Goal: Task Accomplishment & Management: Complete application form

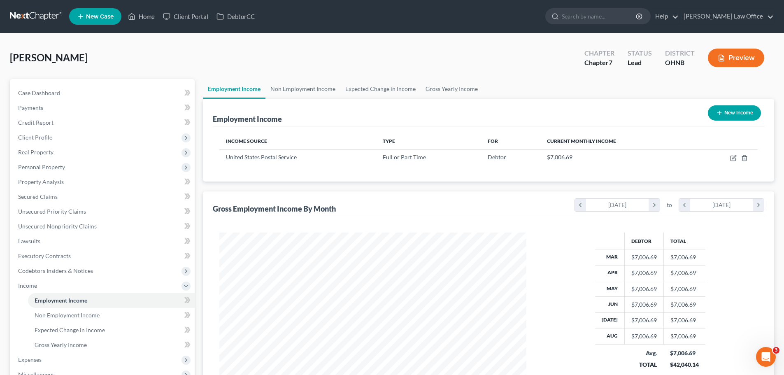
scroll to position [154, 323]
drag, startPoint x: 147, startPoint y: 17, endPoint x: 152, endPoint y: 72, distance: 55.5
click at [147, 17] on link "Home" at bounding box center [141, 16] width 35 height 15
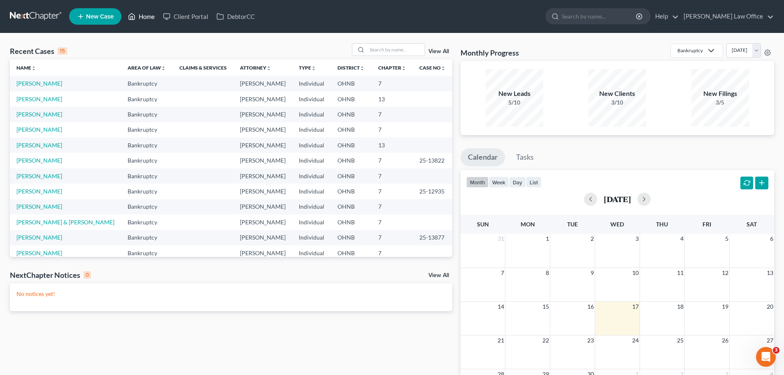
click at [148, 17] on link "Home" at bounding box center [141, 16] width 35 height 15
click at [112, 15] on span "New Case" at bounding box center [100, 17] width 28 height 6
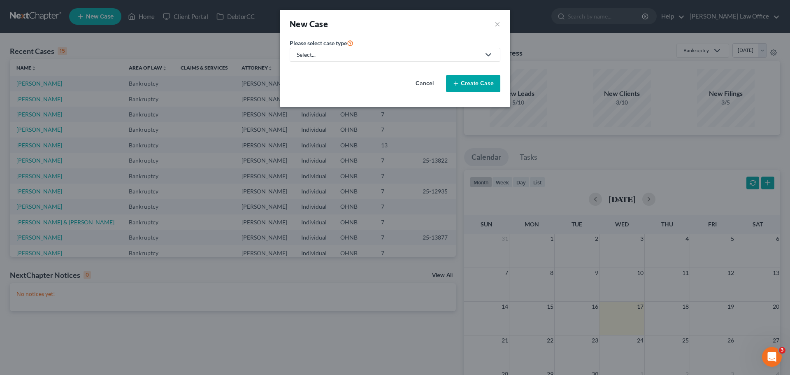
click at [492, 56] on icon at bounding box center [489, 55] width 10 height 10
click at [329, 72] on link "Bankruptcy" at bounding box center [312, 71] width 45 height 13
select select "61"
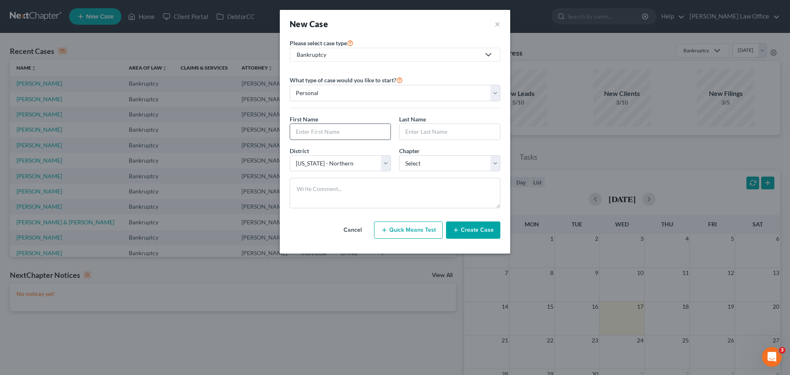
click at [343, 130] on input "text" at bounding box center [340, 132] width 100 height 16
type input "[PERSON_NAME]"
select select "0"
click at [467, 235] on button "Create Case" at bounding box center [473, 229] width 54 height 17
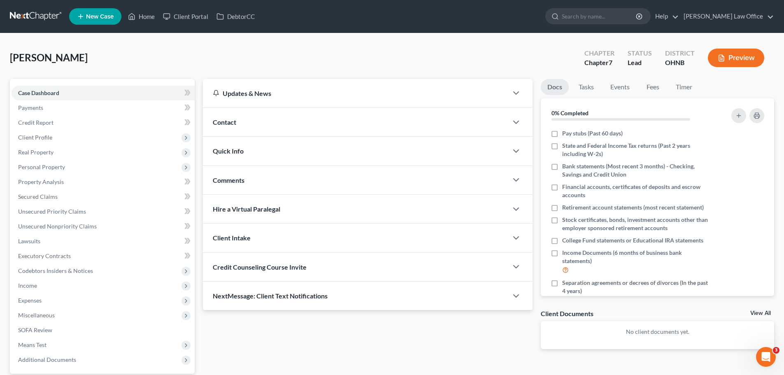
drag, startPoint x: 34, startPoint y: 135, endPoint x: 239, endPoint y: 165, distance: 207.1
click at [34, 135] on span "Client Profile" at bounding box center [35, 137] width 34 height 7
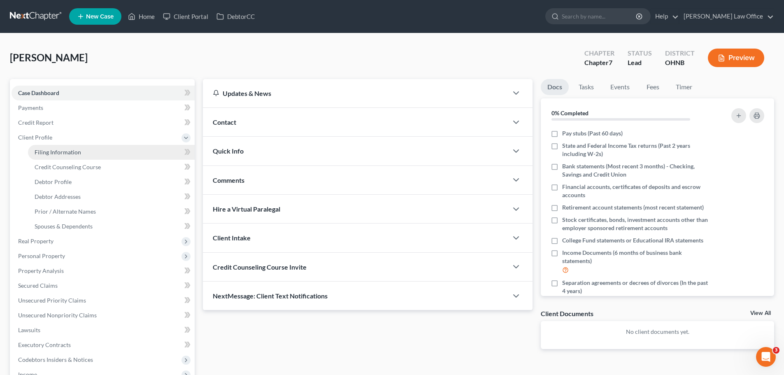
click at [62, 156] on link "Filing Information" at bounding box center [111, 152] width 167 height 15
select select "1"
select select "0"
select select "61"
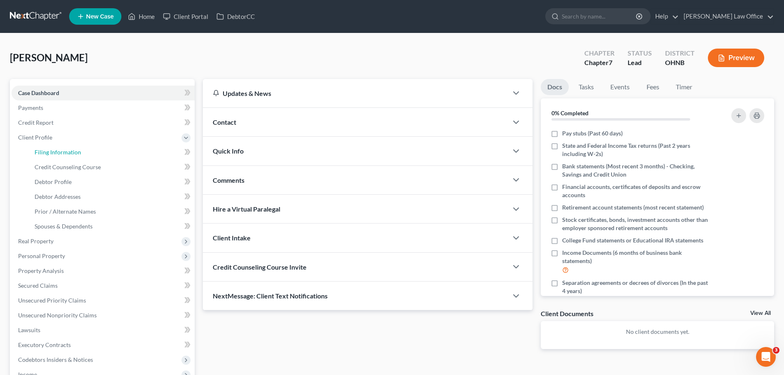
select select "36"
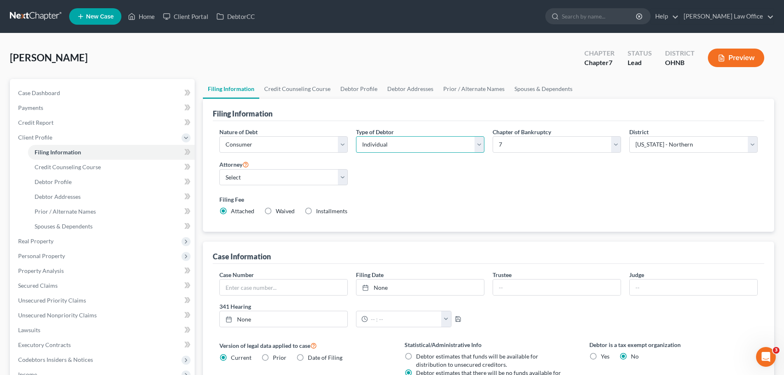
drag, startPoint x: 474, startPoint y: 149, endPoint x: 469, endPoint y: 151, distance: 5.9
click at [474, 149] on select "Select Individual Joint" at bounding box center [420, 144] width 128 height 16
select select "1"
click at [356, 136] on select "Select Individual Joint" at bounding box center [420, 144] width 128 height 16
click at [550, 170] on div "Nature of Debt Select Business Consumer Other Nature of Business Select Clearin…" at bounding box center [488, 175] width 547 height 95
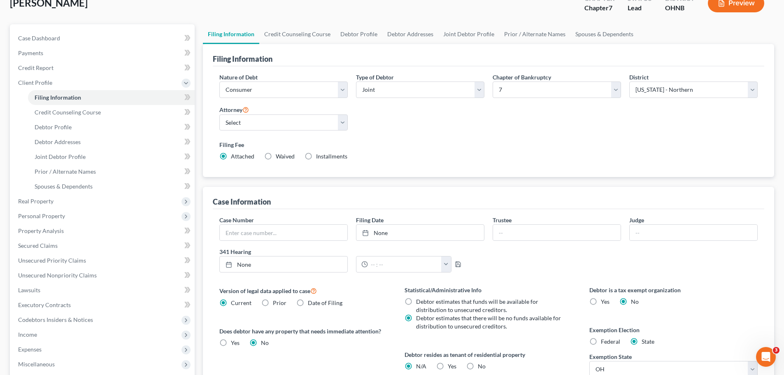
scroll to position [82, 0]
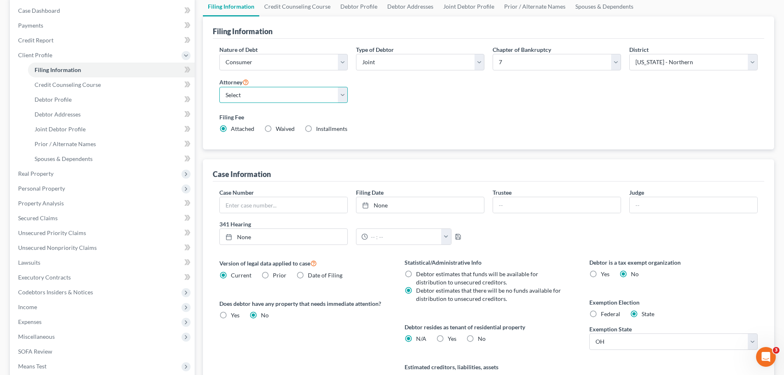
drag, startPoint x: 345, startPoint y: 100, endPoint x: 339, endPoint y: 102, distance: 6.5
click at [345, 100] on select "Select [PERSON_NAME] - OHNB" at bounding box center [283, 95] width 128 height 16
select select "0"
click at [219, 87] on select "Select [PERSON_NAME] - OHNB" at bounding box center [283, 95] width 128 height 16
click at [377, 107] on div "Nature of Debt Select Business Consumer Other Nature of Business Select Clearin…" at bounding box center [488, 92] width 547 height 95
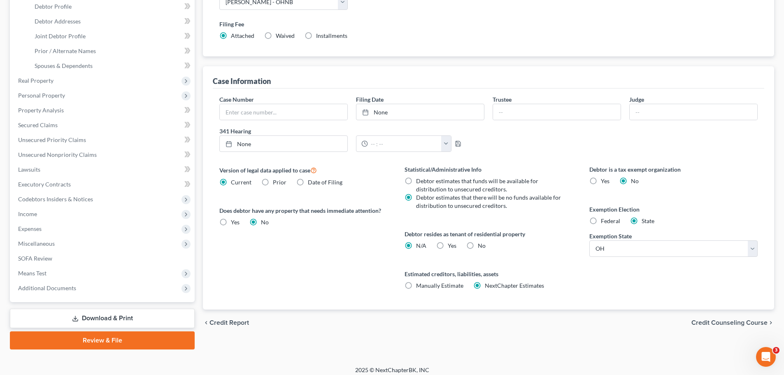
scroll to position [181, 0]
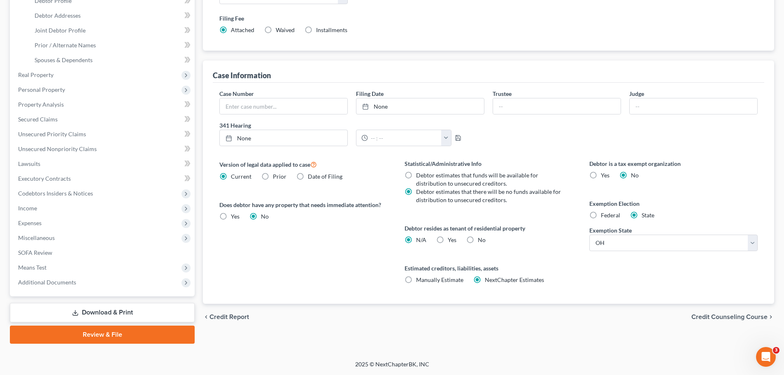
click at [714, 314] on span "Credit Counseling Course" at bounding box center [729, 317] width 76 height 7
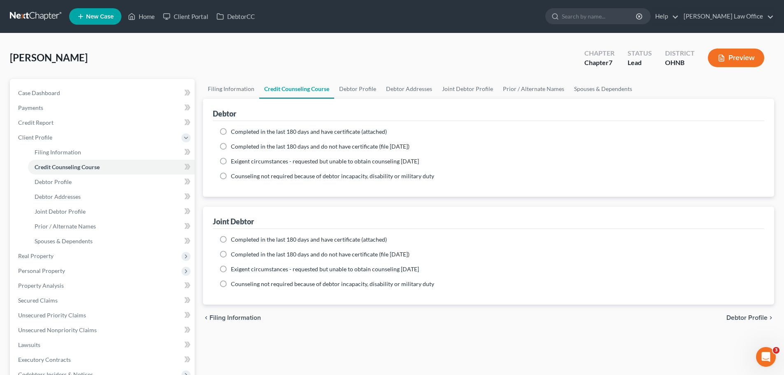
drag, startPoint x: 222, startPoint y: 131, endPoint x: 248, endPoint y: 152, distance: 33.7
click at [231, 132] on label "Completed in the last 180 days and have certificate (attached)" at bounding box center [309, 132] width 156 height 8
click at [234, 132] on input "Completed in the last 180 days and have certificate (attached)" at bounding box center [236, 130] width 5 height 5
radio input "true"
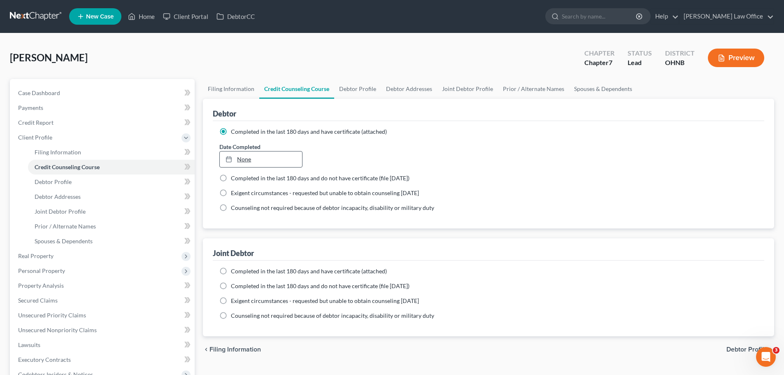
type input "[DATE]"
click at [241, 161] on link "None" at bounding box center [261, 159] width 82 height 16
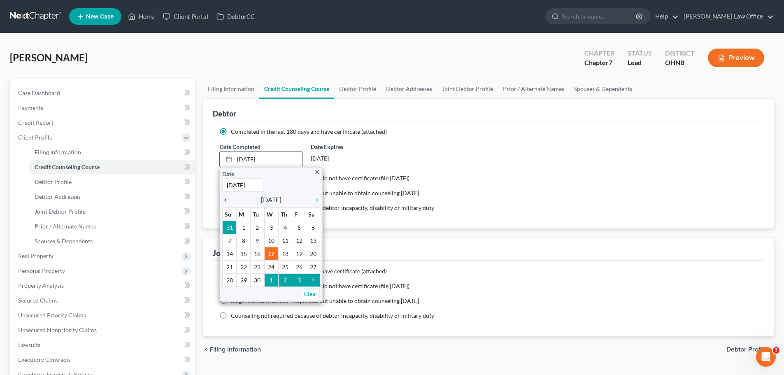
click at [227, 198] on icon "chevron_left" at bounding box center [227, 200] width 11 height 7
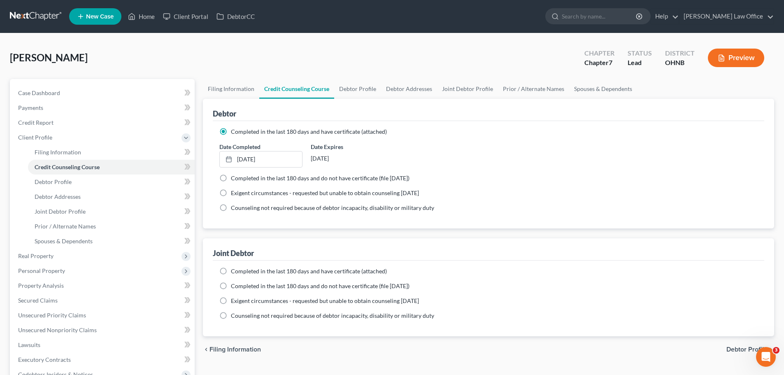
click at [231, 270] on label "Completed in the last 180 days and have certificate (attached)" at bounding box center [309, 271] width 156 height 8
click at [234, 270] on input "Completed in the last 180 days and have certificate (attached)" at bounding box center [236, 269] width 5 height 5
radio input "true"
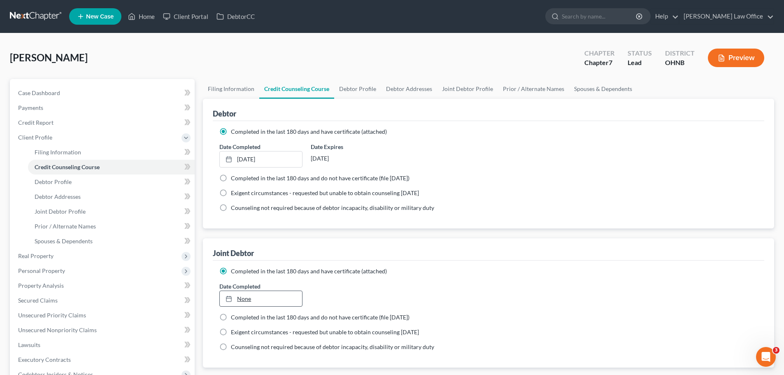
type input "[DATE]"
click at [243, 297] on link "None" at bounding box center [261, 299] width 82 height 16
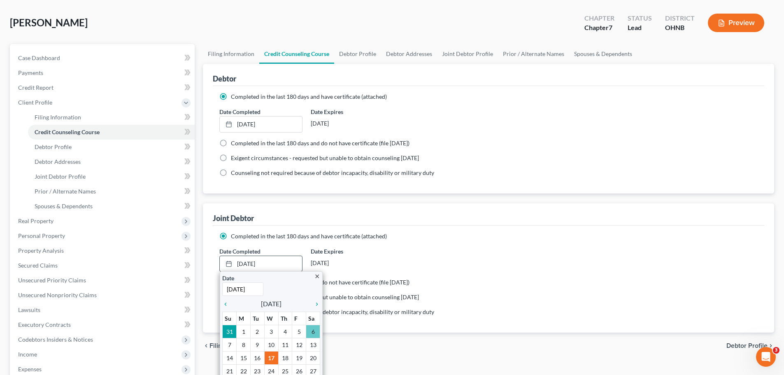
scroll to position [82, 0]
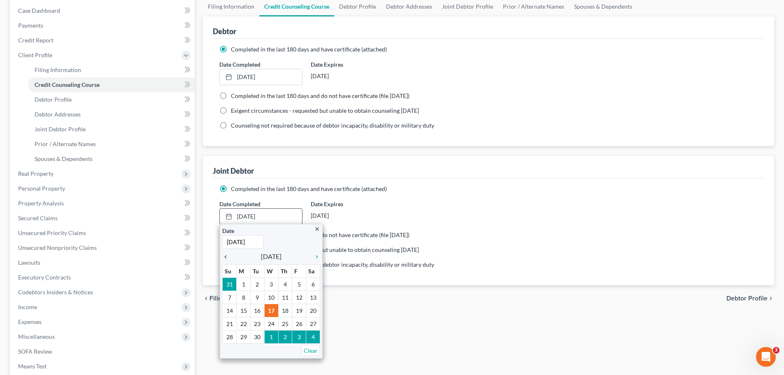
click at [226, 255] on icon "chevron_left" at bounding box center [227, 257] width 11 height 7
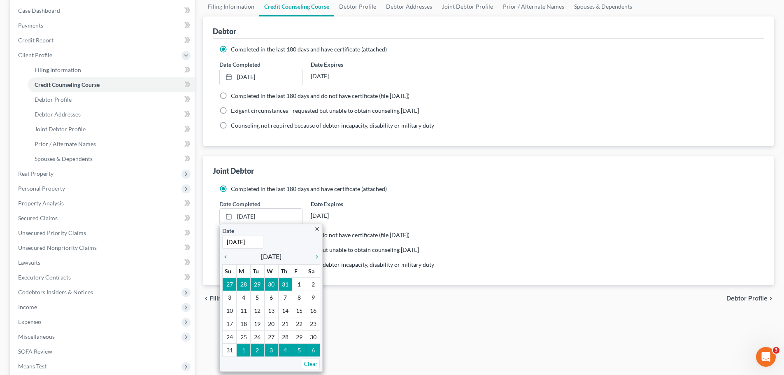
drag, startPoint x: 238, startPoint y: 314, endPoint x: 219, endPoint y: 311, distance: 19.2
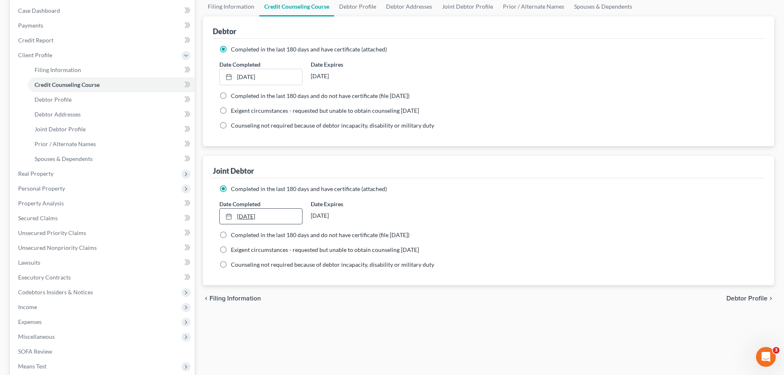
click at [254, 218] on link "[DATE]" at bounding box center [261, 217] width 82 height 16
drag, startPoint x: 479, startPoint y: 213, endPoint x: 538, endPoint y: 240, distance: 64.9
click at [482, 215] on div "Date Completed [DATE] close Date [DATE] Time 12:00 AM chevron_left [DATE] chevr…" at bounding box center [488, 212] width 547 height 25
click at [740, 296] on span "Debtor Profile" at bounding box center [746, 298] width 41 height 7
select select "1"
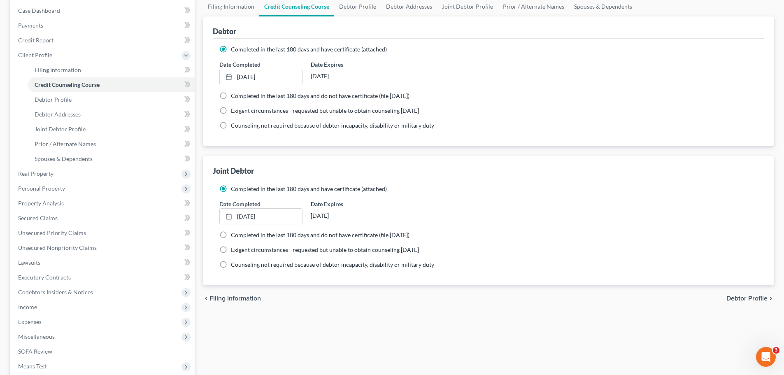
select select "0"
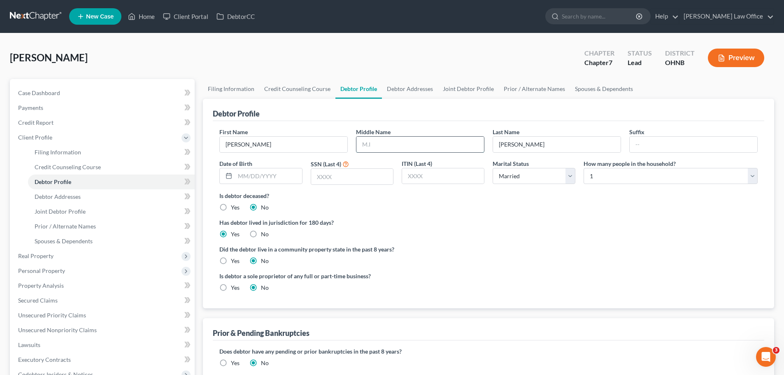
click at [381, 147] on input "text" at bounding box center [420, 145] width 128 height 16
type input "V."
type input "[DATE]"
click at [336, 180] on input "text" at bounding box center [352, 177] width 82 height 16
type input "4994"
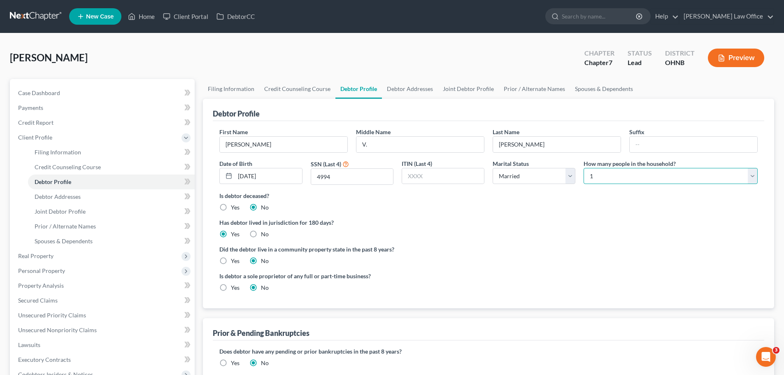
click at [750, 178] on select "Select 1 2 3 4 5 6 7 8 9 10 11 12 13 14 15 16 17 18 19 20" at bounding box center [671, 176] width 174 height 16
select select "1"
click at [584, 168] on select "Select 1 2 3 4 5 6 7 8 9 10 11 12 13 14 15 16 17 18 19 20" at bounding box center [671, 176] width 174 height 16
click at [551, 248] on label "Did the debtor live in a community property state in the past 8 years?" at bounding box center [488, 249] width 538 height 9
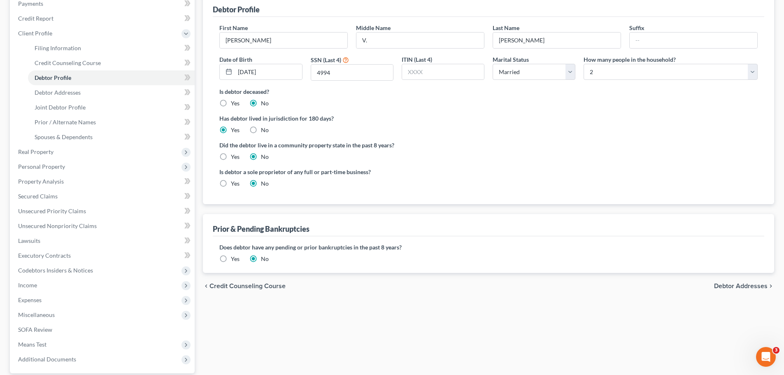
scroll to position [123, 0]
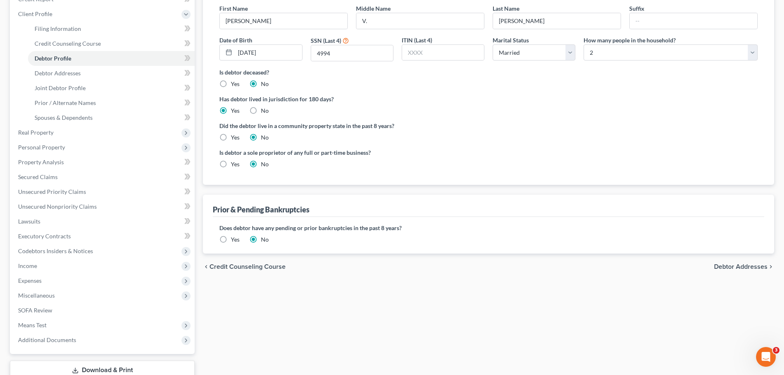
click at [738, 267] on span "Debtor Addresses" at bounding box center [741, 266] width 54 height 7
select select "0"
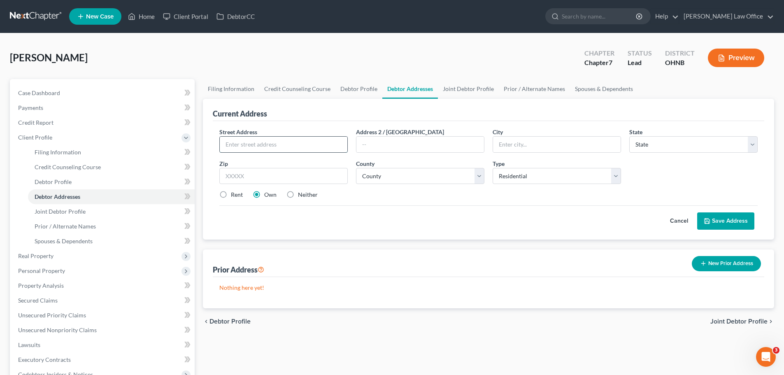
click at [266, 149] on input "text" at bounding box center [284, 145] width 128 height 16
type input "3959 [GEOGRAPHIC_DATA]"
type input "[PERSON_NAME]"
select select "36"
type input "44081"
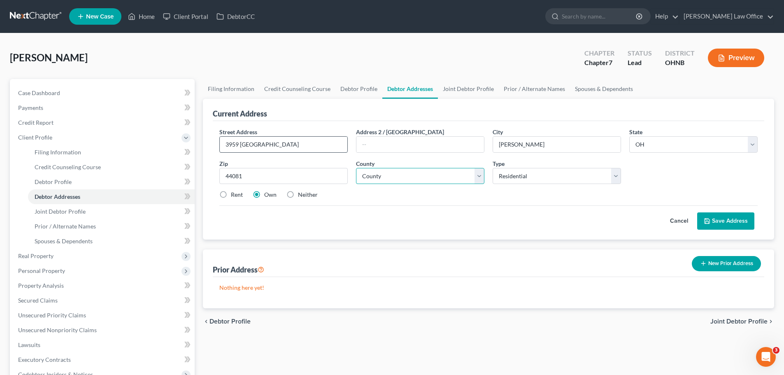
select select "42"
drag, startPoint x: 733, startPoint y: 223, endPoint x: 685, endPoint y: 261, distance: 61.5
click at [734, 222] on button "Save Address" at bounding box center [725, 220] width 57 height 17
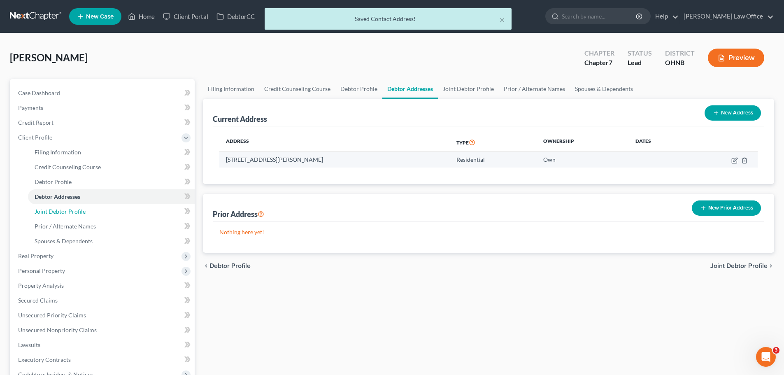
drag, startPoint x: 80, startPoint y: 210, endPoint x: 275, endPoint y: 163, distance: 201.1
click at [80, 210] on span "Joint Debtor Profile" at bounding box center [60, 211] width 51 height 7
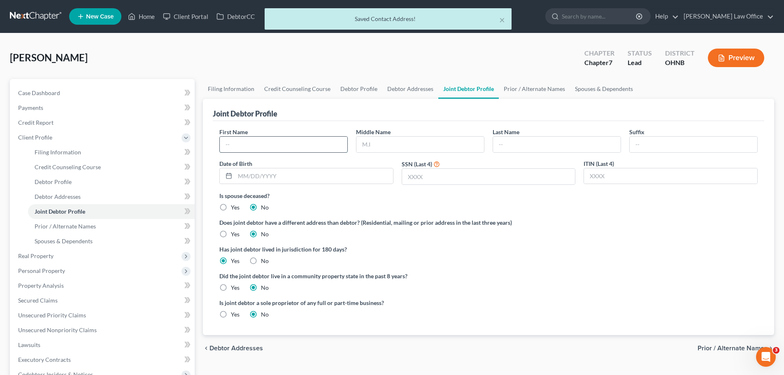
click at [263, 139] on input "text" at bounding box center [284, 145] width 128 height 16
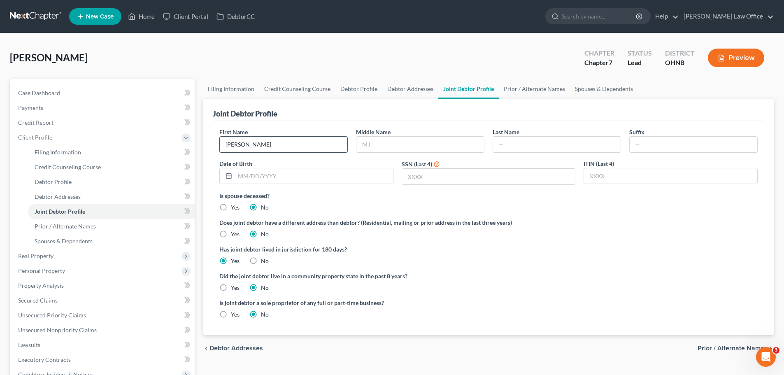
type input "[PERSON_NAME]"
type input "m"
type input "[PERSON_NAME]"
type input "[DATE]"
drag, startPoint x: 452, startPoint y: 179, endPoint x: 458, endPoint y: 179, distance: 6.2
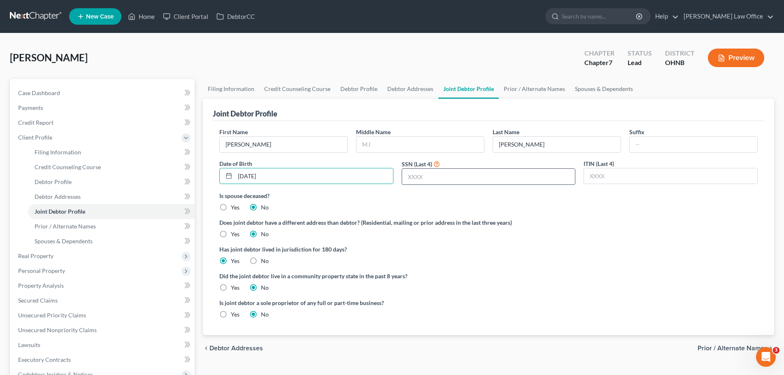
click at [452, 179] on input "text" at bounding box center [488, 177] width 173 height 16
type input "3231"
click at [577, 235] on div "Does joint debtor have a different address than debtor? (Residential, mailing o…" at bounding box center [488, 228] width 538 height 20
drag, startPoint x: 525, startPoint y: 91, endPoint x: 325, endPoint y: 164, distance: 212.9
click at [525, 90] on link "Prior / Alternate Names" at bounding box center [534, 89] width 71 height 20
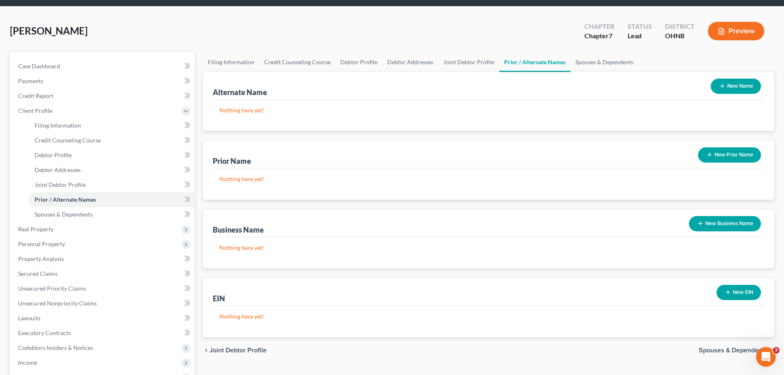
scroll to position [41, 0]
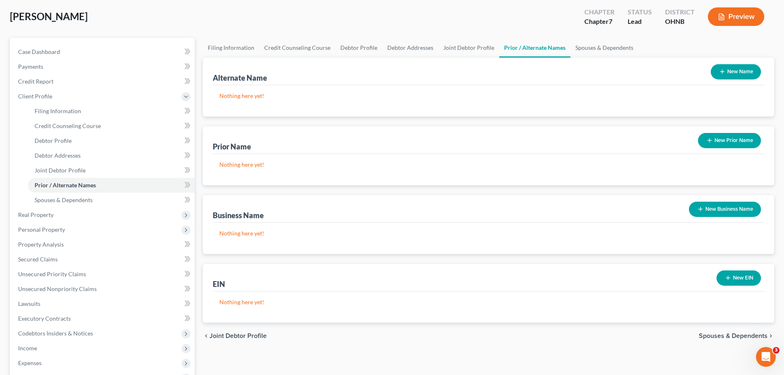
drag, startPoint x: 739, startPoint y: 208, endPoint x: 486, endPoint y: 284, distance: 263.9
click at [739, 208] on button "New Business Name" at bounding box center [725, 209] width 72 height 15
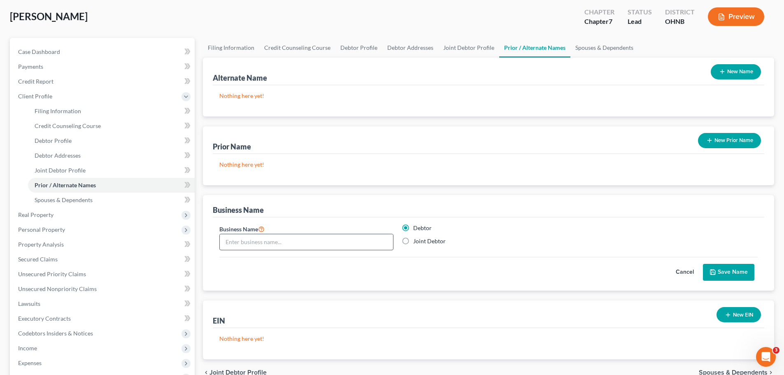
drag, startPoint x: 337, startPoint y: 251, endPoint x: 335, endPoint y: 245, distance: 6.5
click at [337, 250] on div "Business Name Debtor Joint Debtor" at bounding box center [488, 240] width 547 height 33
click at [333, 242] on input "text" at bounding box center [306, 242] width 173 height 16
type input "[PERSON_NAME] Legacy Custom Gunsmithing LLC"
drag, startPoint x: 741, startPoint y: 270, endPoint x: 719, endPoint y: 274, distance: 22.5
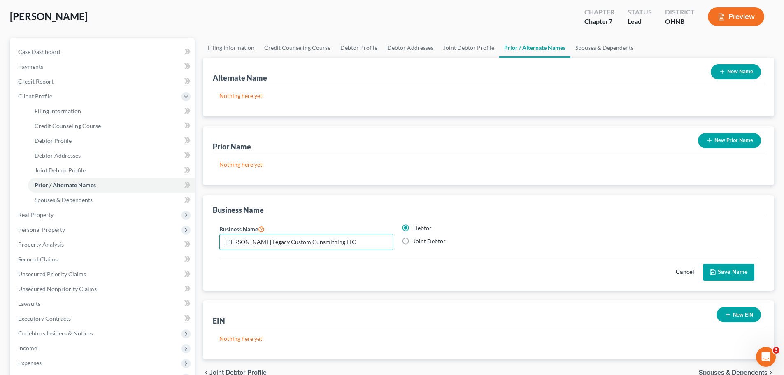
click at [743, 269] on button "Save Name" at bounding box center [728, 272] width 51 height 17
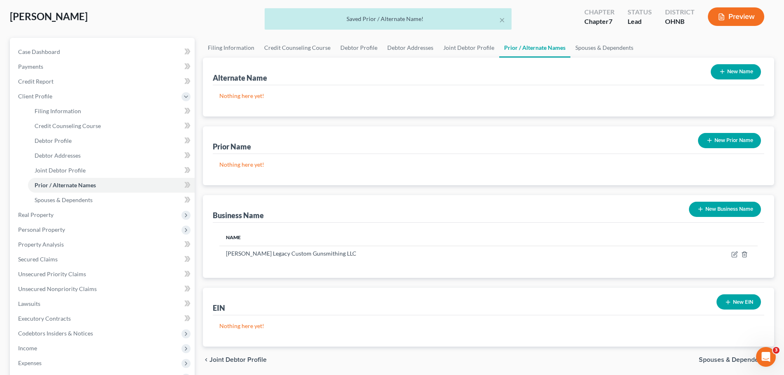
click at [725, 212] on button "New Business Name" at bounding box center [725, 209] width 72 height 15
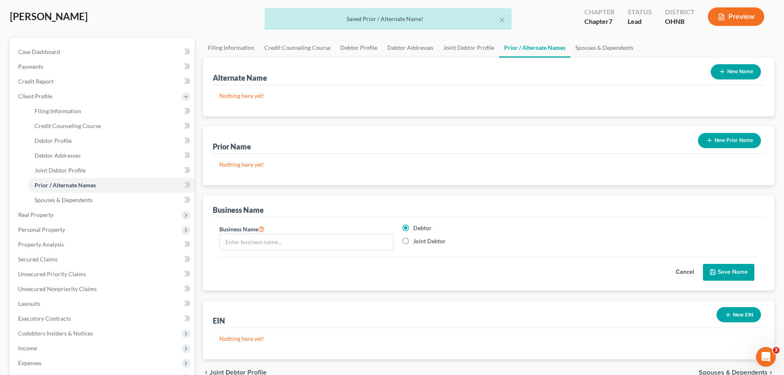
click at [413, 243] on label "Joint Debtor" at bounding box center [429, 241] width 33 height 8
click at [417, 242] on input "Joint Debtor" at bounding box center [419, 239] width 5 height 5
radio input "true"
radio input "false"
click at [345, 240] on input "text" at bounding box center [306, 242] width 173 height 16
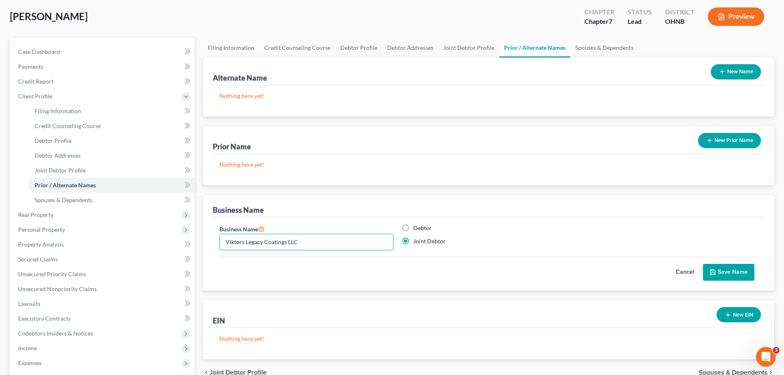
type input "Viktors Legacy Coatings LLC"
drag, startPoint x: 717, startPoint y: 273, endPoint x: 707, endPoint y: 272, distance: 9.5
click at [716, 272] on icon "submit" at bounding box center [713, 272] width 7 height 7
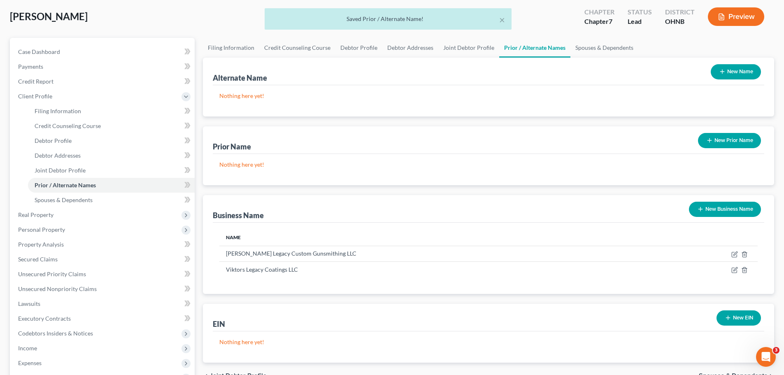
drag, startPoint x: 737, startPoint y: 319, endPoint x: 534, endPoint y: 294, distance: 204.1
click at [737, 319] on button "New EIN" at bounding box center [739, 317] width 44 height 15
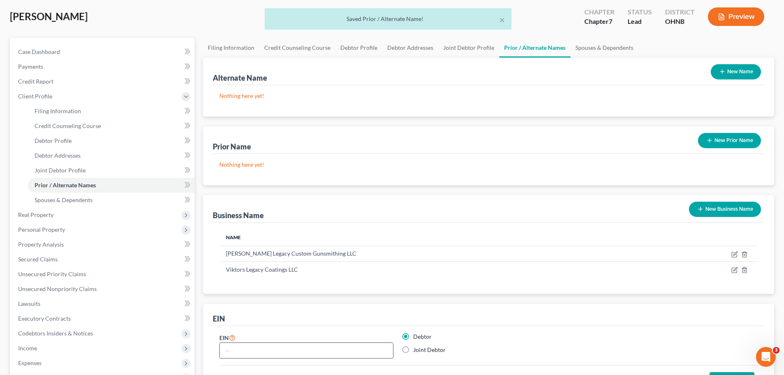
drag, startPoint x: 315, startPoint y: 347, endPoint x: 327, endPoint y: 347, distance: 11.9
click at [315, 347] on input "text" at bounding box center [306, 351] width 173 height 16
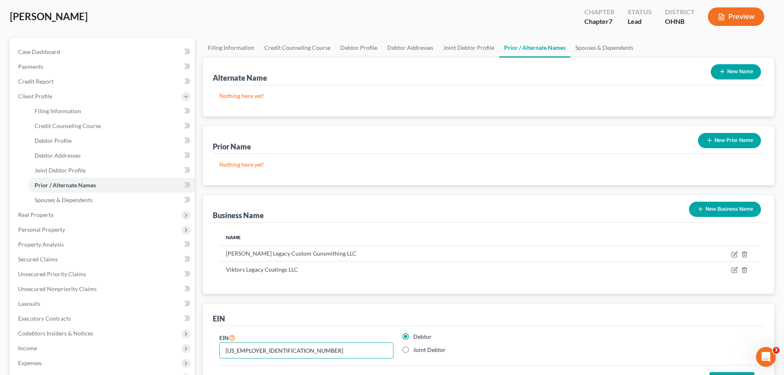
type input "[US_EMPLOYER_IDENTIFICATION_NUMBER]"
click at [616, 345] on div "EIN [US_EMPLOYER_IDENTIFICATION_NUMBER] Debtor Joint Debtor" at bounding box center [488, 349] width 547 height 33
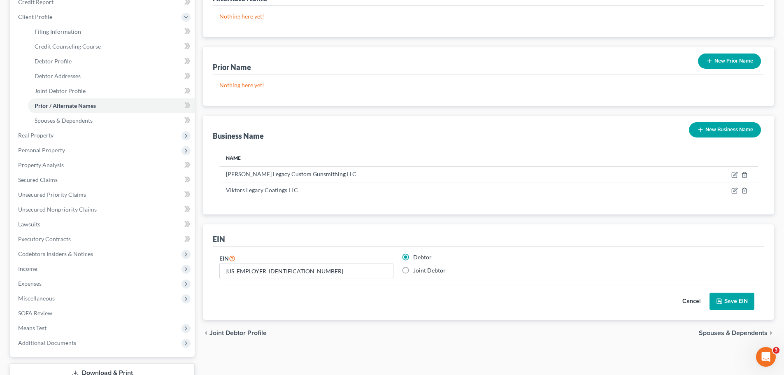
scroll to position [123, 0]
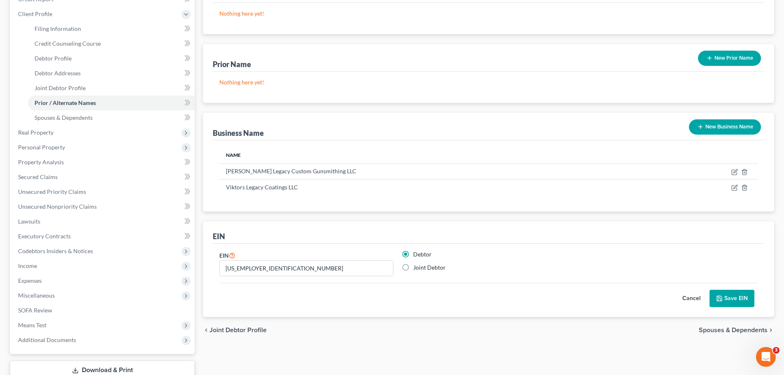
click at [719, 304] on button "Save EIN" at bounding box center [732, 298] width 45 height 17
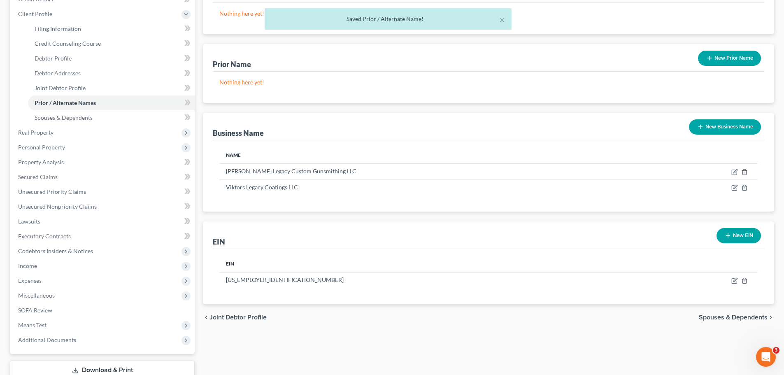
click at [739, 234] on button "New EIN" at bounding box center [739, 235] width 44 height 15
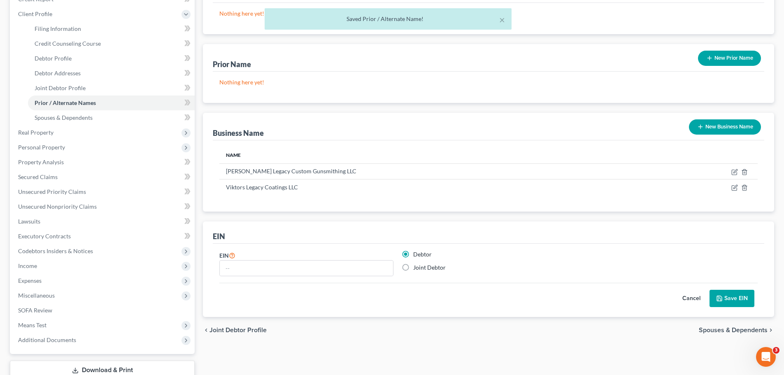
click at [413, 267] on label "Joint Debtor" at bounding box center [429, 267] width 33 height 8
click at [417, 267] on input "Joint Debtor" at bounding box center [419, 265] width 5 height 5
radio input "true"
radio input "false"
click at [351, 272] on input "text" at bounding box center [306, 269] width 173 height 16
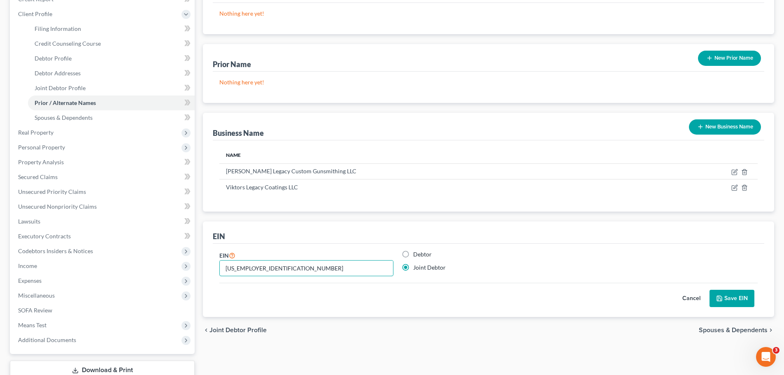
type input "[US_EMPLOYER_IDENTIFICATION_NUMBER]"
drag, startPoint x: 730, startPoint y: 293, endPoint x: 603, endPoint y: 307, distance: 127.5
click at [730, 293] on button "Save EIN" at bounding box center [732, 298] width 45 height 17
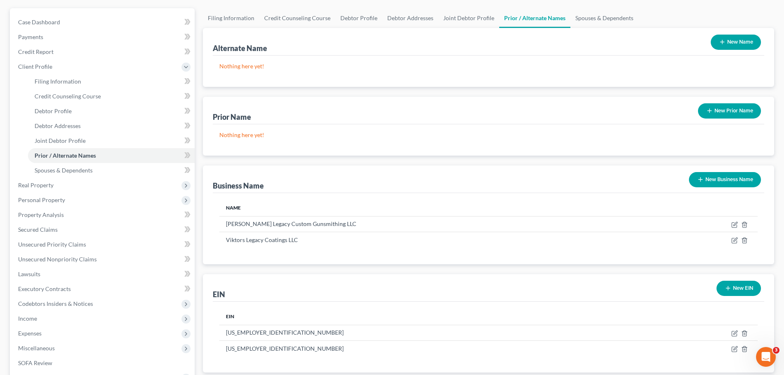
scroll to position [0, 0]
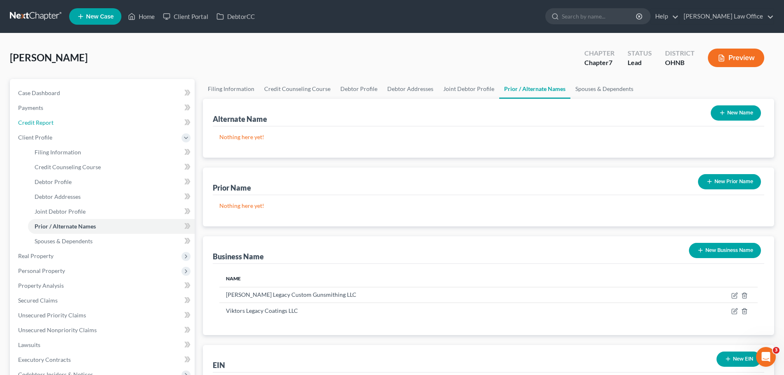
drag, startPoint x: 50, startPoint y: 121, endPoint x: 212, endPoint y: 165, distance: 168.5
click at [50, 121] on span "Credit Report" at bounding box center [35, 122] width 35 height 7
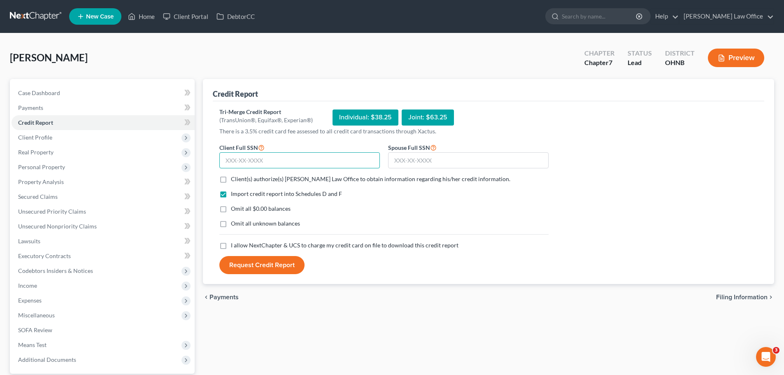
click at [307, 163] on input "text" at bounding box center [299, 160] width 161 height 16
type input "274-56-4994"
click at [442, 162] on input "text" at bounding box center [468, 160] width 161 height 16
type input "289-44-3231"
click at [231, 179] on label "Client(s) authorize(s) [PERSON_NAME] Law Office to obtain information regarding…" at bounding box center [370, 179] width 279 height 8
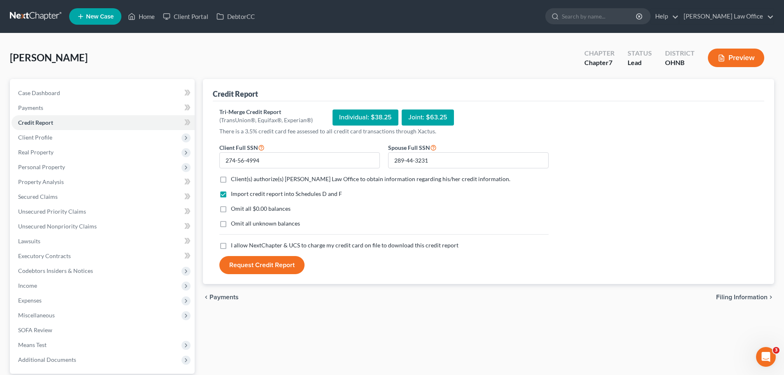
click at [234, 179] on input "Client(s) authorize(s) [PERSON_NAME] Law Office to obtain information regarding…" at bounding box center [236, 177] width 5 height 5
checkbox input "true"
click at [231, 210] on label "Omit all $0.00 balances" at bounding box center [261, 209] width 60 height 8
click at [234, 210] on input "Omit all $0.00 balances" at bounding box center [236, 207] width 5 height 5
checkbox input "true"
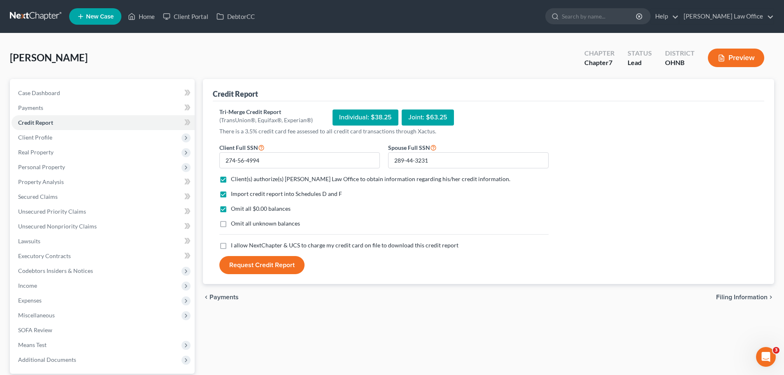
click at [231, 247] on label "I allow NextChapter & UCS to charge my credit card on file to download this cre…" at bounding box center [345, 245] width 228 height 8
click at [234, 247] on input "I allow NextChapter & UCS to charge my credit card on file to download this cre…" at bounding box center [236, 243] width 5 height 5
checkbox input "true"
drag, startPoint x: 263, startPoint y: 265, endPoint x: 309, endPoint y: 265, distance: 46.9
click at [265, 265] on button "Request Credit Report" at bounding box center [261, 265] width 85 height 18
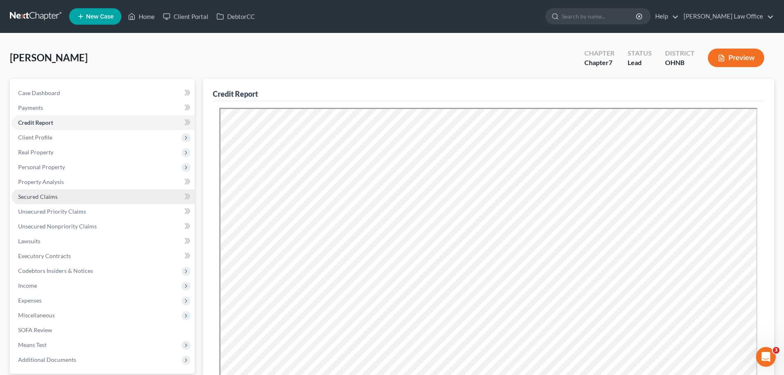
click at [58, 198] on link "Secured Claims" at bounding box center [103, 196] width 183 height 15
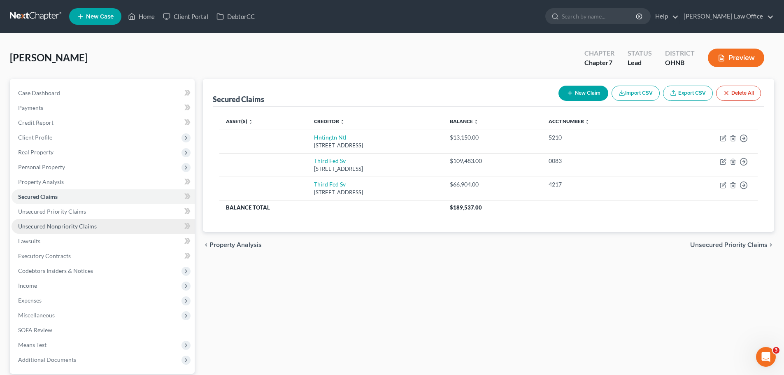
click at [75, 229] on span "Unsecured Nonpriority Claims" at bounding box center [57, 226] width 79 height 7
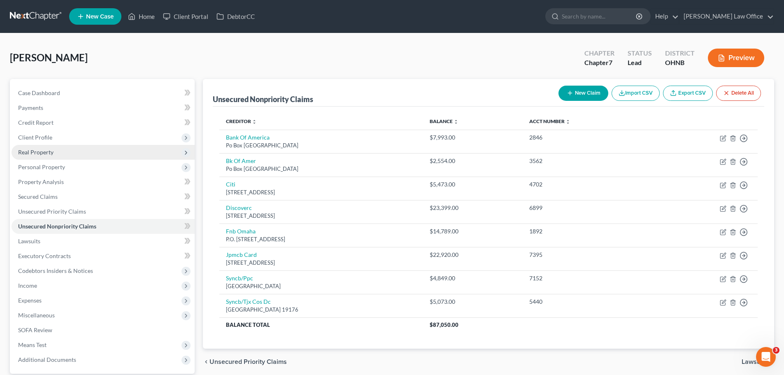
click at [63, 154] on span "Real Property" at bounding box center [103, 152] width 183 height 15
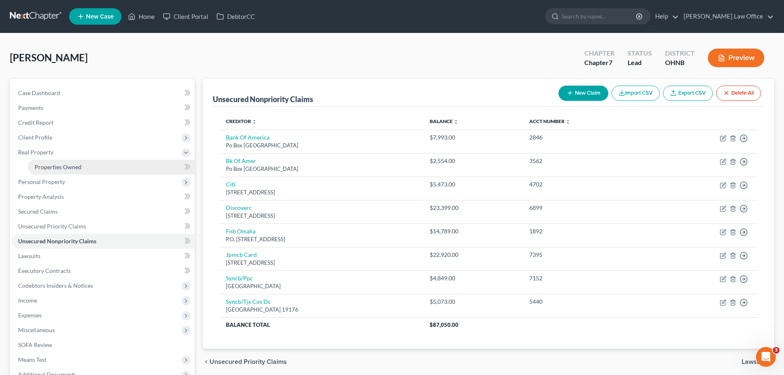
click at [65, 166] on span "Properties Owned" at bounding box center [58, 166] width 47 height 7
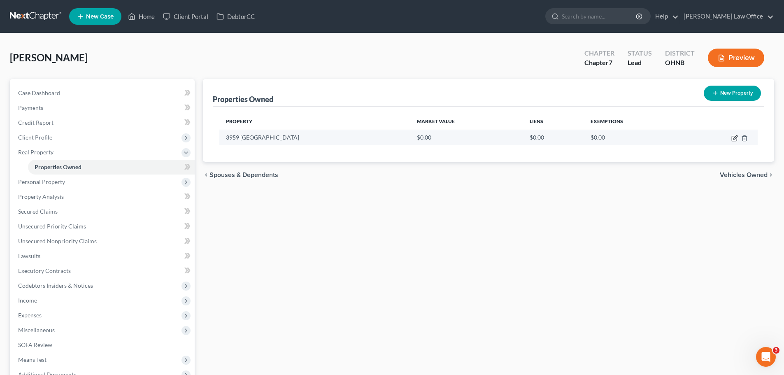
click at [735, 138] on icon "button" at bounding box center [735, 137] width 4 height 4
select select "36"
select select "42"
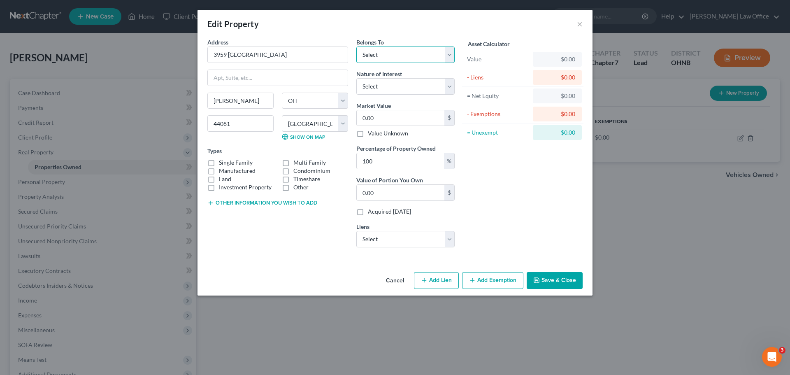
drag, startPoint x: 450, startPoint y: 60, endPoint x: 446, endPoint y: 61, distance: 4.2
click at [450, 60] on select "Select Debtor 1 Only Debtor 2 Only Debtor 1 And Debtor 2 Only At Least One Of T…" at bounding box center [405, 55] width 98 height 16
select select "2"
click at [356, 47] on select "Select Debtor 1 Only Debtor 2 Only Debtor 1 And Debtor 2 Only At Least One Of T…" at bounding box center [405, 55] width 98 height 16
click at [451, 60] on select "Select Debtor 1 Only Debtor 2 Only Debtor 1 And Debtor 2 Only At Least One Of T…" at bounding box center [405, 55] width 98 height 16
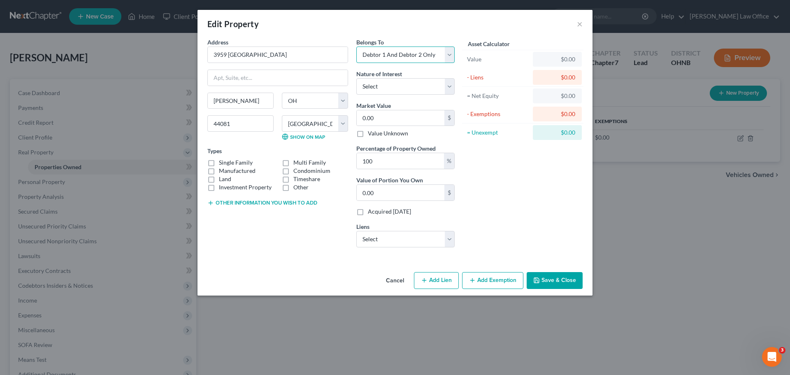
click at [451, 60] on select "Select Debtor 1 Only Debtor 2 Only Debtor 1 And Debtor 2 Only At Least One Of T…" at bounding box center [405, 55] width 98 height 16
click at [447, 90] on select "Select Fee Simple Joint Tenant Life Estate Equitable Interest Future Interest T…" at bounding box center [405, 86] width 98 height 16
select select "0"
click at [356, 78] on select "Select Fee Simple Joint Tenant Life Estate Equitable Interest Future Interest T…" at bounding box center [405, 86] width 98 height 16
click at [449, 91] on select "Select Fee Simple Joint Tenant Life Estate Equitable Interest Future Interest T…" at bounding box center [405, 86] width 98 height 16
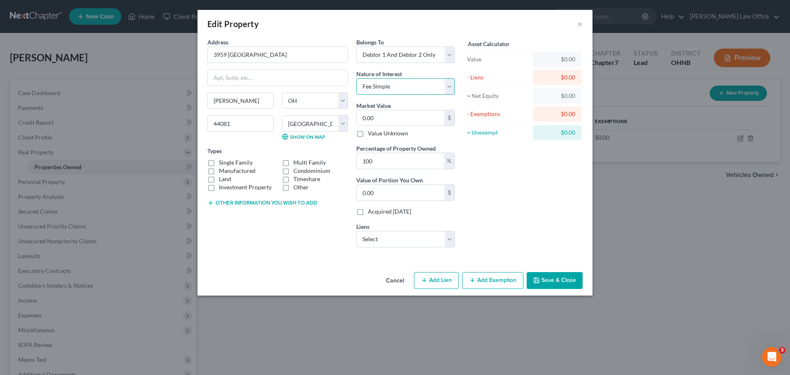
click at [449, 91] on select "Select Fee Simple Joint Tenant Life Estate Equitable Interest Future Interest T…" at bounding box center [405, 86] width 98 height 16
click at [382, 119] on input "0.00" at bounding box center [401, 118] width 88 height 16
type input "2"
type input "2.00"
type input "21"
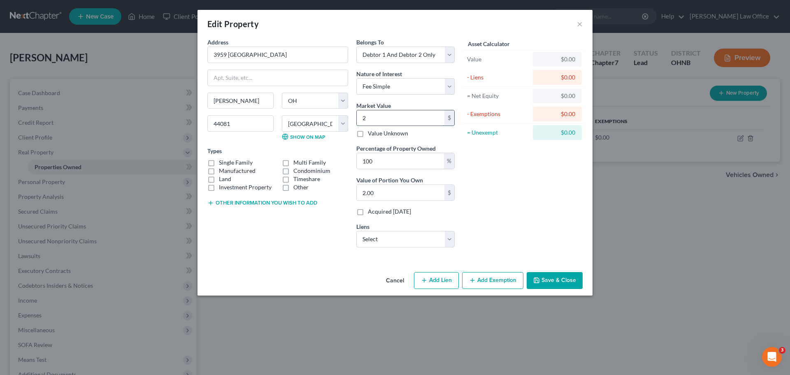
type input "21.00"
type input "210"
type input "210.00"
type input "2100"
type input "2,100.00"
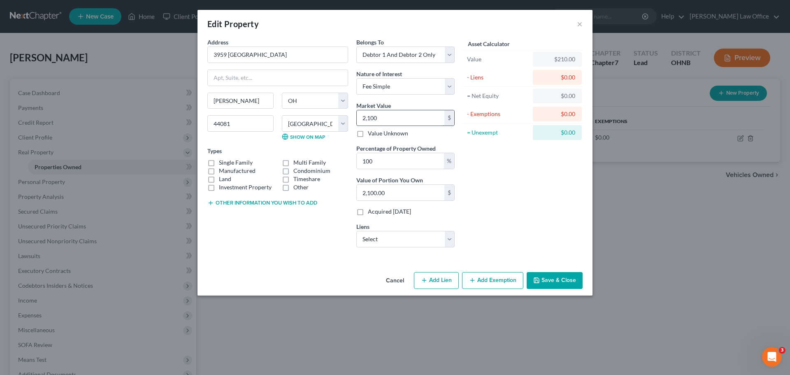
type input "2,1000"
type input "21,000.00"
type input "21,0000"
type input "210,000.00"
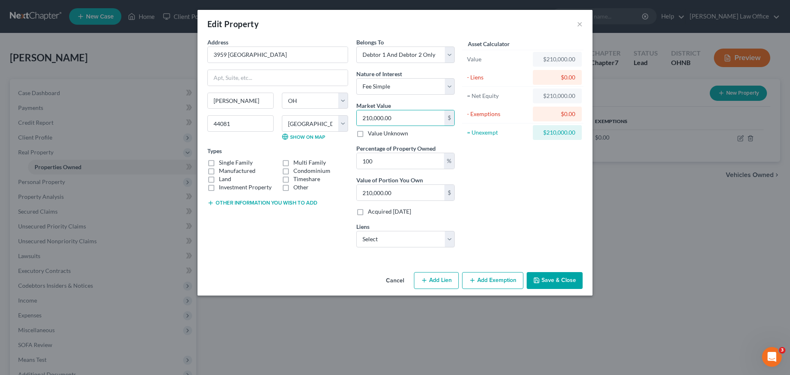
drag, startPoint x: 286, startPoint y: 170, endPoint x: 526, endPoint y: 172, distance: 240.4
click at [293, 171] on label "Condominium" at bounding box center [311, 171] width 37 height 8
click at [297, 171] on input "Condominium" at bounding box center [299, 169] width 5 height 5
checkbox input "true"
click at [450, 242] on select "Select Third Fed Sv - $109,483.00 Third Fed Sv - $66,904.00 Hntingtn Ntl - $13,…" at bounding box center [405, 239] width 98 height 16
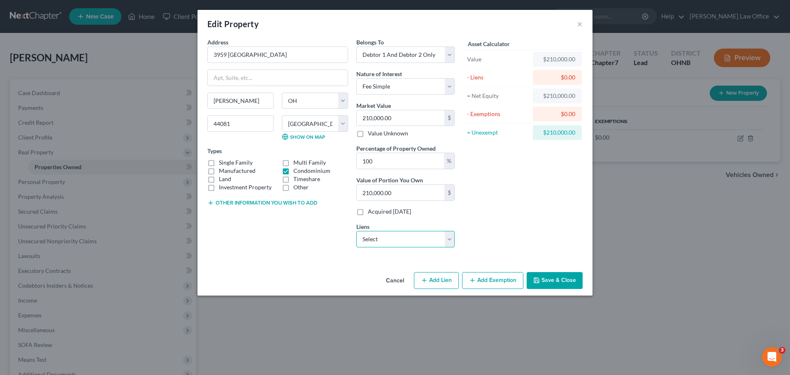
select select "0"
click at [356, 231] on select "Select Third Fed Sv - $109,483.00 Third Fed Sv - $66,904.00 Hntingtn Ntl - $13,…" at bounding box center [405, 239] width 98 height 16
select select
select select "36"
select select "2"
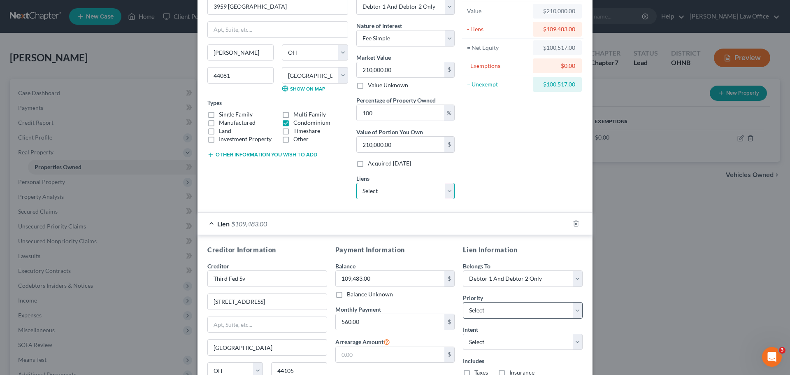
scroll to position [123, 0]
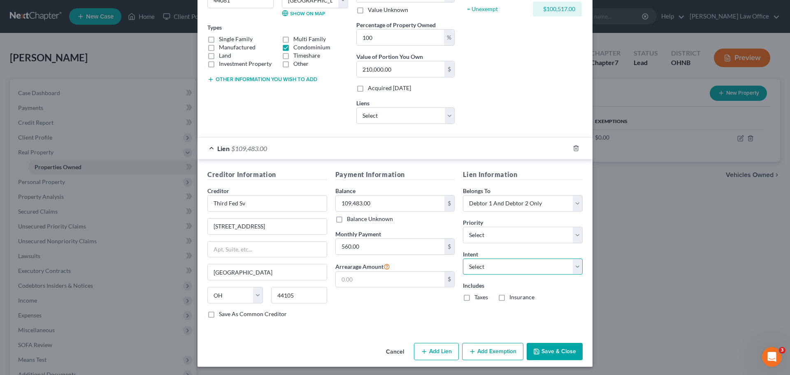
drag, startPoint x: 574, startPoint y: 270, endPoint x: 555, endPoint y: 274, distance: 19.4
click at [574, 270] on select "Select Surrender Redeem Reaffirm Avoid Other" at bounding box center [523, 266] width 120 height 16
select select "2"
click at [463, 258] on select "Select Surrender Redeem Reaffirm Avoid Other" at bounding box center [523, 266] width 120 height 16
click at [475, 297] on label "Taxes" at bounding box center [482, 297] width 14 height 8
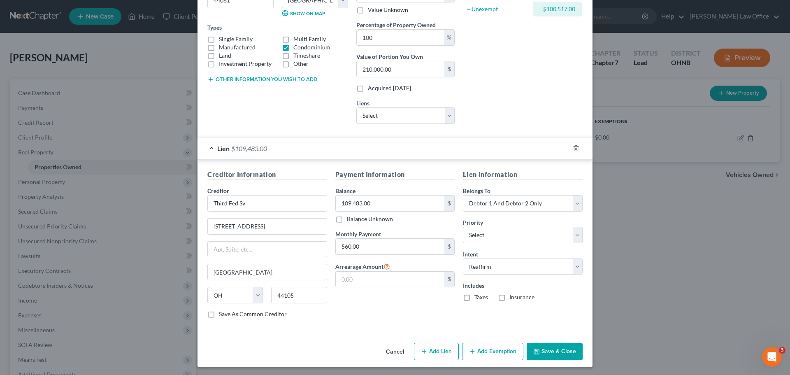
click at [478, 297] on input "Taxes" at bounding box center [480, 295] width 5 height 5
checkbox input "true"
click at [510, 298] on label "Insurance" at bounding box center [522, 297] width 25 height 8
click at [513, 298] on input "Insurance" at bounding box center [515, 295] width 5 height 5
drag, startPoint x: 466, startPoint y: 297, endPoint x: 519, endPoint y: 302, distance: 53.3
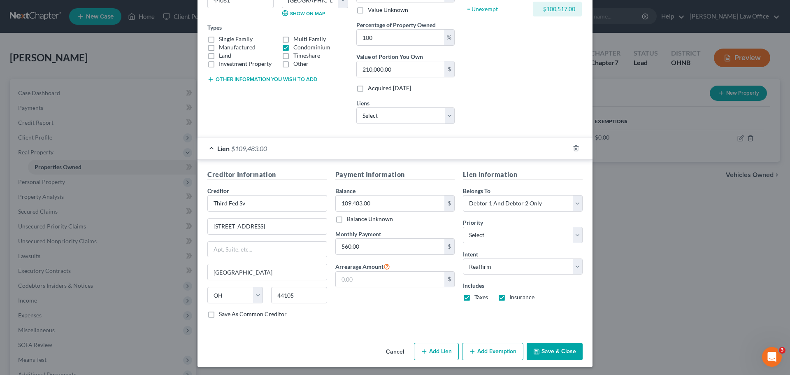
click at [475, 296] on label "Taxes" at bounding box center [482, 297] width 14 height 8
drag, startPoint x: 500, startPoint y: 296, endPoint x: 479, endPoint y: 301, distance: 21.1
click at [510, 296] on label "Insurance" at bounding box center [522, 297] width 25 height 8
click at [513, 296] on input "Insurance" at bounding box center [515, 295] width 5 height 5
checkbox input "false"
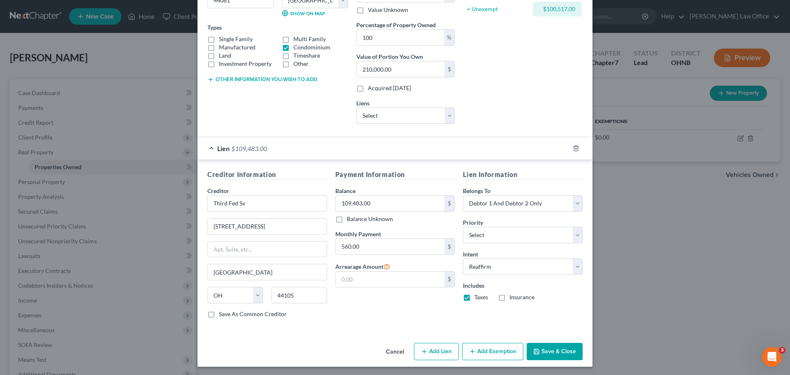
drag, startPoint x: 463, startPoint y: 296, endPoint x: 483, endPoint y: 300, distance: 21.1
click at [475, 295] on label "Taxes" at bounding box center [482, 297] width 14 height 8
click at [478, 295] on input "Taxes" at bounding box center [480, 295] width 5 height 5
checkbox input "false"
click at [571, 349] on button "Save & Close" at bounding box center [555, 351] width 56 height 17
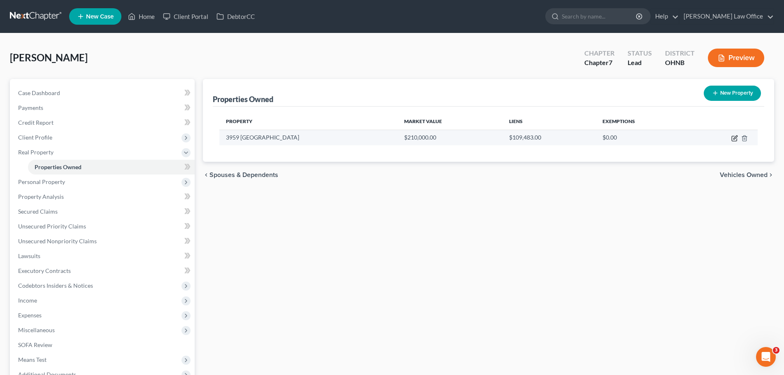
click at [735, 139] on icon "button" at bounding box center [734, 138] width 7 height 7
select select "36"
select select "42"
select select "2"
select select "0"
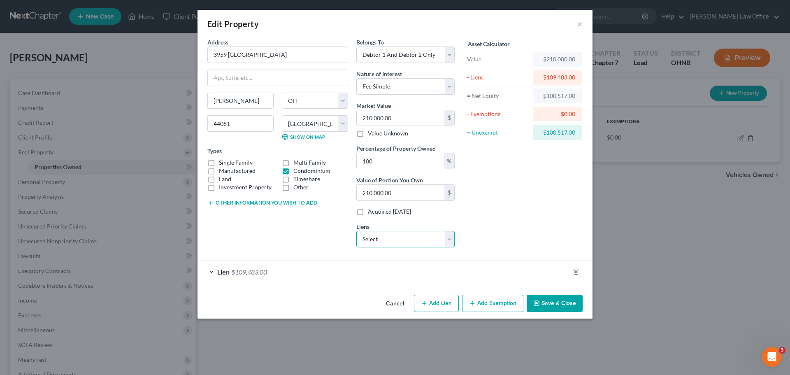
click at [447, 245] on select "Select Third Fed Sv - $66,904.00 Hntingtn Ntl - $13,150.00" at bounding box center [405, 239] width 98 height 16
select select "0"
click at [356, 231] on select "Select Third Fed Sv - $66,904.00 Hntingtn Ntl - $13,150.00" at bounding box center [405, 239] width 98 height 16
select select
select select "36"
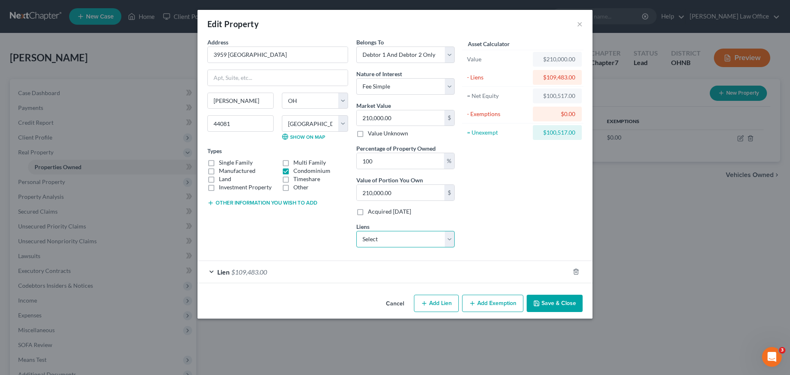
select select "2"
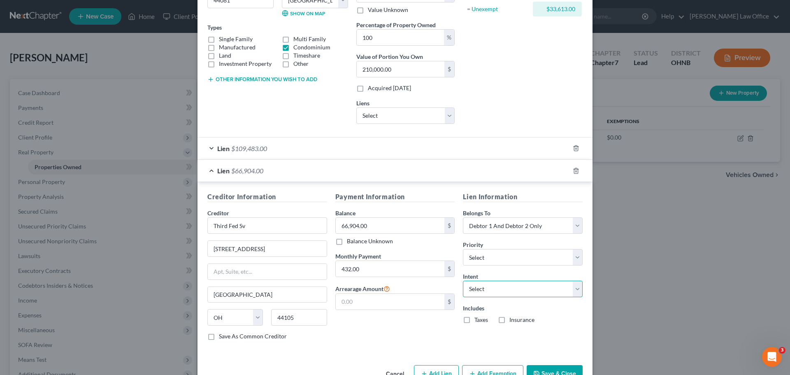
click at [574, 294] on select "Select Surrender Redeem Reaffirm Avoid Other" at bounding box center [523, 289] width 120 height 16
select select "2"
click at [463, 281] on select "Select Surrender Redeem Reaffirm Avoid Other" at bounding box center [523, 289] width 120 height 16
click at [552, 317] on div "Includes Taxes Insurance" at bounding box center [523, 314] width 120 height 20
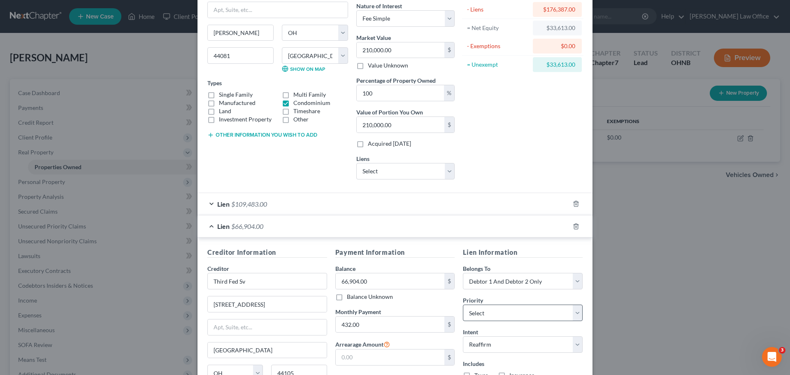
scroll to position [147, 0]
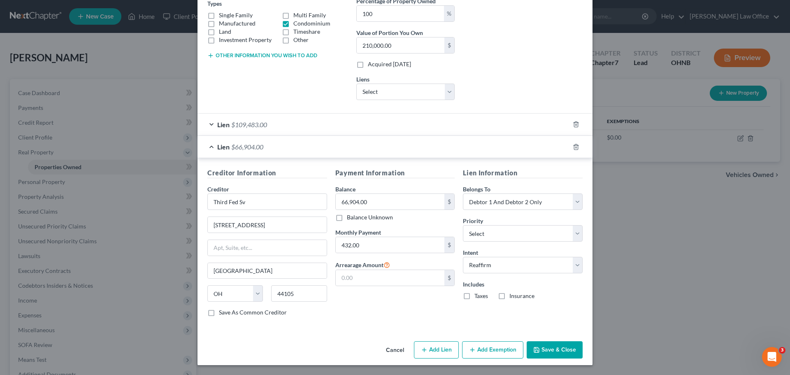
click at [500, 349] on button "Add Exemption" at bounding box center [492, 349] width 61 height 17
select select "2"
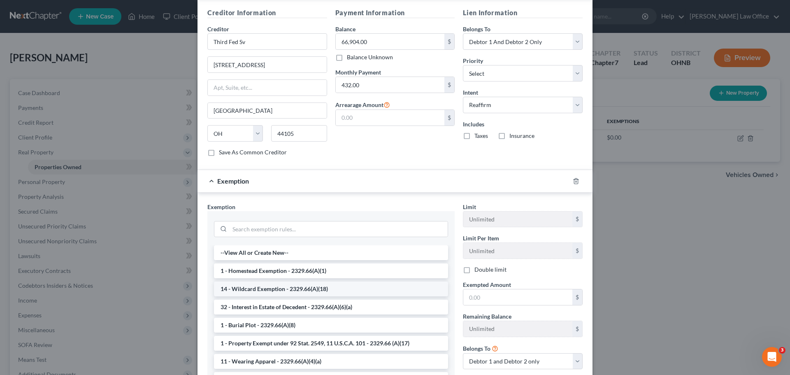
scroll to position [312, 0]
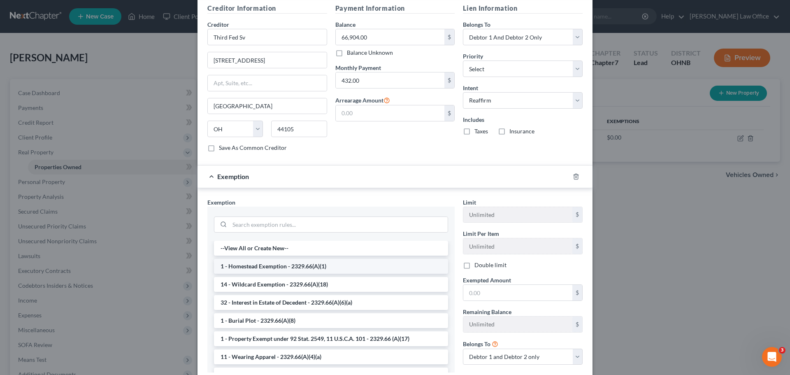
click at [260, 271] on li "1 - Homestead Exemption - 2329.66(A)(1)" at bounding box center [331, 266] width 234 height 15
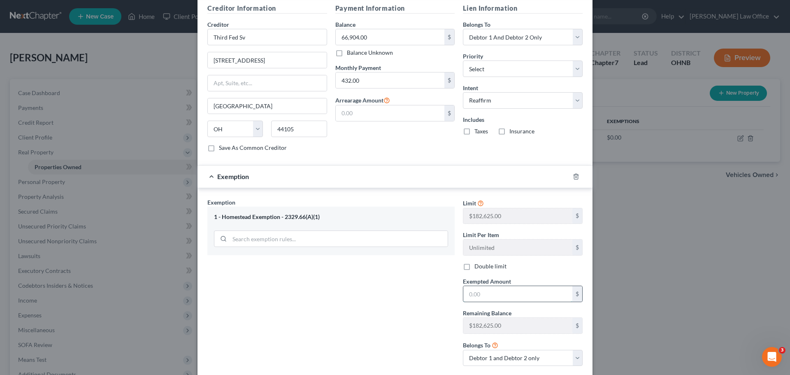
click at [507, 297] on input "text" at bounding box center [517, 294] width 109 height 16
type input "33,613.00"
click at [383, 299] on div "Exemption Set must be selected for CA. Exemption * 1 - Homestead Exemption - 23…" at bounding box center [331, 285] width 256 height 175
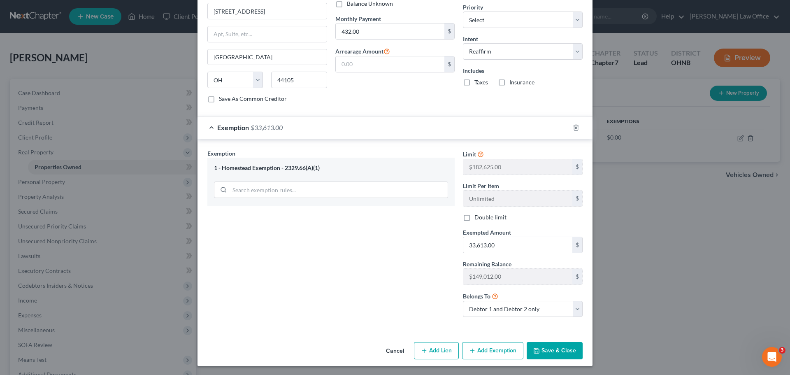
scroll to position [362, 0]
drag, startPoint x: 565, startPoint y: 353, endPoint x: 559, endPoint y: 283, distance: 70.2
click at [567, 351] on button "Save & Close" at bounding box center [555, 349] width 56 height 17
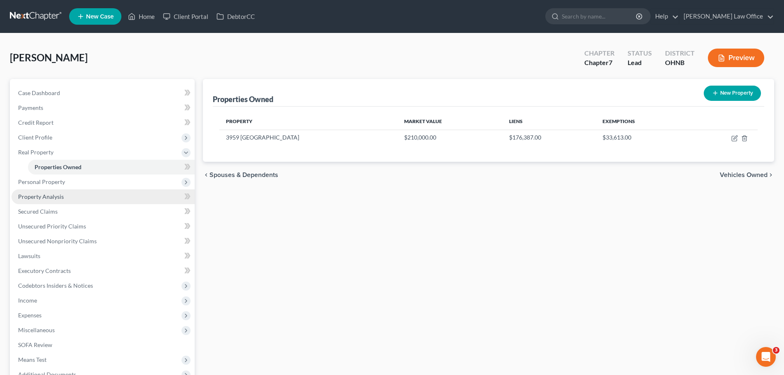
click at [55, 185] on span "Personal Property" at bounding box center [103, 182] width 183 height 15
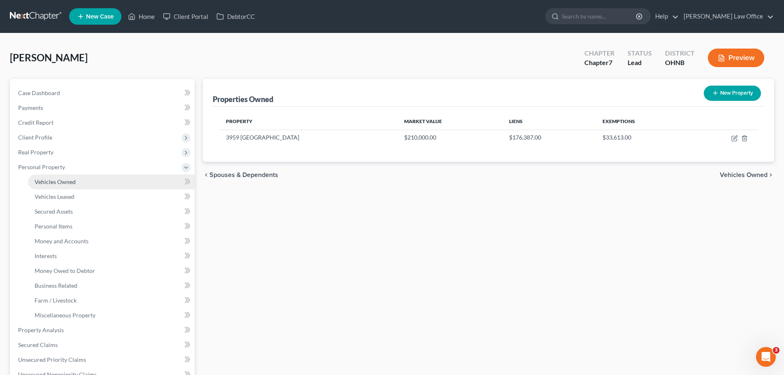
click at [64, 184] on span "Vehicles Owned" at bounding box center [55, 181] width 41 height 7
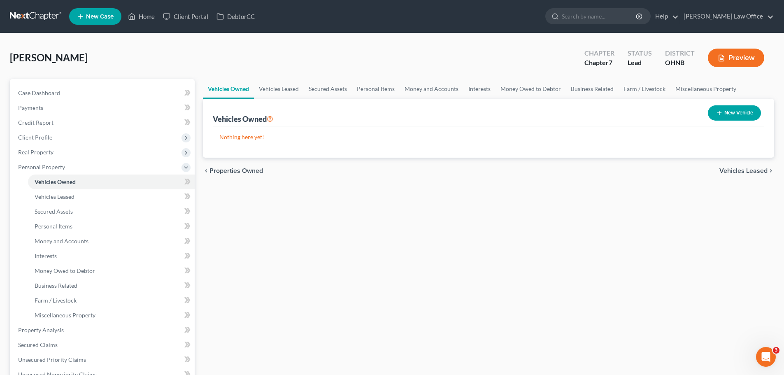
click at [747, 112] on button "New Vehicle" at bounding box center [734, 112] width 53 height 15
select select "0"
select select "2"
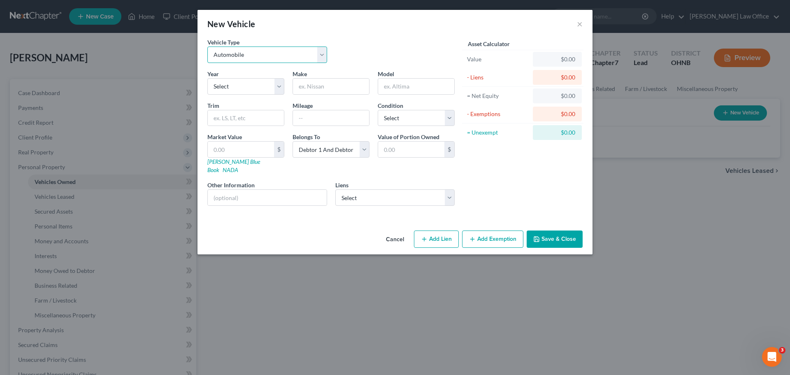
click at [320, 56] on select "Select Automobile Truck Trailer Watercraft Aircraft Motor Home Atv Other Vehicle" at bounding box center [267, 55] width 120 height 16
click at [279, 91] on select "Select 2026 2025 2024 2023 2022 2021 2020 2019 2018 2017 2016 2015 2014 2013 20…" at bounding box center [245, 86] width 77 height 16
select select "6"
click at [207, 78] on select "Select 2026 2025 2024 2023 2022 2021 2020 2019 2018 2017 2016 2015 2014 2013 20…" at bounding box center [245, 86] width 77 height 16
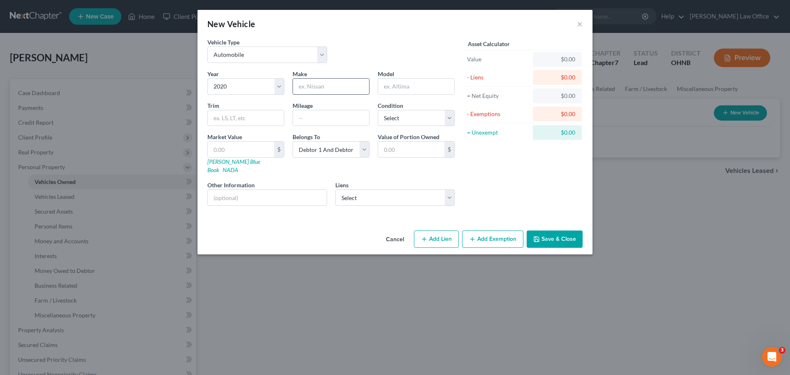
drag, startPoint x: 323, startPoint y: 94, endPoint x: 351, endPoint y: 88, distance: 28.2
click at [335, 91] on div at bounding box center [331, 86] width 77 height 16
click at [358, 83] on input "text" at bounding box center [331, 87] width 76 height 16
type input "Subaru"
type input "Forester"
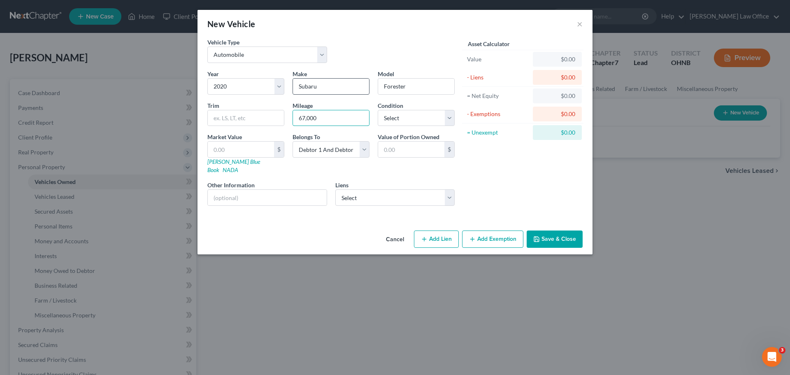
type input "67,000"
select select "3"
click at [238, 166] on link "NADA" at bounding box center [231, 169] width 16 height 7
click at [362, 154] on select "Select Debtor 1 Only Debtor 2 Only Debtor 1 And Debtor 2 Only At Least One Of T…" at bounding box center [331, 149] width 77 height 16
select select "1"
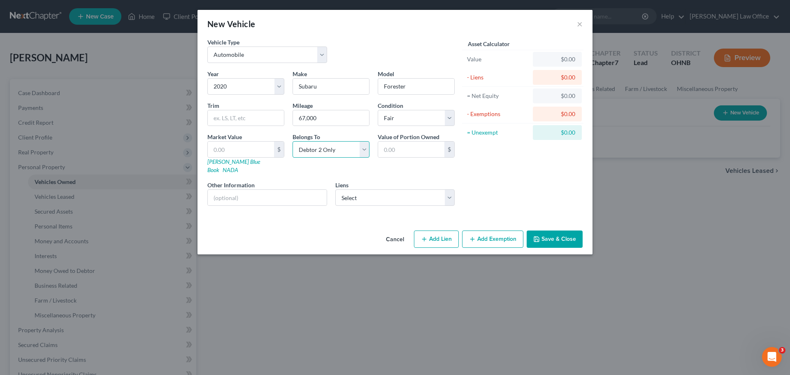
click at [293, 141] on select "Select Debtor 1 Only Debtor 2 Only Debtor 1 And Debtor 2 Only At Least One Of T…" at bounding box center [331, 149] width 77 height 16
click at [500, 234] on button "Add Exemption" at bounding box center [492, 238] width 61 height 17
select select "2"
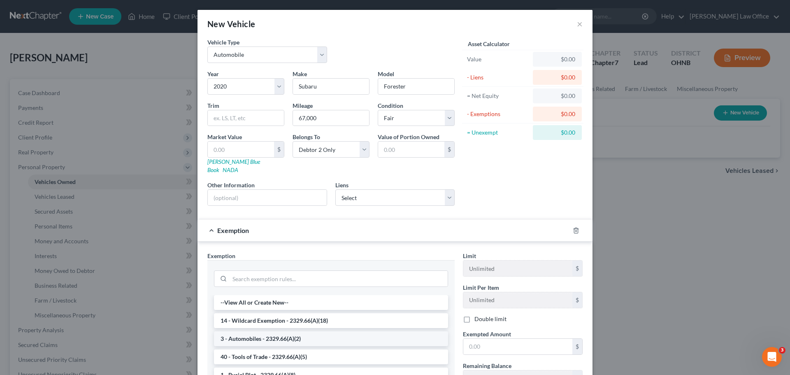
click at [263, 332] on li "3 - Automobiles - 2329.66(A)(2)" at bounding box center [331, 338] width 234 height 15
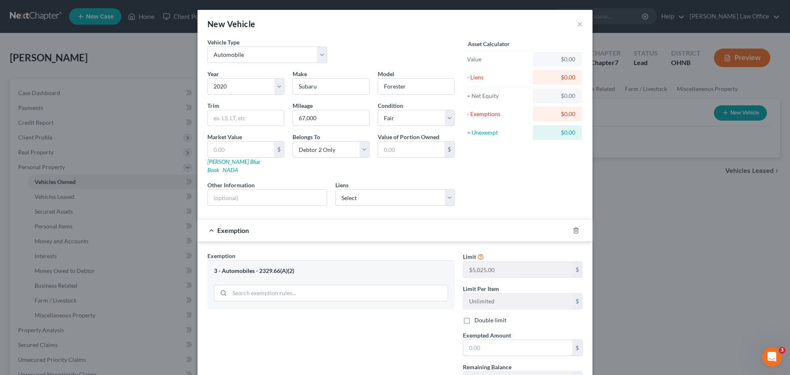
drag, startPoint x: 510, startPoint y: 342, endPoint x: 504, endPoint y: 350, distance: 10.2
click at [510, 342] on input "text" at bounding box center [517, 348] width 109 height 16
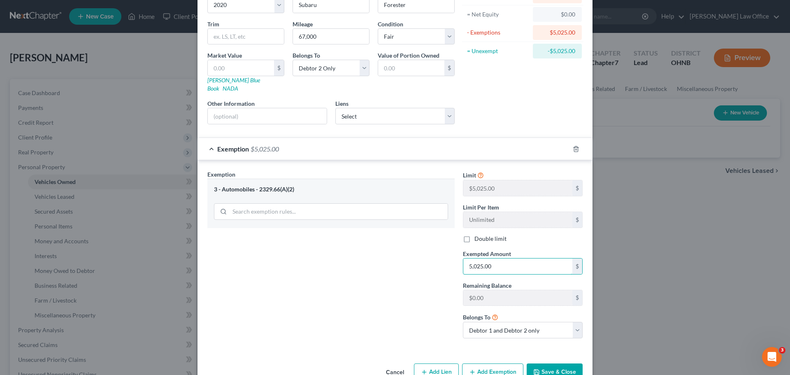
scroll to position [82, 0]
type input "5,025.00"
drag, startPoint x: 574, startPoint y: 327, endPoint x: 554, endPoint y: 329, distance: 20.6
click at [574, 327] on select "Debtor 1 only Debtor 2 only Debtor 1 and Debtor 2 only" at bounding box center [523, 329] width 120 height 16
select select "1"
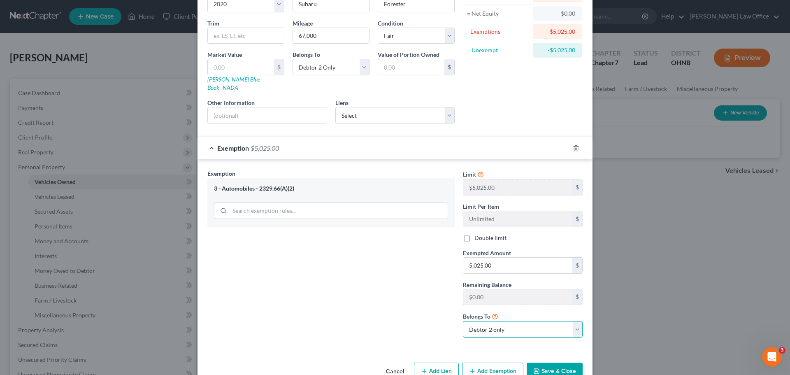
click at [463, 321] on select "Debtor 1 only Debtor 2 only Debtor 1 and Debtor 2 only" at bounding box center [523, 329] width 120 height 16
click at [538, 344] on div "Vehicle Type Select Automobile Truck Trailer Watercraft Aircraft Motor Home Atv…" at bounding box center [395, 158] width 395 height 404
click at [565, 365] on button "Save & Close" at bounding box center [555, 371] width 56 height 17
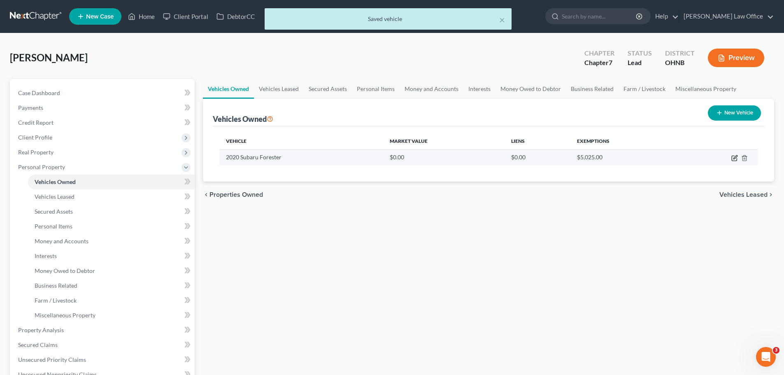
click at [735, 158] on icon "button" at bounding box center [734, 158] width 7 height 7
select select "0"
select select "6"
select select "3"
select select "1"
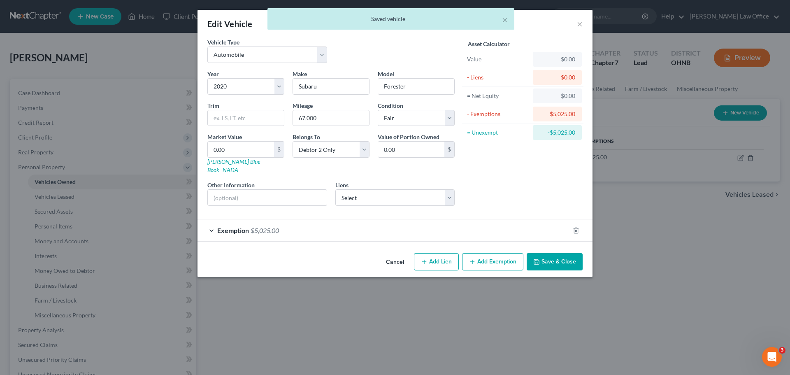
click at [489, 254] on button "Add Exemption" at bounding box center [492, 261] width 61 height 17
select select "2"
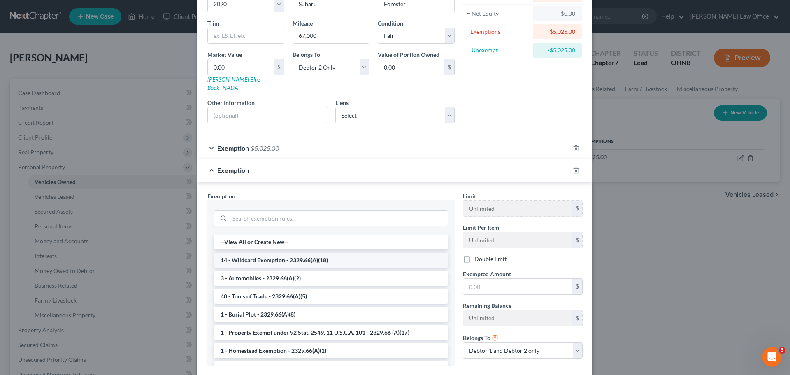
click at [295, 255] on li "14 - Wildcard Exemption - 2329.66(A)(18)" at bounding box center [331, 260] width 234 height 15
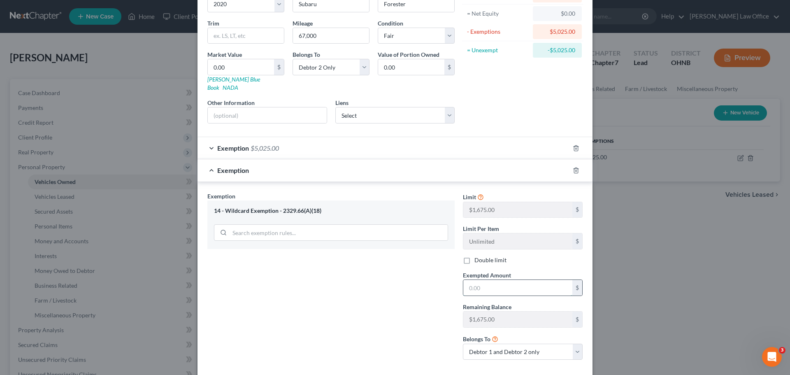
drag, startPoint x: 484, startPoint y: 280, endPoint x: 476, endPoint y: 284, distance: 9.8
click at [484, 280] on input "text" at bounding box center [517, 288] width 109 height 16
type input "1,675.00"
drag, startPoint x: 574, startPoint y: 344, endPoint x: 552, endPoint y: 343, distance: 21.8
click at [574, 344] on select "Debtor 1 only Debtor 2 only Debtor 1 and Debtor 2 only" at bounding box center [523, 352] width 120 height 16
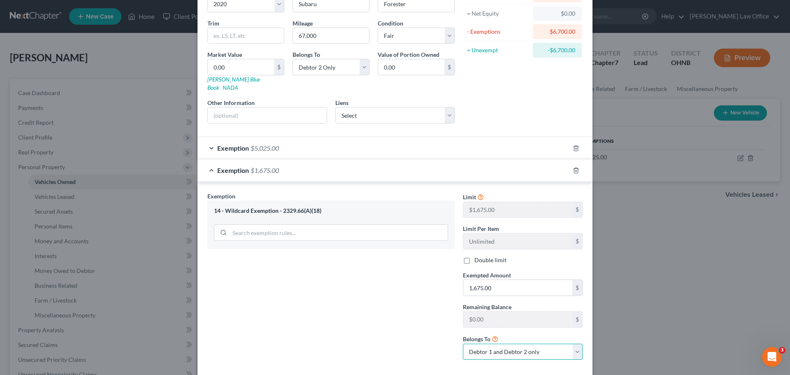
select select "1"
click at [463, 344] on select "Debtor 1 only Debtor 2 only Debtor 1 and Debtor 2 only" at bounding box center [523, 352] width 120 height 16
click at [437, 323] on div "Exemption Set must be selected for CA. Exemption * 14 - Wildcard Exemption - 23…" at bounding box center [331, 279] width 256 height 175
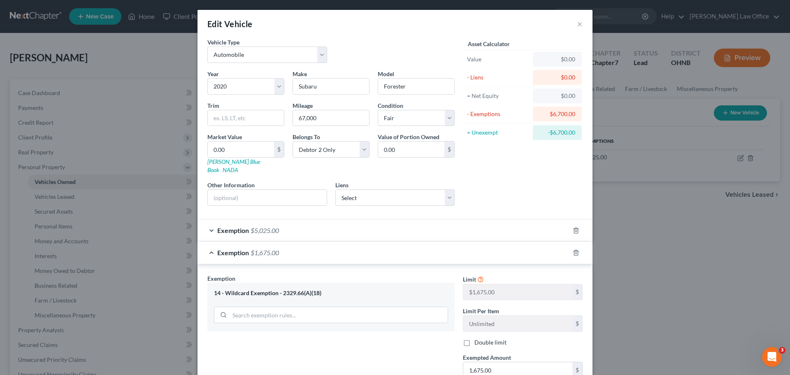
scroll to position [118, 0]
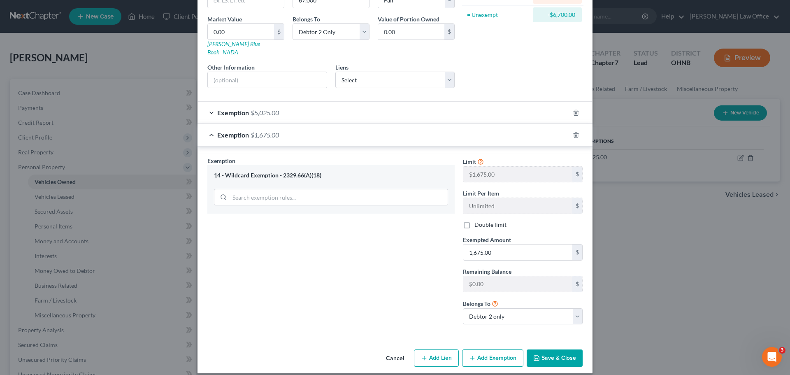
click at [541, 355] on button "Save & Close" at bounding box center [555, 357] width 56 height 17
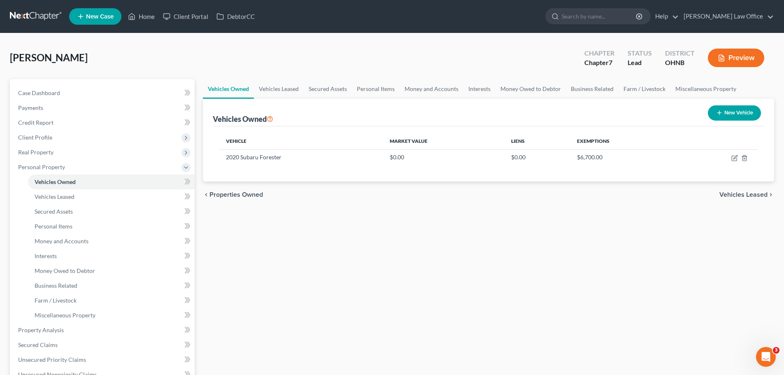
click at [738, 109] on button "New Vehicle" at bounding box center [734, 112] width 53 height 15
select select "0"
select select "2"
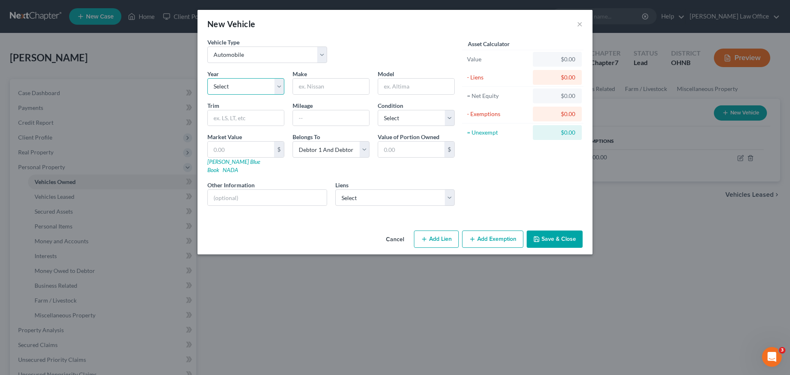
click at [279, 86] on select "Select 2026 2025 2024 2023 2022 2021 2020 2019 2018 2017 2016 2015 2014 2013 20…" at bounding box center [245, 86] width 77 height 16
select select "6"
click at [207, 78] on select "Select 2026 2025 2024 2023 2022 2021 2020 2019 2018 2017 2016 2015 2014 2013 20…" at bounding box center [245, 86] width 77 height 16
click at [308, 88] on input "text" at bounding box center [331, 87] width 76 height 16
type input "Subaru"
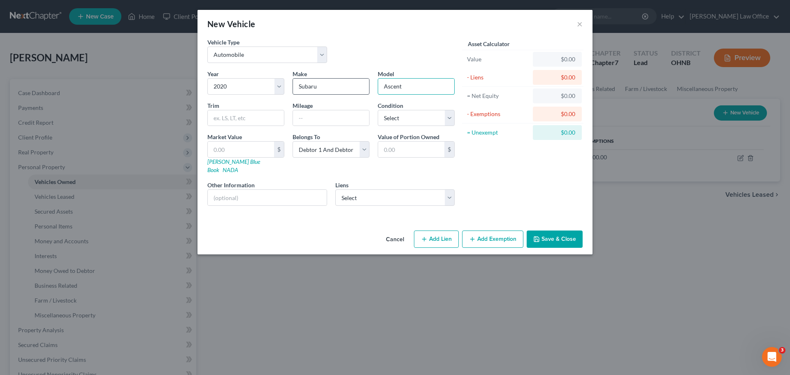
type input "Ascent"
type input "Premium"
type input "81,000"
select select "2"
click at [238, 166] on link "NADA" at bounding box center [231, 169] width 16 height 7
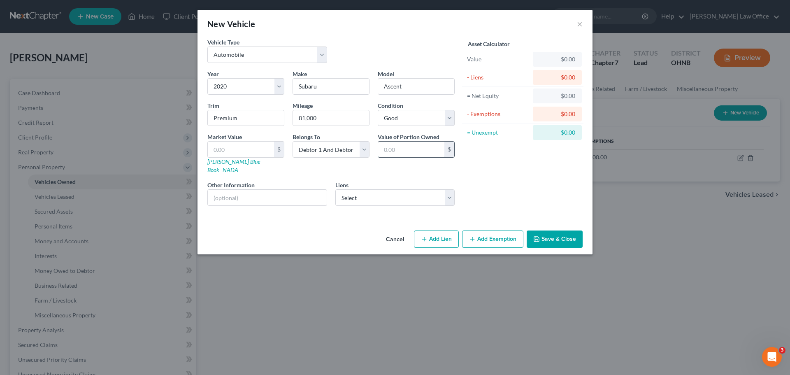
click at [414, 151] on input "text" at bounding box center [411, 150] width 66 height 16
click at [249, 149] on input "text" at bounding box center [241, 150] width 66 height 16
type input "1"
type input "1.00"
type input "14"
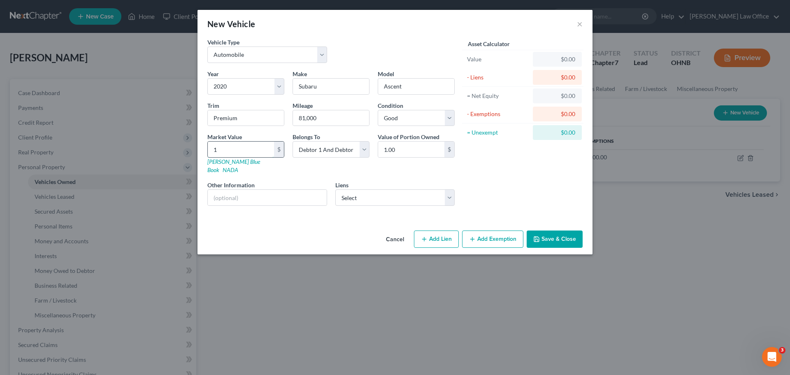
type input "14.00"
type input "140"
type input "140.00"
type input "1400"
type input "1,400.00"
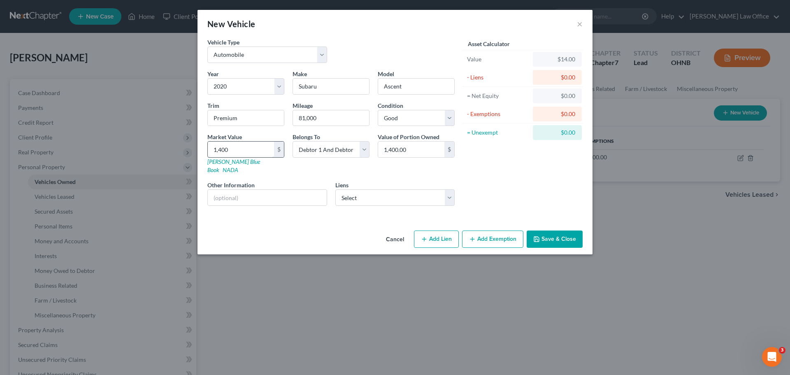
type input "1,4000"
type input "14,000.00"
click at [448, 196] on select "Select Hntingtn Ntl - $13,150.00" at bounding box center [395, 197] width 120 height 16
select select "36"
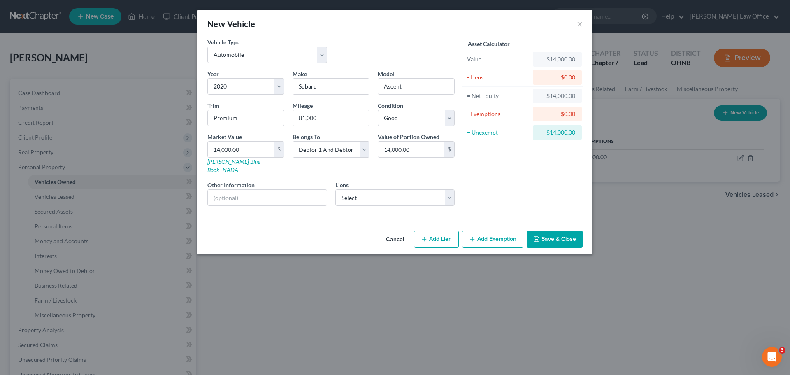
select select "0"
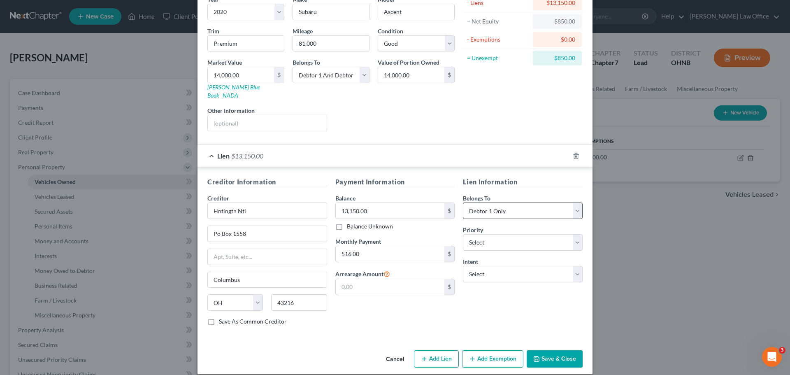
scroll to position [75, 0]
click at [575, 234] on select "Select 1st 2nd 3rd 4th 5th 6th 7th 8th 9th 10th 11th 12th 13th 14th 15th 16th 1…" at bounding box center [523, 241] width 120 height 16
click at [575, 235] on select "Select 1st 2nd 3rd 4th 5th 6th 7th 8th 9th 10th 11th 12th 13th 14th 15th 16th 1…" at bounding box center [523, 241] width 120 height 16
click at [575, 266] on select "Select Surrender Redeem Reaffirm Avoid Other" at bounding box center [523, 273] width 120 height 16
select select "2"
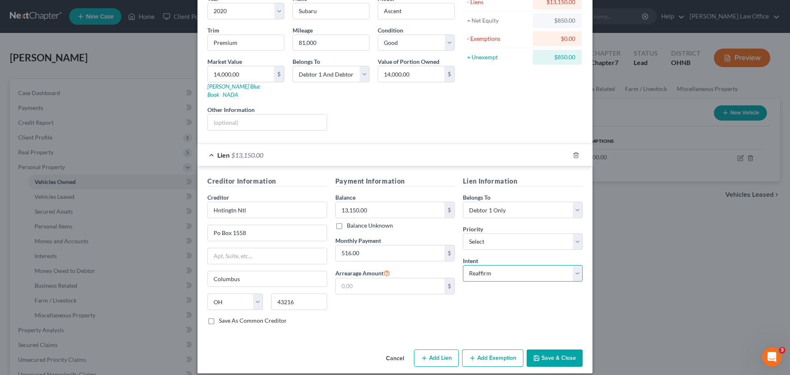
click at [463, 265] on select "Select Surrender Redeem Reaffirm Avoid Other" at bounding box center [523, 273] width 120 height 16
click at [515, 307] on div "Lien Information Belongs To * Select Debtor 1 Only Debtor 2 Only Debtor 1 And D…" at bounding box center [523, 253] width 128 height 155
drag, startPoint x: 362, startPoint y: 72, endPoint x: 354, endPoint y: 79, distance: 10.5
click at [362, 72] on select "Select Debtor 1 Only Debtor 2 Only Debtor 1 And Debtor 2 Only At Least One Of T…" at bounding box center [331, 74] width 77 height 16
select select "0"
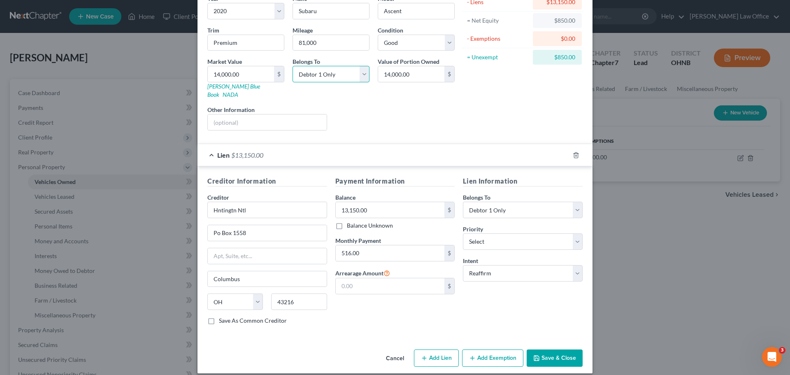
click at [293, 66] on select "Select Debtor 1 Only Debtor 2 Only Debtor 1 And Debtor 2 Only At Least One Of T…" at bounding box center [331, 74] width 77 height 16
click at [442, 110] on div "Liens Select" at bounding box center [395, 117] width 128 height 25
click at [485, 349] on button "Add Exemption" at bounding box center [492, 357] width 61 height 17
select select "2"
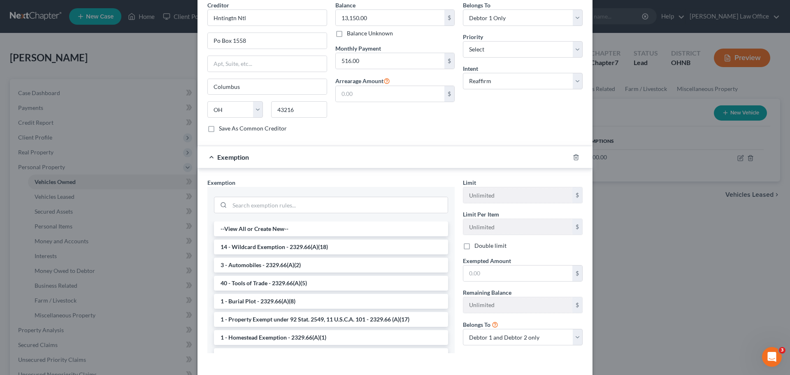
scroll to position [296, 0]
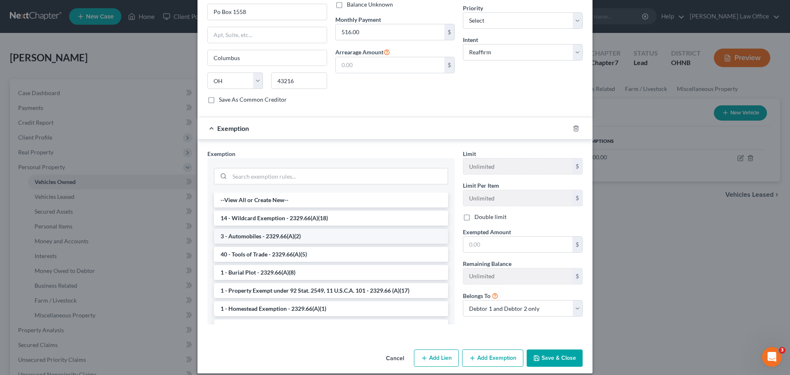
click at [315, 232] on li "3 - Automobiles - 2329.66(A)(2)" at bounding box center [331, 236] width 234 height 15
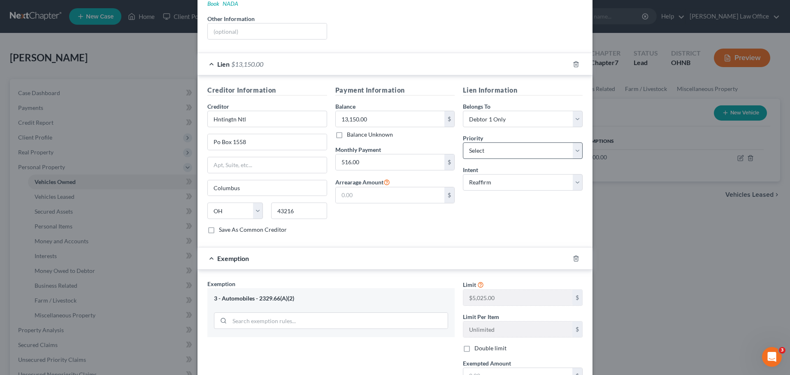
scroll to position [290, 0]
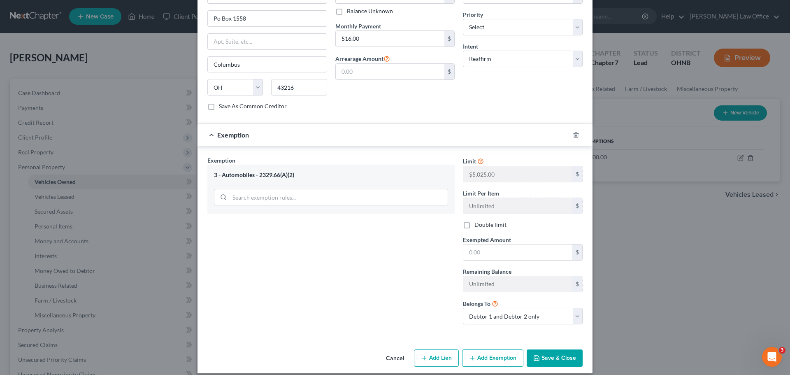
click at [554, 349] on button "Save & Close" at bounding box center [555, 357] width 56 height 17
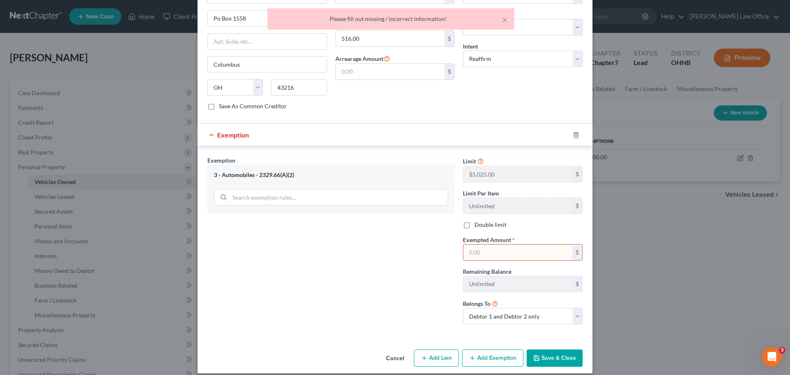
click at [372, 238] on div "Exemption Set must be selected for CA. Exemption * 3 - Automobiles - 2329.66(A)…" at bounding box center [331, 243] width 256 height 175
click at [574, 132] on icon "button" at bounding box center [576, 135] width 7 height 7
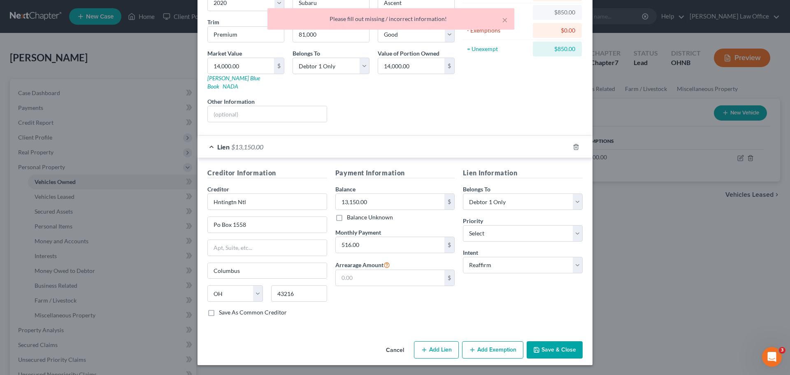
scroll to position [75, 0]
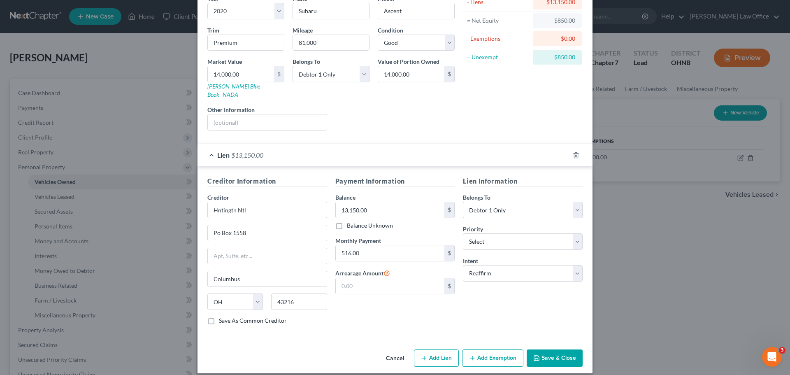
drag, startPoint x: 550, startPoint y: 347, endPoint x: 524, endPoint y: 337, distance: 27.2
click at [550, 349] on button "Save & Close" at bounding box center [555, 357] width 56 height 17
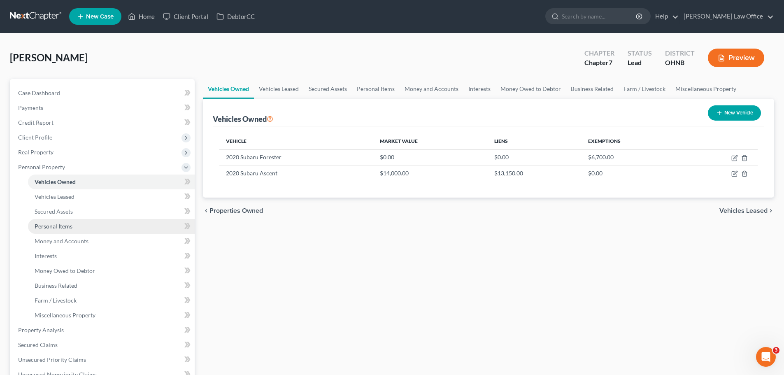
click at [57, 227] on span "Personal Items" at bounding box center [54, 226] width 38 height 7
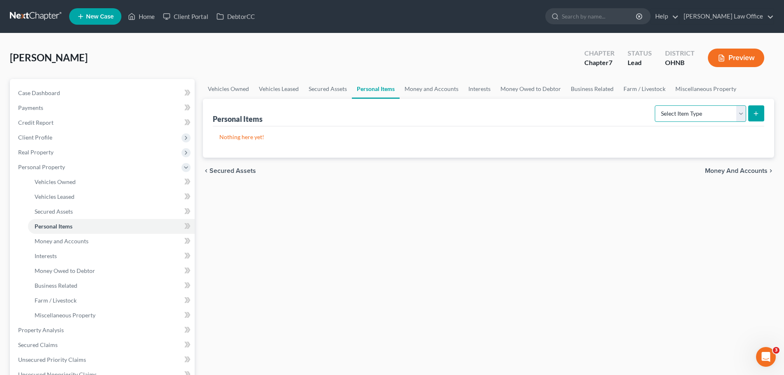
click at [738, 116] on select "Select Item Type Clothing Collectibles Of Value Electronics Firearms Household …" at bounding box center [700, 113] width 91 height 16
select select "household_goods"
click at [656, 105] on select "Select Item Type Clothing Collectibles Of Value Electronics Firearms Household …" at bounding box center [700, 113] width 91 height 16
click at [755, 116] on icon "submit" at bounding box center [756, 113] width 7 height 7
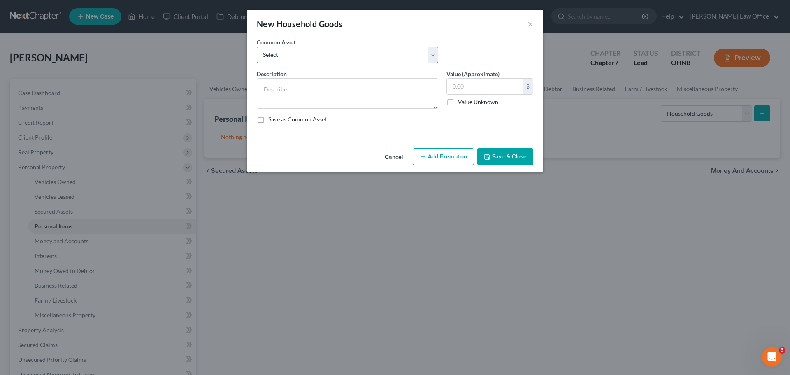
click at [433, 60] on select "Select Basic household goods" at bounding box center [348, 55] width 182 height 16
select select "0"
click at [257, 47] on select "Select Basic household goods" at bounding box center [348, 55] width 182 height 16
type textarea "Basic household goods"
click at [494, 81] on input "1,600.00" at bounding box center [485, 87] width 76 height 16
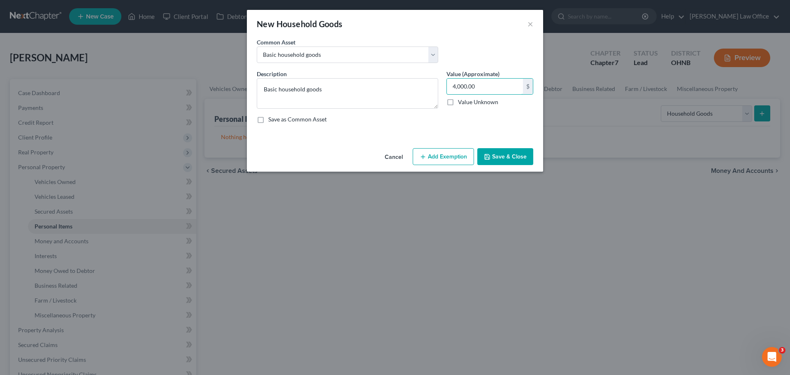
type input "4,000.00"
click at [435, 160] on button "Add Exemption" at bounding box center [443, 156] width 61 height 17
select select "2"
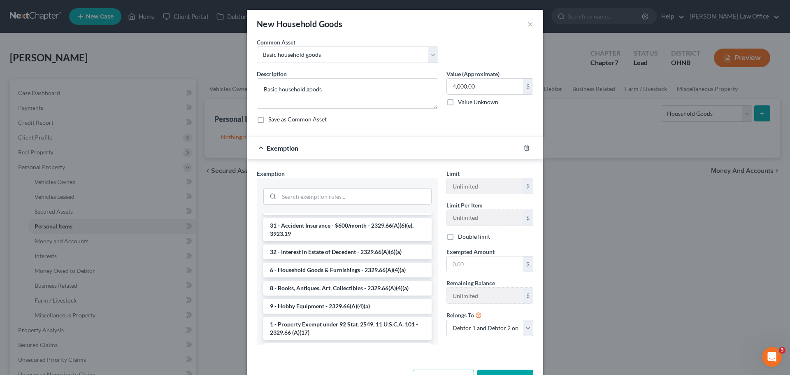
scroll to position [165, 0]
click at [312, 262] on li "6 - Household Goods & Furnishings - 2329.66(A)(4)(a)" at bounding box center [347, 269] width 168 height 15
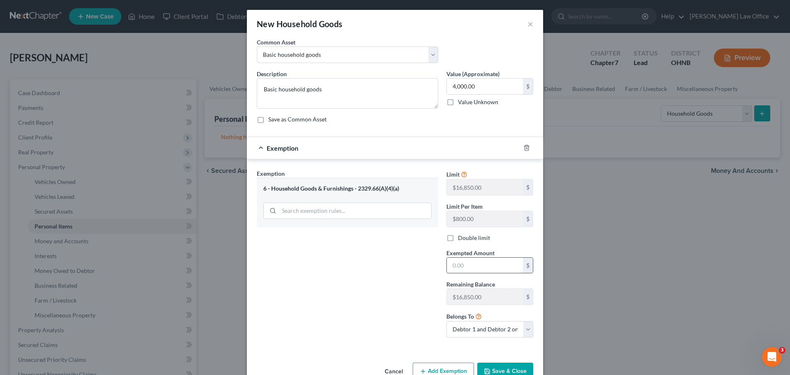
click at [496, 262] on input "text" at bounding box center [485, 266] width 76 height 16
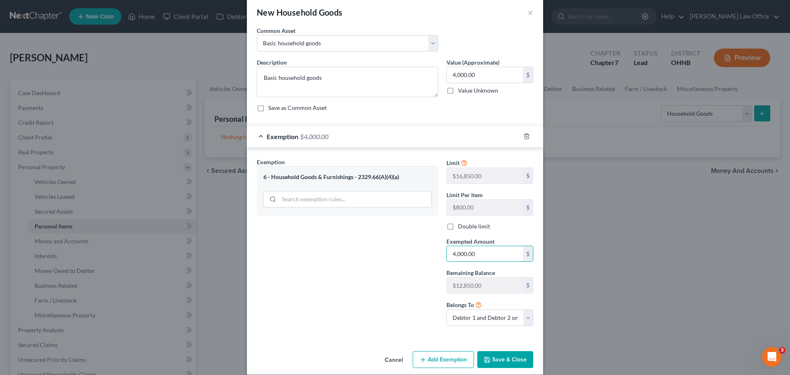
scroll to position [21, 0]
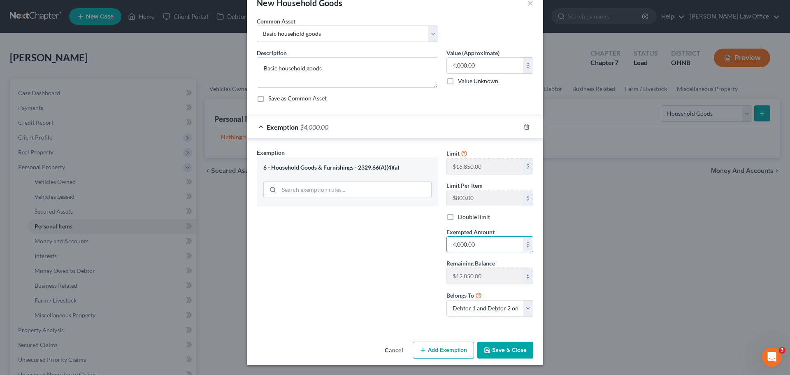
type input "4,000.00"
click at [510, 354] on button "Save & Close" at bounding box center [505, 350] width 56 height 17
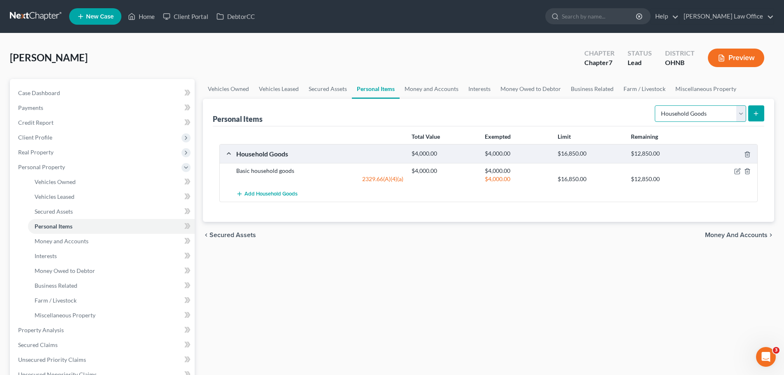
click at [743, 120] on select "Select Item Type Clothing Collectibles Of Value Electronics Firearms Household …" at bounding box center [700, 113] width 91 height 16
select select "electronics"
click at [656, 105] on select "Select Item Type Clothing Collectibles Of Value Electronics Firearms Household …" at bounding box center [700, 113] width 91 height 16
click at [756, 120] on button "submit" at bounding box center [756, 113] width 16 height 16
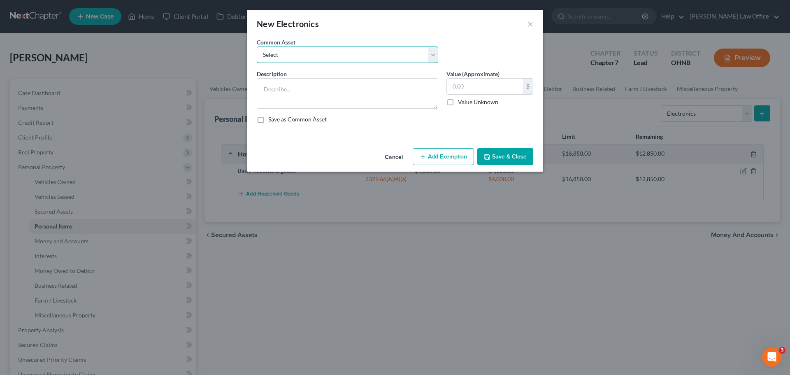
drag, startPoint x: 434, startPoint y: 58, endPoint x: 419, endPoint y: 62, distance: 14.9
click at [434, 58] on select "Select Basic electronics Basic electronics" at bounding box center [348, 55] width 182 height 16
select select "0"
click at [257, 47] on select "Select Basic electronics Basic electronics" at bounding box center [348, 55] width 182 height 16
type textarea "Basic electronics"
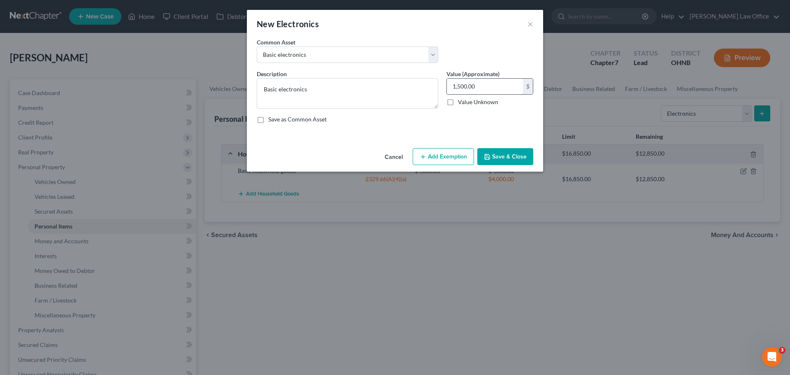
click at [479, 85] on input "1,500.00" at bounding box center [485, 87] width 76 height 16
type input "2,500.00"
click at [454, 156] on button "Add Exemption" at bounding box center [443, 156] width 61 height 17
select select "2"
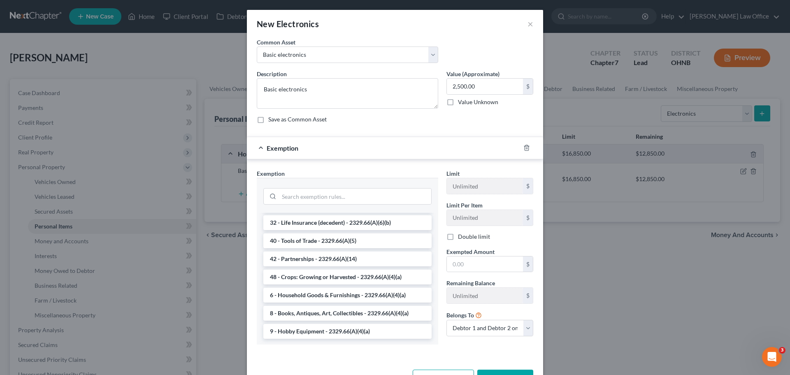
scroll to position [1022, 0]
click at [306, 296] on li "6 - Household Goods & Furnishings - 2329.66(A)(4)(a)" at bounding box center [347, 294] width 168 height 15
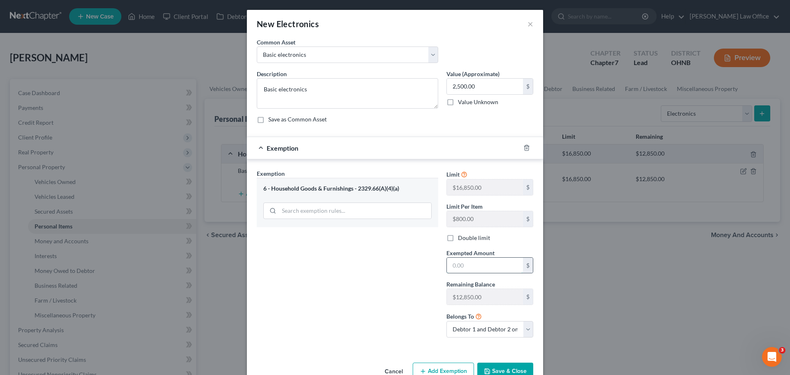
click at [480, 268] on input "text" at bounding box center [485, 266] width 76 height 16
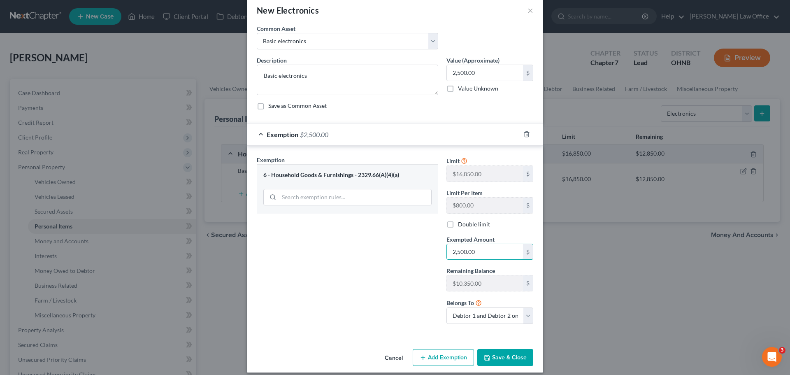
scroll to position [21, 0]
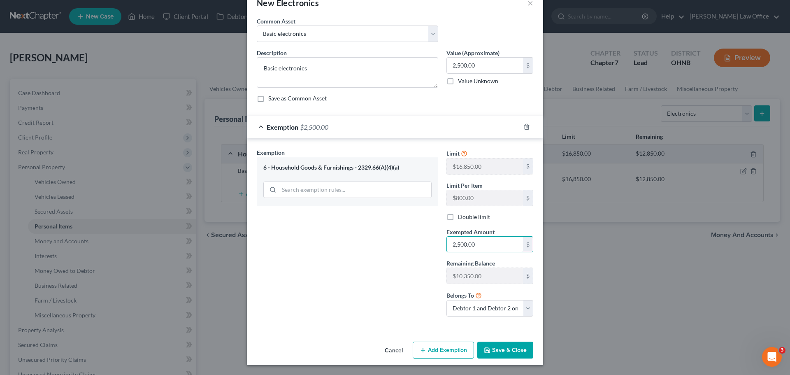
type input "2,500.00"
click at [489, 354] on button "Save & Close" at bounding box center [505, 350] width 56 height 17
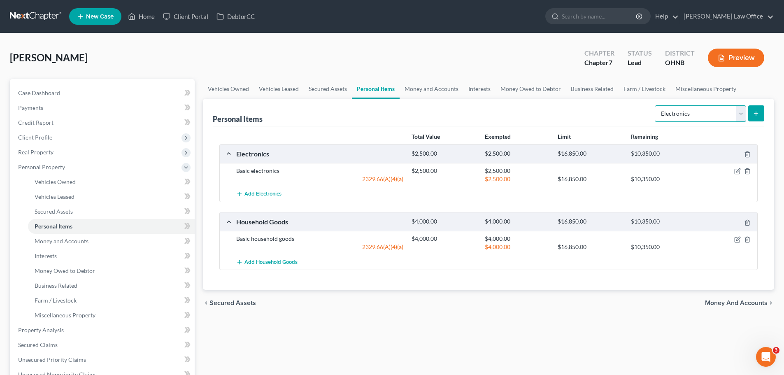
drag, startPoint x: 744, startPoint y: 112, endPoint x: 737, endPoint y: 116, distance: 8.1
click at [744, 112] on select "Select Item Type Clothing Collectibles Of Value Electronics Firearms Household …" at bounding box center [700, 113] width 91 height 16
select select "firearms"
click at [656, 105] on select "Select Item Type Clothing Collectibles Of Value Electronics Firearms Household …" at bounding box center [700, 113] width 91 height 16
click at [759, 115] on icon "submit" at bounding box center [756, 113] width 7 height 7
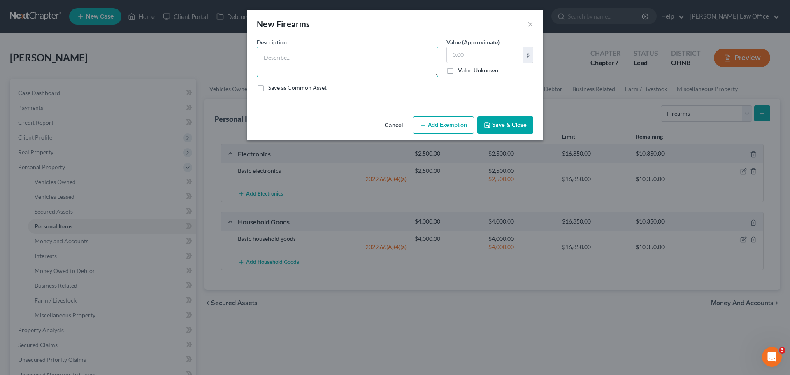
click at [307, 51] on textarea at bounding box center [348, 62] width 182 height 30
type textarea "[PERSON_NAME] & [PERSON_NAME] 9mm [PERSON_NAME] & [PERSON_NAME] M&P 40 caliber …"
click at [500, 123] on button "Save & Close" at bounding box center [505, 124] width 56 height 17
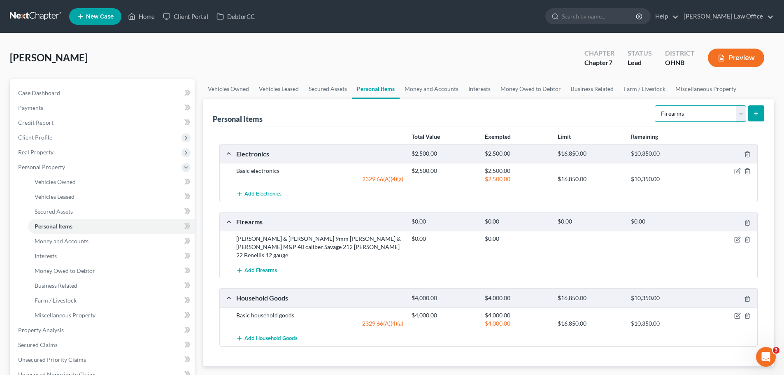
click at [739, 118] on select "Select Item Type Clothing Collectibles Of Value Electronics Firearms Household …" at bounding box center [700, 113] width 91 height 16
select select "clothing"
click at [656, 105] on select "Select Item Type Clothing Collectibles Of Value Electronics Firearms Household …" at bounding box center [700, 113] width 91 height 16
click at [754, 110] on icon "submit" at bounding box center [756, 113] width 7 height 7
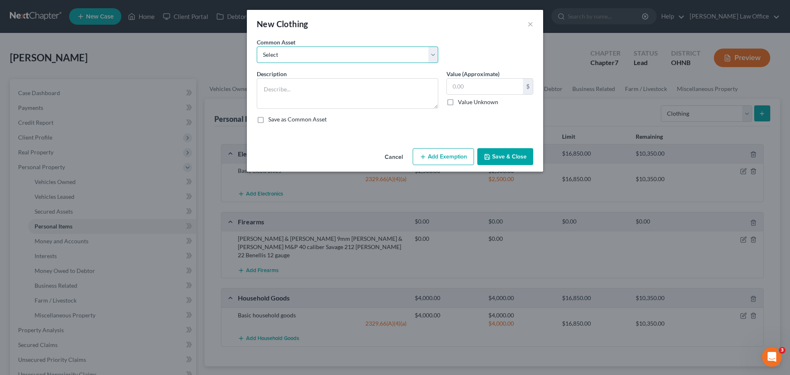
click at [431, 59] on select "Select Basic clothing Basic clothing" at bounding box center [348, 55] width 182 height 16
select select "0"
click at [257, 47] on select "Select Basic clothing Basic clothing" at bounding box center [348, 55] width 182 height 16
type textarea "Basic clothing"
drag, startPoint x: 484, startPoint y: 88, endPoint x: 485, endPoint y: 84, distance: 4.2
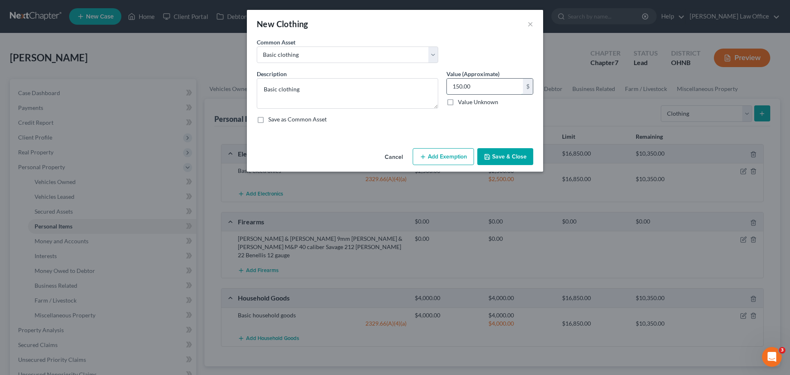
click at [483, 88] on input "150.00" at bounding box center [485, 87] width 76 height 16
type input "500.00"
drag, startPoint x: 460, startPoint y: 154, endPoint x: 386, endPoint y: 103, distance: 90.3
click at [460, 154] on button "Add Exemption" at bounding box center [443, 156] width 61 height 17
select select "2"
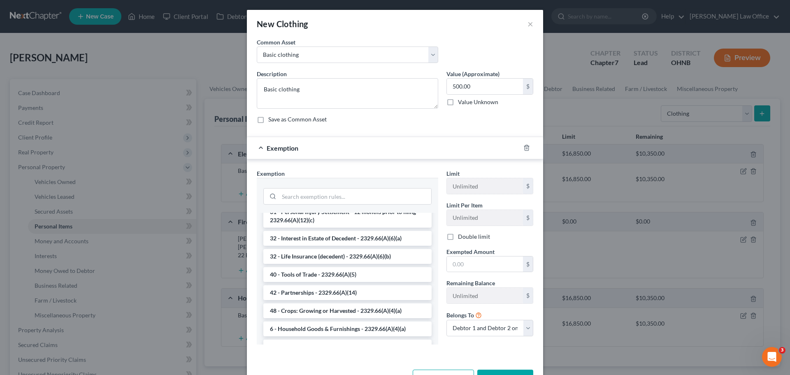
scroll to position [1022, 0]
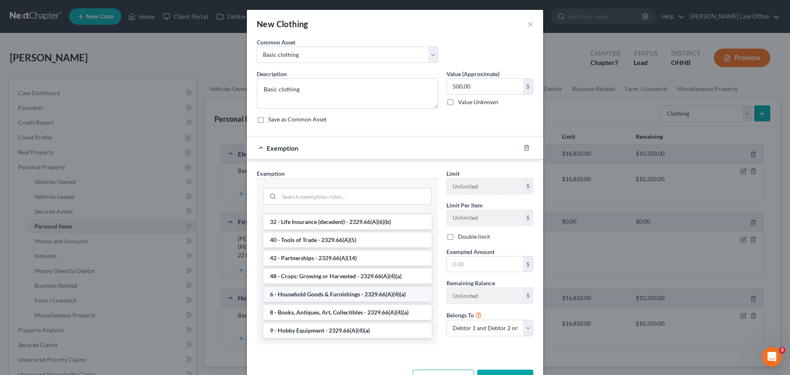
click at [312, 293] on li "6 - Household Goods & Furnishings - 2329.66(A)(4)(a)" at bounding box center [347, 294] width 168 height 15
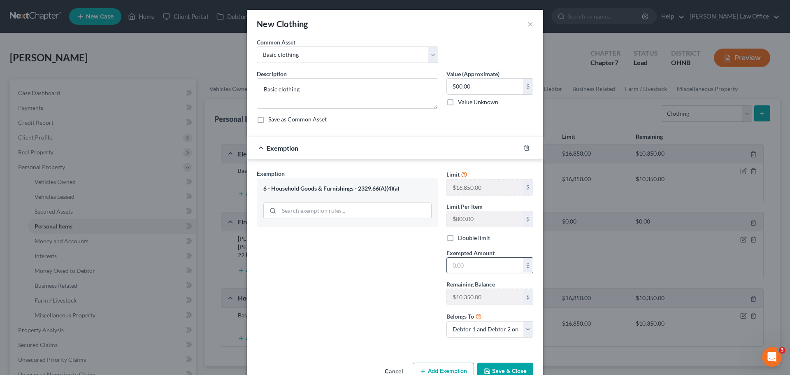
click at [465, 271] on input "text" at bounding box center [485, 266] width 76 height 16
type input "500.00"
click at [509, 370] on button "Save & Close" at bounding box center [505, 371] width 56 height 17
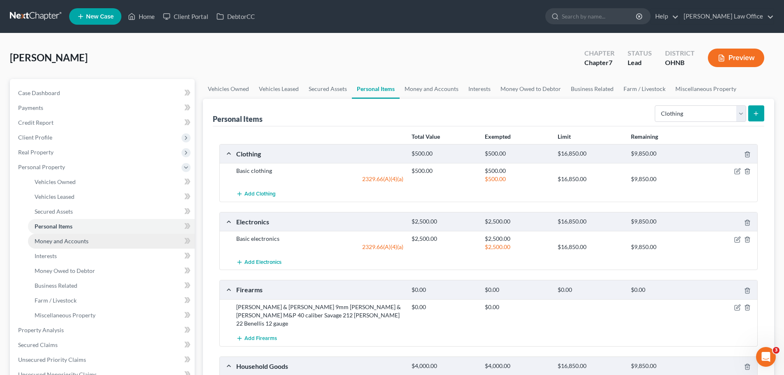
click at [77, 242] on span "Money and Accounts" at bounding box center [62, 240] width 54 height 7
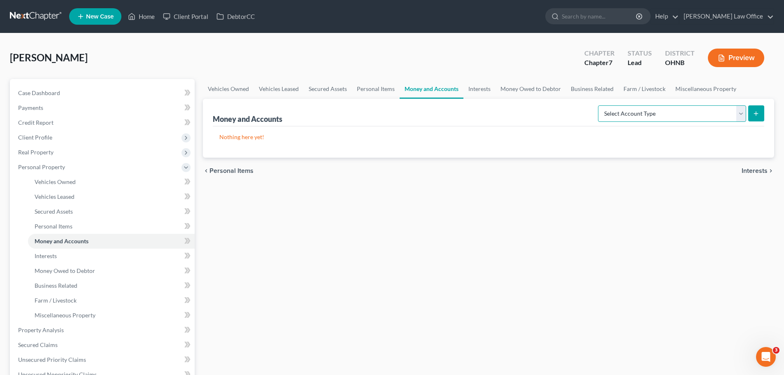
click at [740, 120] on select "Select Account Type Brokerage Cash on Hand Certificates of Deposit Checking Acc…" at bounding box center [672, 113] width 148 height 16
select select "cash_on_hand"
click at [600, 105] on select "Select Account Type Brokerage Cash on Hand Certificates of Deposit Checking Acc…" at bounding box center [672, 113] width 148 height 16
click at [756, 117] on button "submit" at bounding box center [756, 113] width 16 height 16
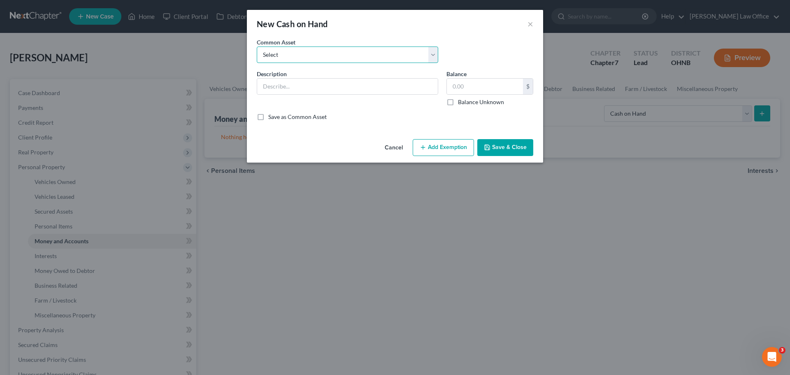
click at [433, 57] on select "Select Cash on hand" at bounding box center [348, 55] width 182 height 16
select select "0"
click at [257, 47] on select "Select Cash on hand" at bounding box center [348, 55] width 182 height 16
type input "Cash on hand"
click at [478, 86] on input "25.00" at bounding box center [485, 87] width 76 height 16
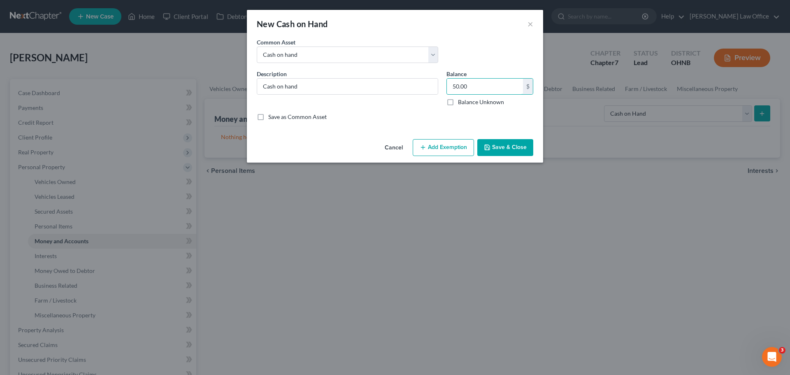
type input "50.00"
click at [465, 147] on button "Add Exemption" at bounding box center [443, 147] width 61 height 17
select select "2"
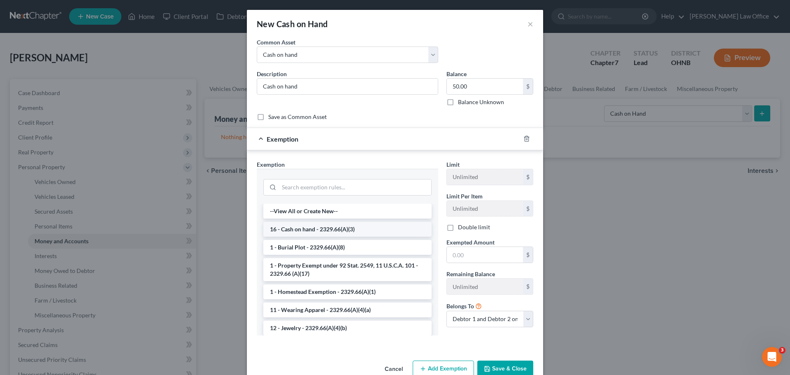
click at [339, 227] on li "16 - Cash on hand - 2329.66(A)(3)" at bounding box center [347, 229] width 168 height 15
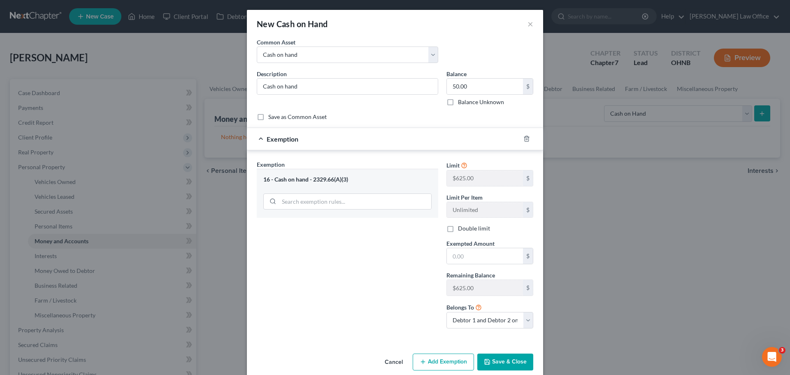
click at [469, 266] on div "Limit $625.00 $ Limit Per Item Unlimited $ Double limit Exempted Amount * $ Rem…" at bounding box center [489, 247] width 95 height 175
click at [475, 253] on input "text" at bounding box center [485, 256] width 76 height 16
type input "50.00"
click at [500, 362] on button "Save & Close" at bounding box center [505, 362] width 56 height 17
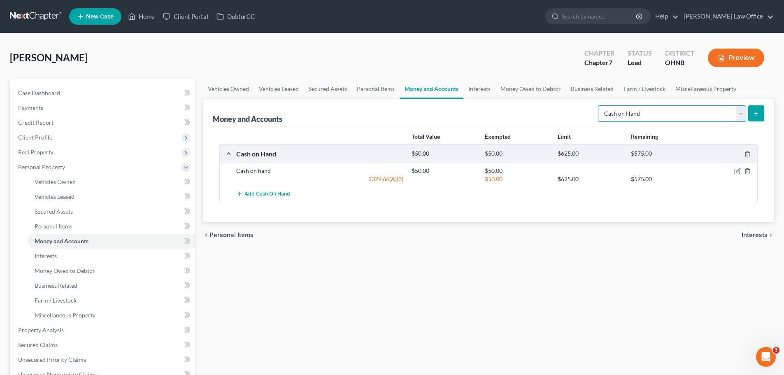
drag, startPoint x: 745, startPoint y: 115, endPoint x: 727, endPoint y: 121, distance: 19.1
click at [745, 114] on select "Select Account Type Brokerage Cash on Hand Certificates of Deposit Checking Acc…" at bounding box center [672, 113] width 148 height 16
select select "checking"
click at [600, 105] on select "Select Account Type Brokerage Cash on Hand Certificates of Deposit Checking Acc…" at bounding box center [672, 113] width 148 height 16
click at [754, 116] on icon "submit" at bounding box center [756, 113] width 7 height 7
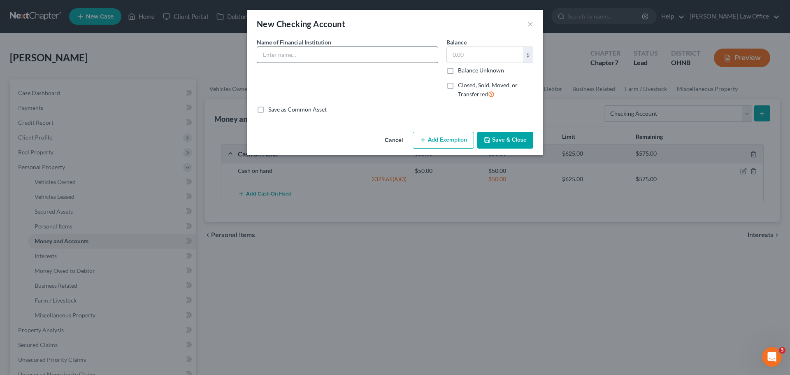
click at [314, 52] on input "text" at bounding box center [347, 55] width 181 height 16
type input "Huntington Bank xxxxxx5200"
drag, startPoint x: 505, startPoint y: 141, endPoint x: 467, endPoint y: 192, distance: 64.4
click at [505, 141] on button "Save & Close" at bounding box center [505, 140] width 56 height 17
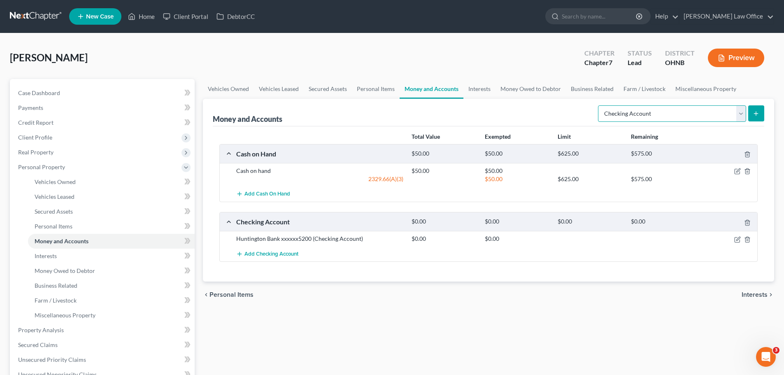
click at [742, 121] on select "Select Account Type Brokerage Cash on Hand Certificates of Deposit Checking Acc…" at bounding box center [672, 113] width 148 height 16
click at [739, 120] on select "Select Account Type Brokerage Cash on Hand Certificates of Deposit Checking Acc…" at bounding box center [672, 113] width 148 height 16
click at [65, 255] on link "Interests" at bounding box center [111, 256] width 167 height 15
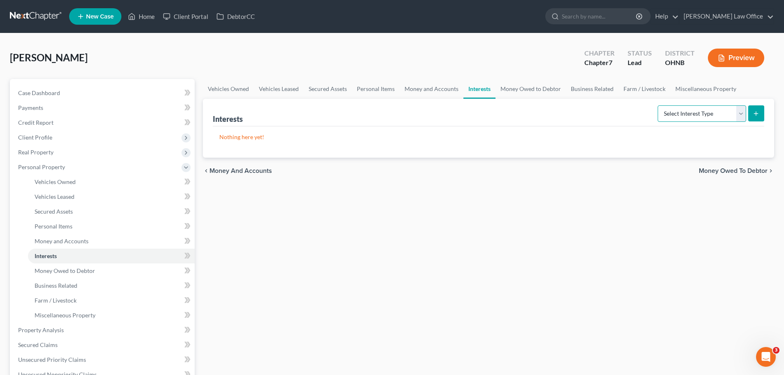
drag, startPoint x: 742, startPoint y: 119, endPoint x: 642, endPoint y: 163, distance: 110.0
click at [742, 118] on select "Select Interest Type 401K Annuity Bond Education IRA Government Bond Government…" at bounding box center [702, 113] width 88 height 16
select select "401k"
click at [659, 105] on select "Select Interest Type 401K Annuity Bond Education IRA Government Bond Government…" at bounding box center [702, 113] width 88 height 16
click at [753, 114] on icon "submit" at bounding box center [756, 113] width 7 height 7
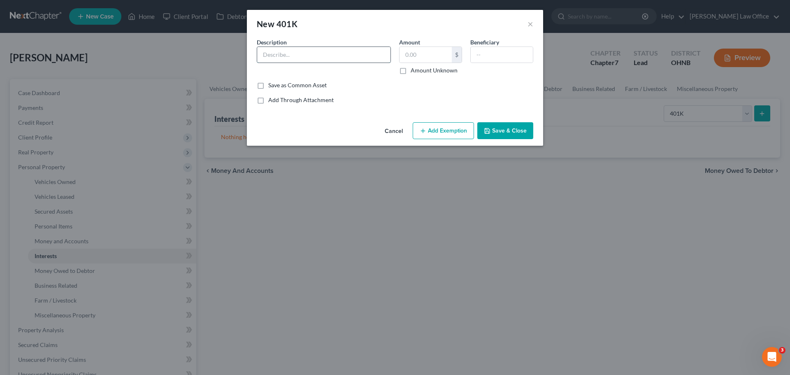
click at [336, 56] on input "text" at bounding box center [323, 55] width 133 height 16
type input "Ascensus"
type input "3,947.63"
click at [513, 49] on input "text" at bounding box center [502, 55] width 62 height 16
type input "Wife"
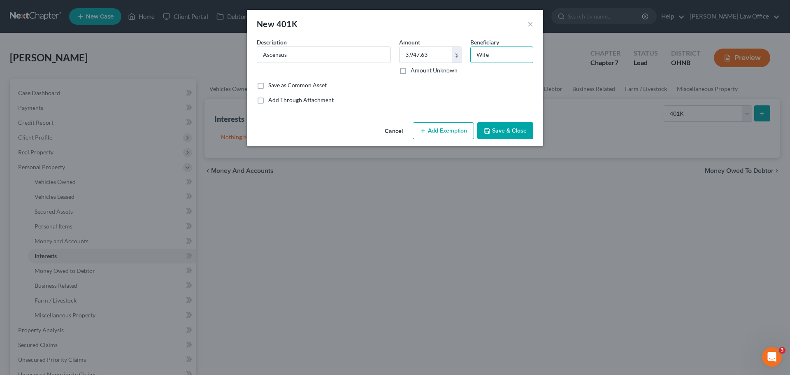
drag, startPoint x: 461, startPoint y: 129, endPoint x: 412, endPoint y: 142, distance: 51.4
click at [462, 128] on button "Add Exemption" at bounding box center [443, 130] width 61 height 17
select select "2"
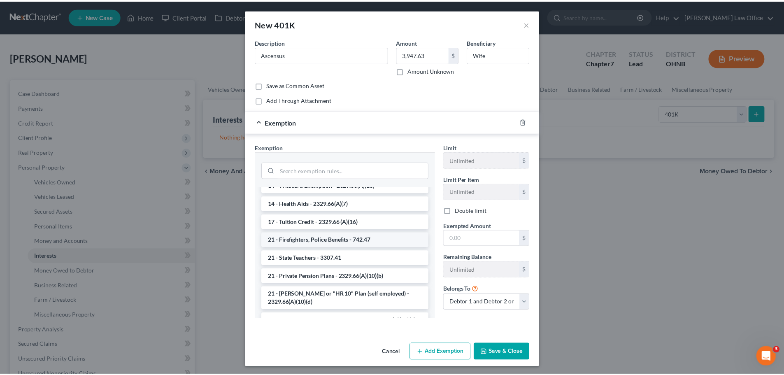
scroll to position [617, 0]
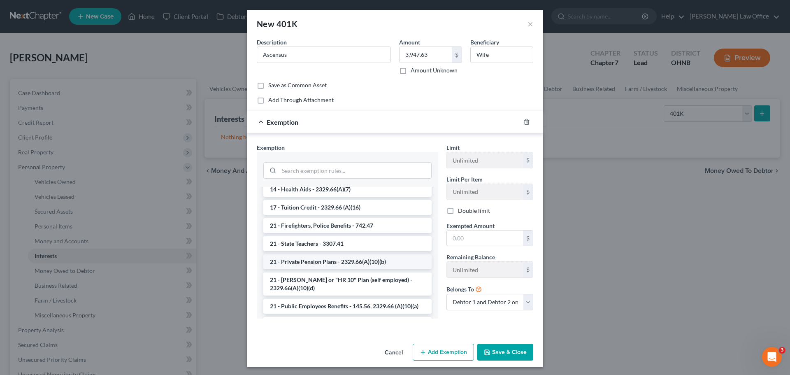
click at [362, 258] on li "21 - Private Pension Plans - 2329.66(A)(10)(b)" at bounding box center [347, 261] width 168 height 15
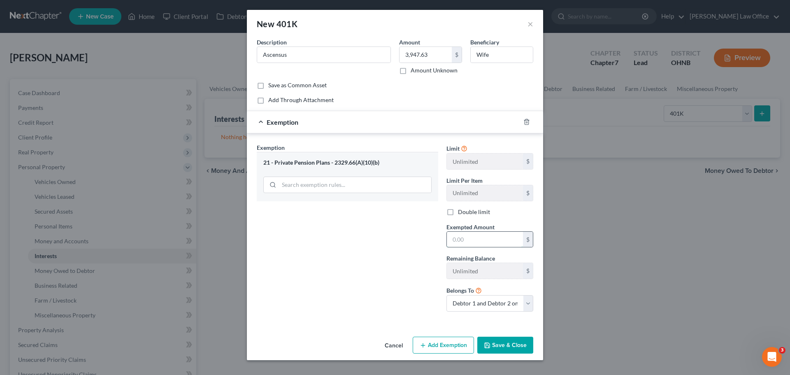
click at [466, 238] on input "text" at bounding box center [485, 240] width 76 height 16
type input "3,947.63"
click at [525, 305] on select "Debtor 1 only Debtor 2 only Debtor 1 and Debtor 2 only" at bounding box center [490, 303] width 87 height 16
select select "0"
click at [447, 295] on select "Debtor 1 only Debtor 2 only Debtor 1 and Debtor 2 only" at bounding box center [490, 303] width 87 height 16
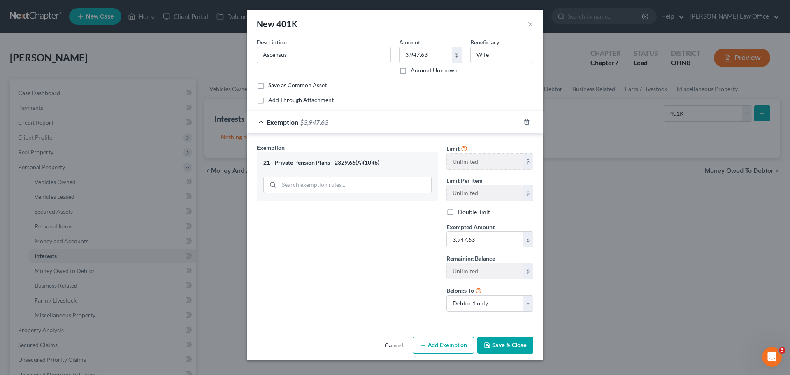
click at [510, 344] on button "Save & Close" at bounding box center [505, 345] width 56 height 17
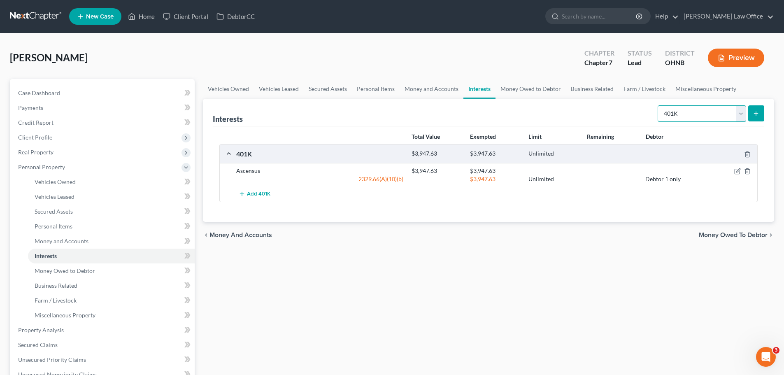
click at [742, 117] on select "Select Interest Type 401K Annuity Bond Education IRA Government Bond Government…" at bounding box center [702, 113] width 88 height 16
select select "annuity"
click at [659, 105] on select "Select Interest Type 401K Annuity Bond Education IRA Government Bond Government…" at bounding box center [702, 113] width 88 height 16
click at [755, 114] on line "submit" at bounding box center [756, 114] width 4 height 0
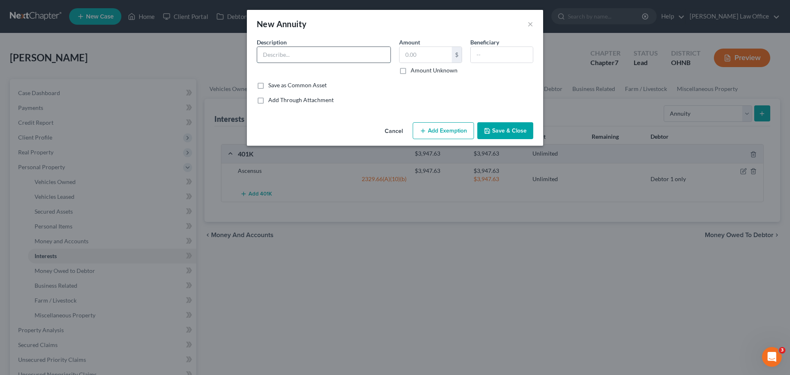
click at [308, 56] on input "text" at bounding box center [323, 55] width 133 height 16
type input "[PERSON_NAME] [PERSON_NAME]"
click at [502, 56] on input "text" at bounding box center [502, 55] width 62 height 16
type input "NEED"
drag, startPoint x: 521, startPoint y: 134, endPoint x: 511, endPoint y: 194, distance: 60.6
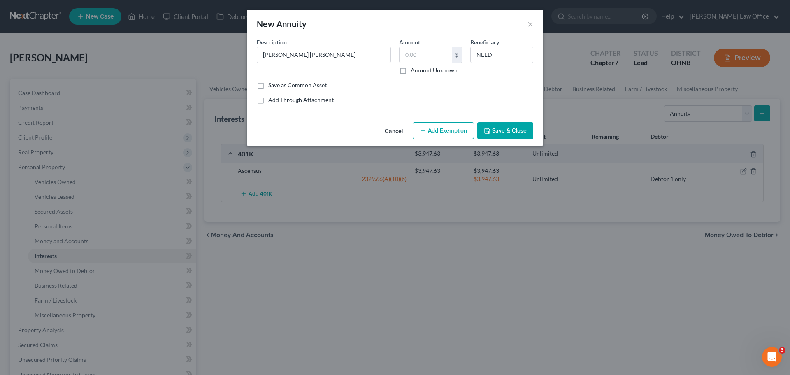
click at [522, 134] on button "Save & Close" at bounding box center [505, 130] width 56 height 17
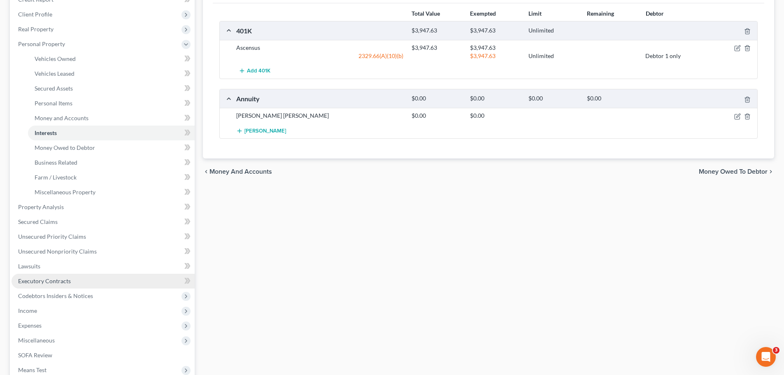
scroll to position [123, 0]
drag, startPoint x: 67, startPoint y: 254, endPoint x: 219, endPoint y: 276, distance: 153.0
click at [67, 254] on span "Unsecured Nonpriority Claims" at bounding box center [57, 250] width 79 height 7
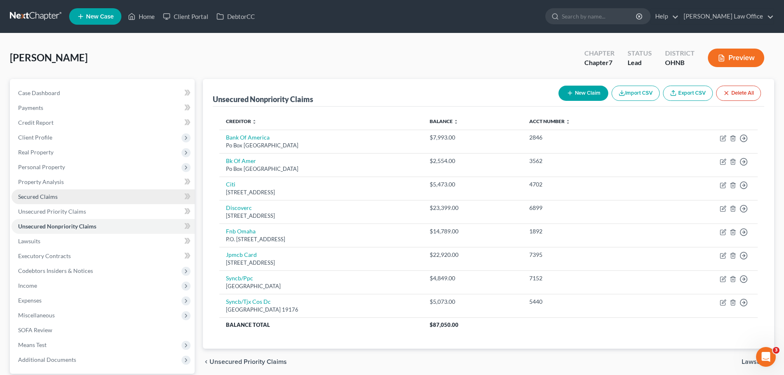
click at [66, 199] on link "Secured Claims" at bounding box center [103, 196] width 183 height 15
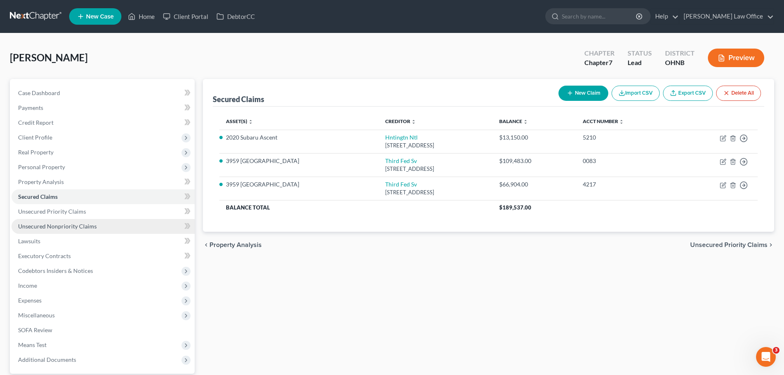
click at [71, 229] on span "Unsecured Nonpriority Claims" at bounding box center [57, 226] width 79 height 7
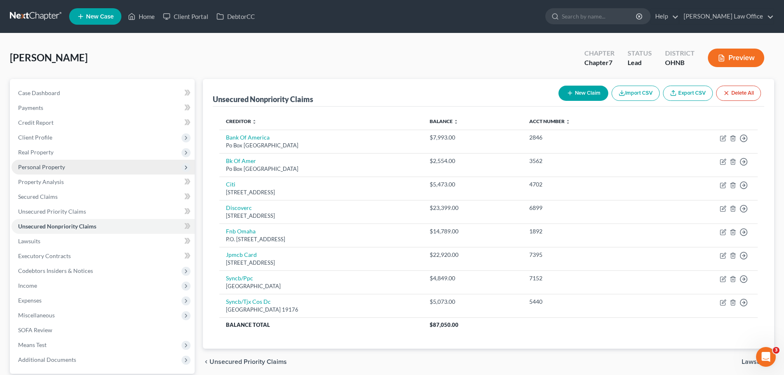
click at [65, 166] on span "Personal Property" at bounding box center [103, 167] width 183 height 15
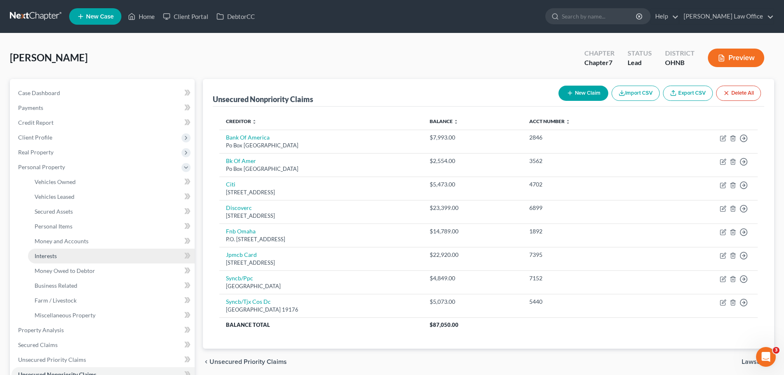
click at [59, 255] on link "Interests" at bounding box center [111, 256] width 167 height 15
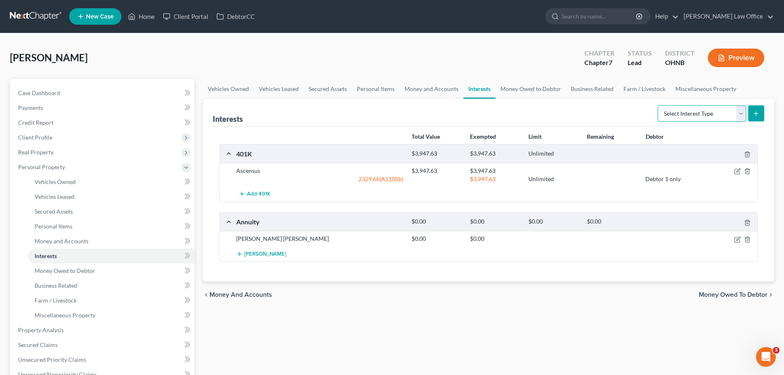
click at [740, 120] on select "Select Interest Type 401K Annuity Bond Education IRA Government Bond Government…" at bounding box center [702, 113] width 88 height 16
select select "whole_life_insurance"
click at [659, 105] on select "Select Interest Type 401K Annuity Bond Education IRA Government Bond Government…" at bounding box center [702, 113] width 88 height 16
click at [761, 112] on button "submit" at bounding box center [756, 113] width 16 height 16
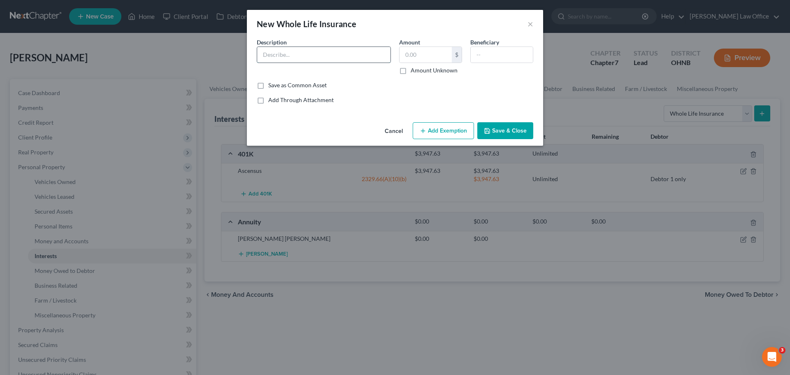
click at [367, 60] on input "text" at bounding box center [323, 55] width 133 height 16
type input "m"
type input "<"
type input "Metlife Whole Life Policy"
drag, startPoint x: 424, startPoint y: 57, endPoint x: 426, endPoint y: 52, distance: 5.5
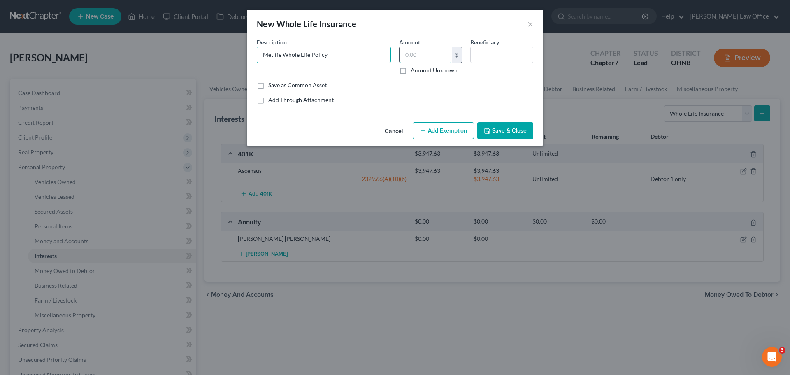
click at [424, 56] on input "text" at bounding box center [426, 55] width 52 height 16
type input "13,428.15"
click at [500, 130] on button "Save & Close" at bounding box center [505, 130] width 56 height 17
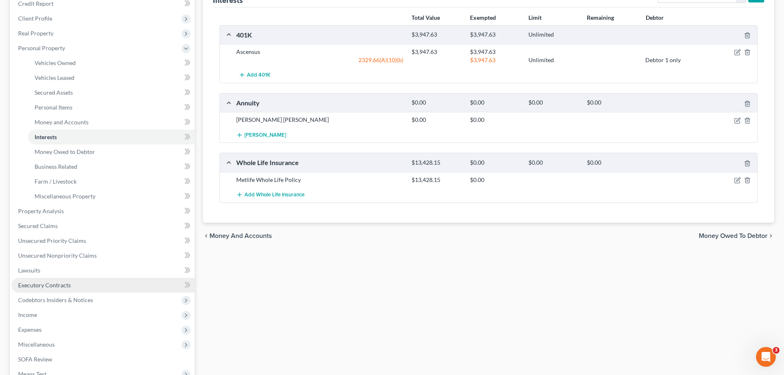
scroll to position [123, 0]
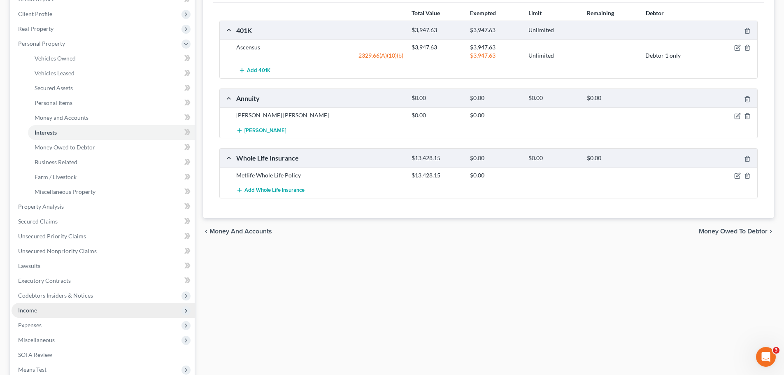
drag, startPoint x: 47, startPoint y: 309, endPoint x: 77, endPoint y: 316, distance: 30.8
click at [47, 309] on span "Income" at bounding box center [103, 310] width 183 height 15
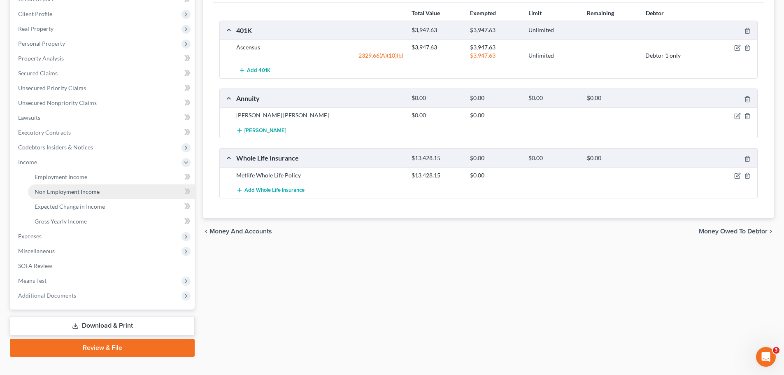
click at [74, 191] on span "Non Employment Income" at bounding box center [67, 191] width 65 height 7
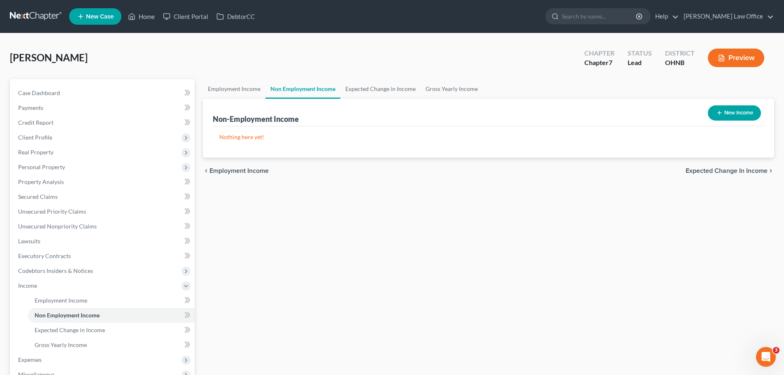
click at [734, 119] on button "New Income" at bounding box center [734, 112] width 53 height 15
select select "0"
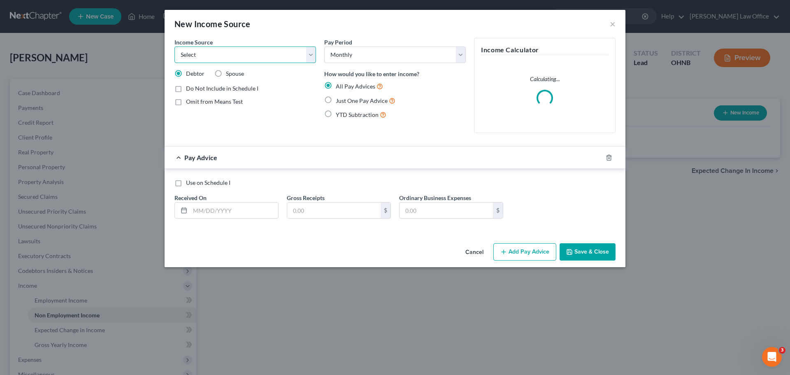
click at [309, 61] on select "Select Unemployment Disability (from employer) Pension Retirement Social Securi…" at bounding box center [246, 55] width 142 height 16
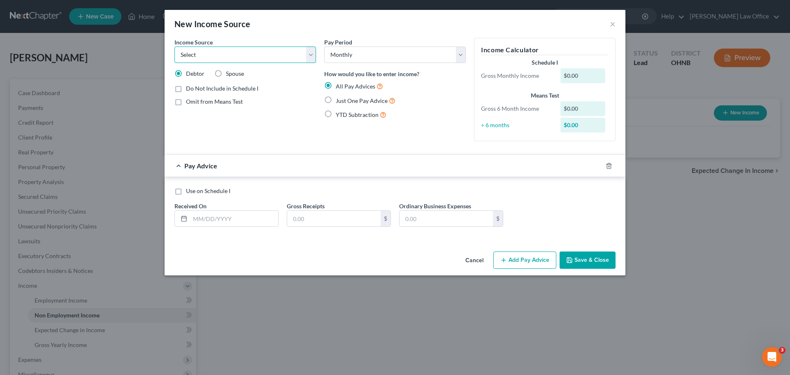
select select "2"
click at [175, 47] on select "Select Unemployment Disability (from employer) Pension Retirement Social Securi…" at bounding box center [246, 55] width 142 height 16
click at [336, 101] on label "Just One Pay Advice" at bounding box center [366, 100] width 60 height 9
click at [339, 101] on input "Just One Pay Advice" at bounding box center [341, 98] width 5 height 5
radio input "true"
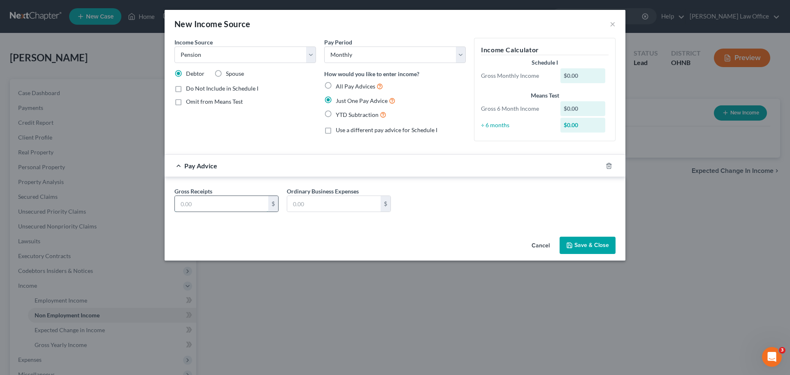
click at [221, 204] on input "text" at bounding box center [221, 204] width 93 height 16
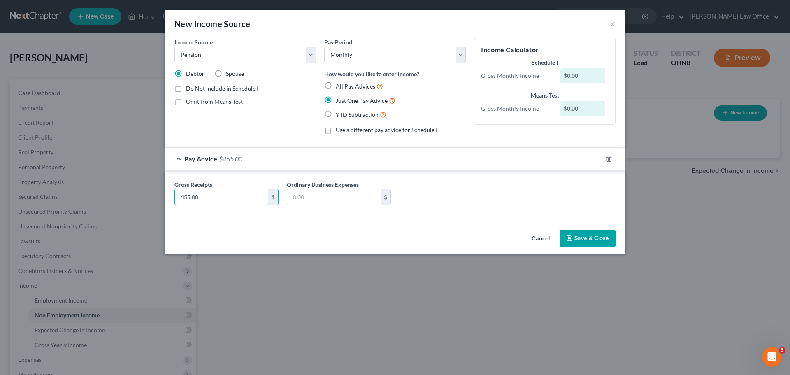
type input "455.00"
click at [586, 238] on button "Save & Close" at bounding box center [588, 238] width 56 height 17
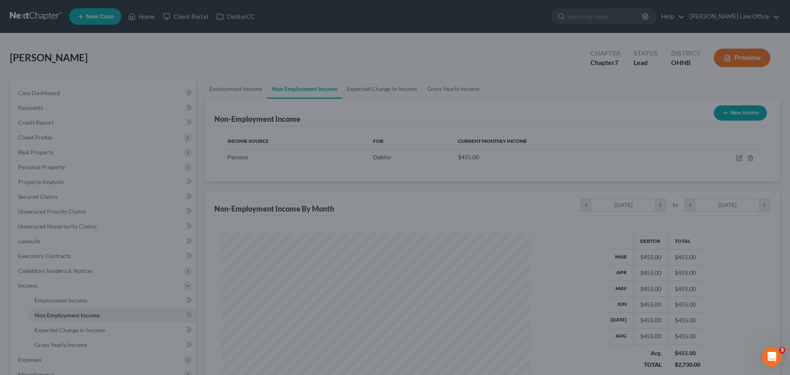
scroll to position [154, 323]
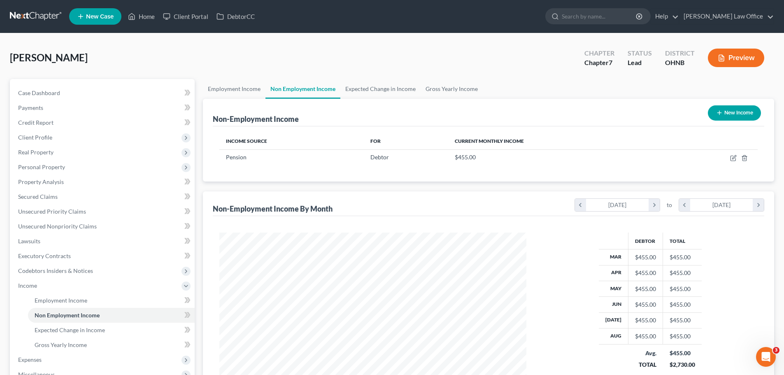
click at [737, 114] on button "New Income" at bounding box center [734, 112] width 53 height 15
select select "0"
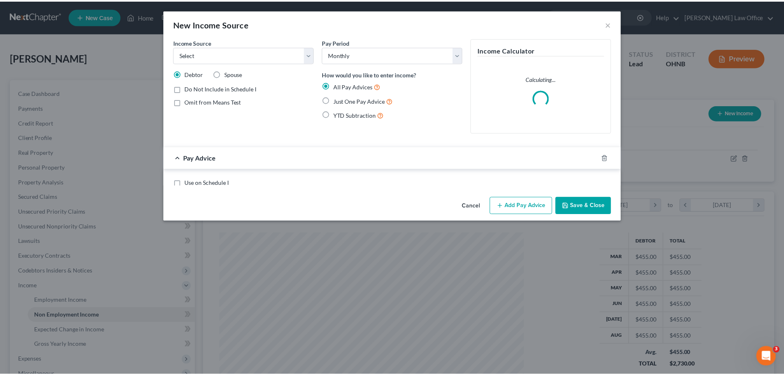
scroll to position [155, 326]
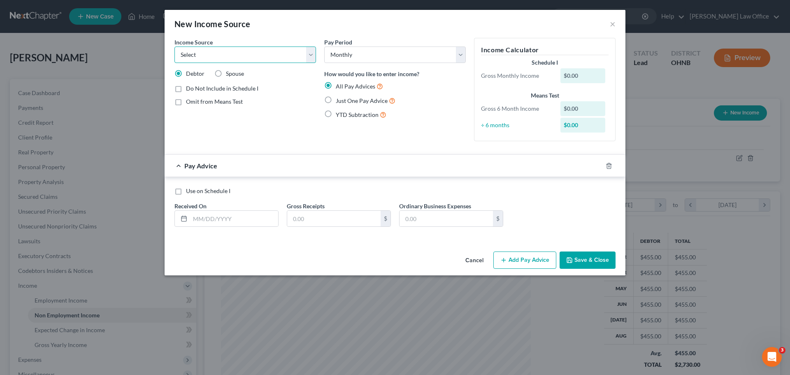
click at [312, 55] on select "Select Unemployment Disability (from employer) Pension Retirement Social Securi…" at bounding box center [246, 55] width 142 height 16
select select "2"
click at [175, 47] on select "Select Unemployment Disability (from employer) Pension Retirement Social Securi…" at bounding box center [246, 55] width 142 height 16
drag, startPoint x: 332, startPoint y: 100, endPoint x: 253, endPoint y: 221, distance: 144.2
click at [336, 100] on label "Just One Pay Advice" at bounding box center [366, 100] width 60 height 9
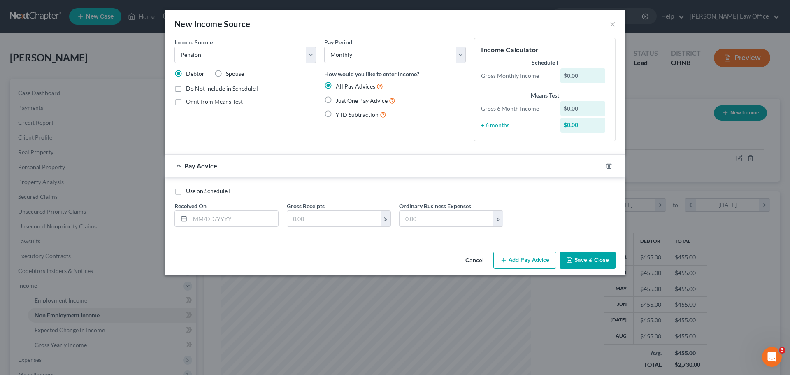
click at [339, 100] on input "Just One Pay Advice" at bounding box center [341, 98] width 5 height 5
radio input "true"
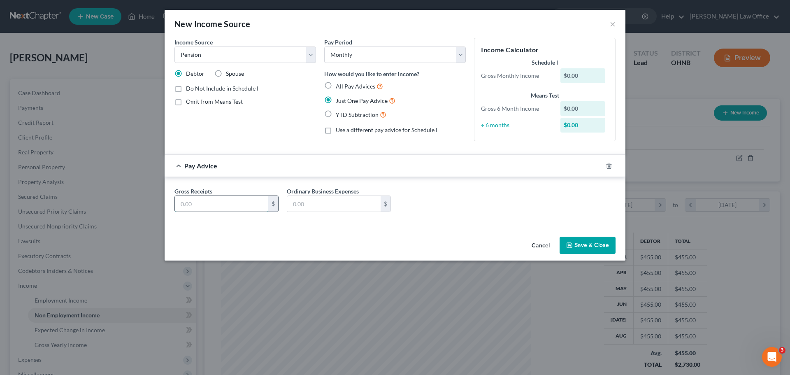
click at [244, 207] on input "text" at bounding box center [221, 204] width 93 height 16
type input "208.00"
click at [593, 246] on button "Save & Close" at bounding box center [588, 245] width 56 height 17
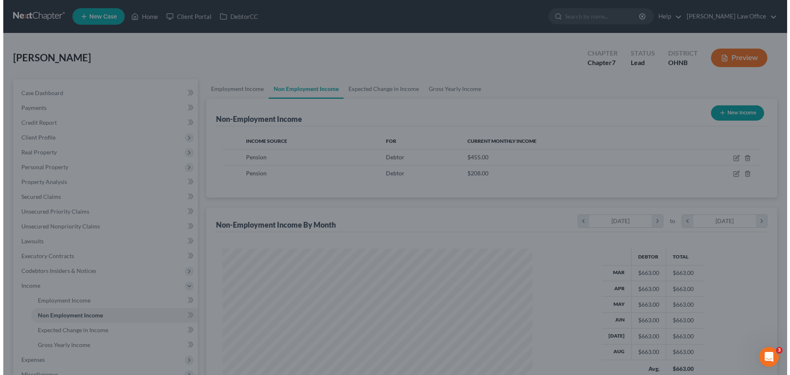
scroll to position [411414, 411244]
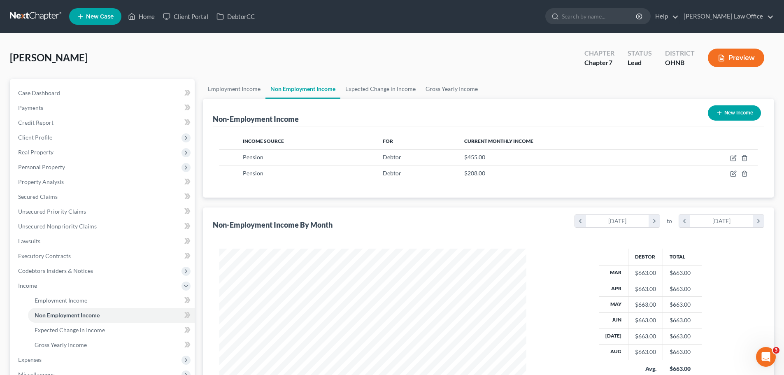
click at [724, 114] on button "New Income" at bounding box center [734, 112] width 53 height 15
select select "0"
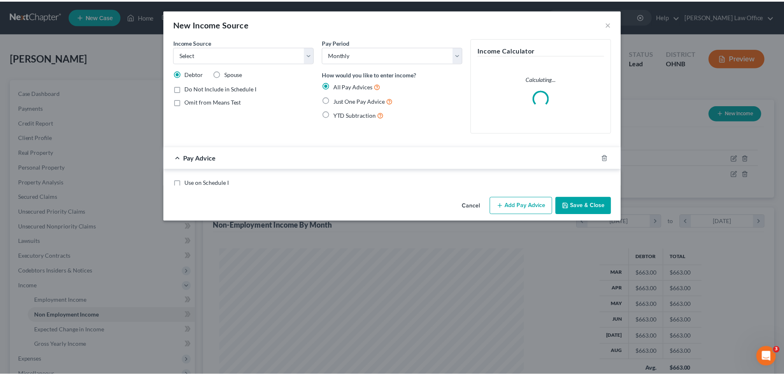
scroll to position [155, 326]
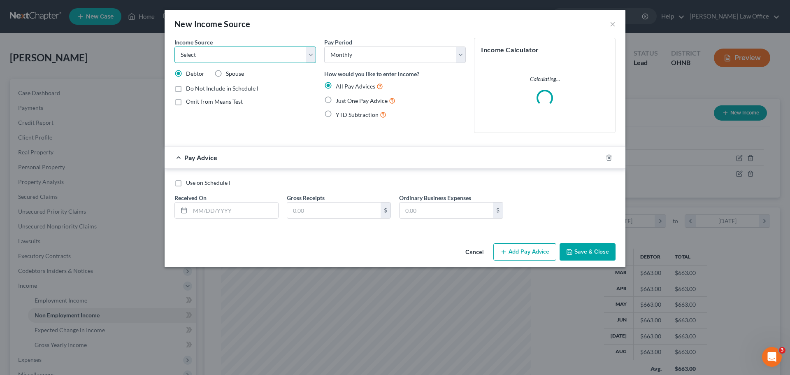
click at [311, 56] on select "Select Unemployment Disability (from employer) Pension Retirement Social Securi…" at bounding box center [246, 55] width 142 height 16
select select "4"
click at [175, 47] on select "Select Unemployment Disability (from employer) Pension Retirement Social Securi…" at bounding box center [246, 55] width 142 height 16
drag, startPoint x: 328, startPoint y: 102, endPoint x: 226, endPoint y: 198, distance: 140.3
click at [336, 100] on label "Just One Pay Advice" at bounding box center [366, 100] width 60 height 9
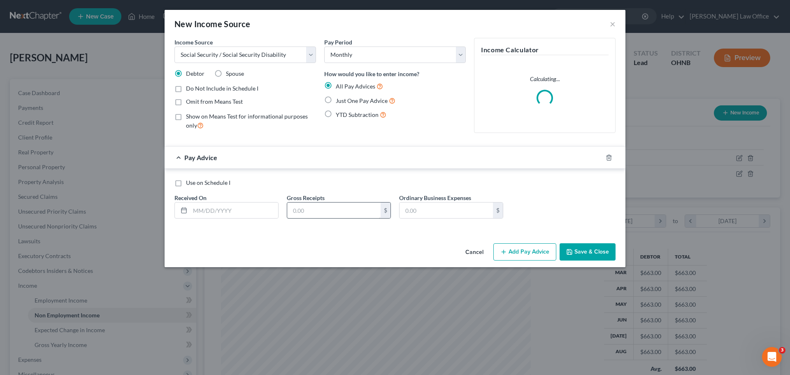
click at [339, 100] on input "Just One Pay Advice" at bounding box center [341, 98] width 5 height 5
radio input "true"
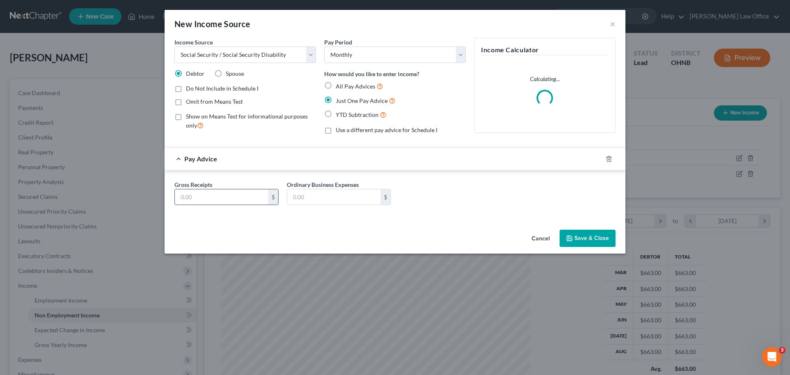
click at [222, 201] on input "text" at bounding box center [221, 197] width 93 height 16
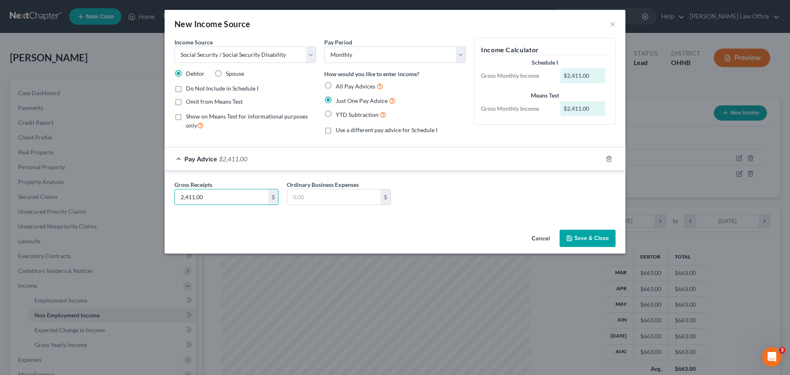
type input "2,411.00"
click at [583, 233] on button "Save & Close" at bounding box center [588, 238] width 56 height 17
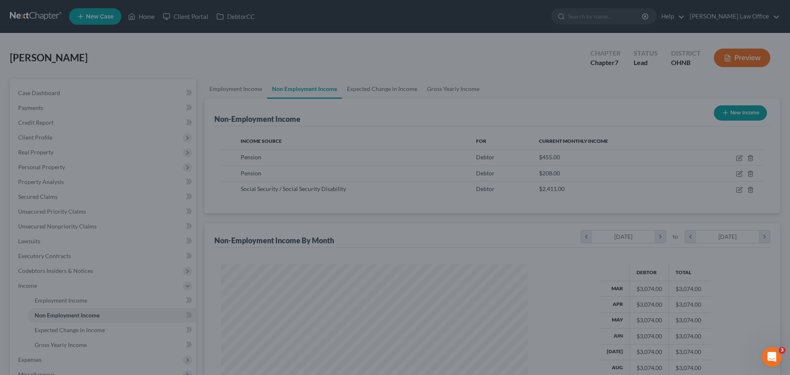
scroll to position [411414, 411244]
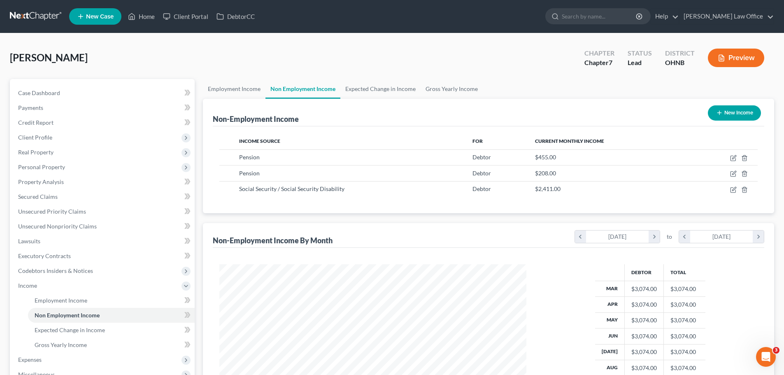
click at [729, 113] on button "New Income" at bounding box center [734, 112] width 53 height 15
select select "0"
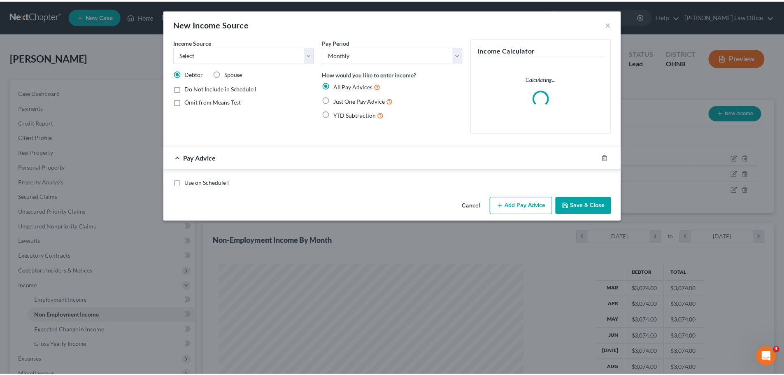
scroll to position [155, 326]
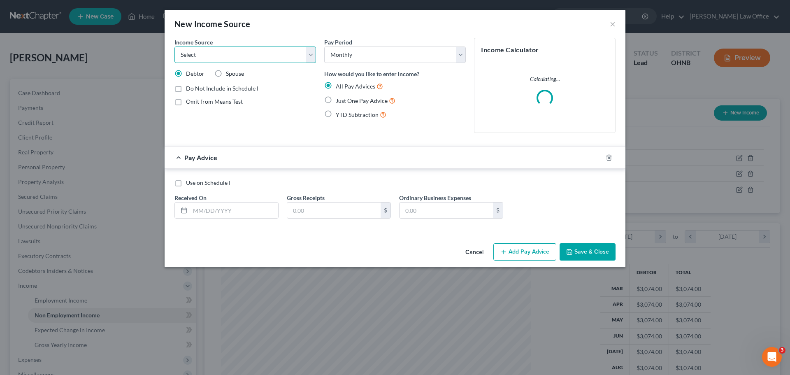
click at [307, 61] on select "Select Unemployment Disability (from employer) Pension Retirement Social Securi…" at bounding box center [246, 55] width 142 height 16
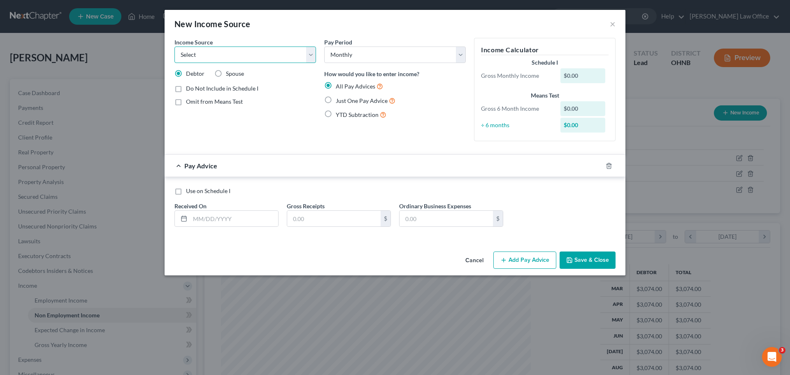
select select "13"
click at [175, 47] on select "Select Unemployment Disability (from employer) Pension Retirement Social Securi…" at bounding box center [246, 55] width 142 height 16
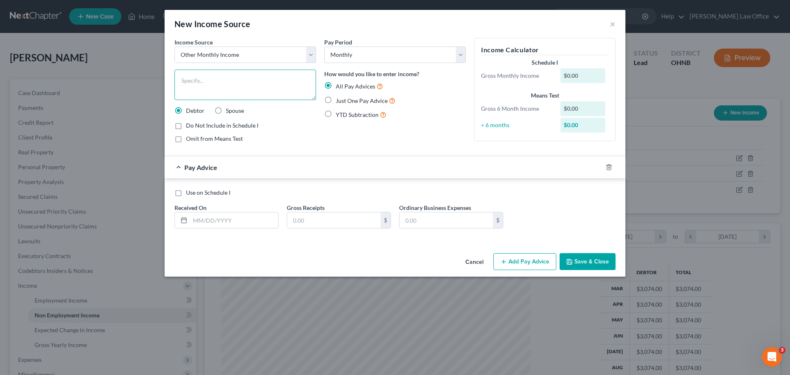
click at [227, 87] on textarea at bounding box center [246, 85] width 142 height 30
type textarea "Annuity"
drag, startPoint x: 328, startPoint y: 101, endPoint x: 258, endPoint y: 204, distance: 124.7
click at [336, 101] on label "Just One Pay Advice" at bounding box center [366, 100] width 60 height 9
click at [339, 101] on input "Just One Pay Advice" at bounding box center [341, 98] width 5 height 5
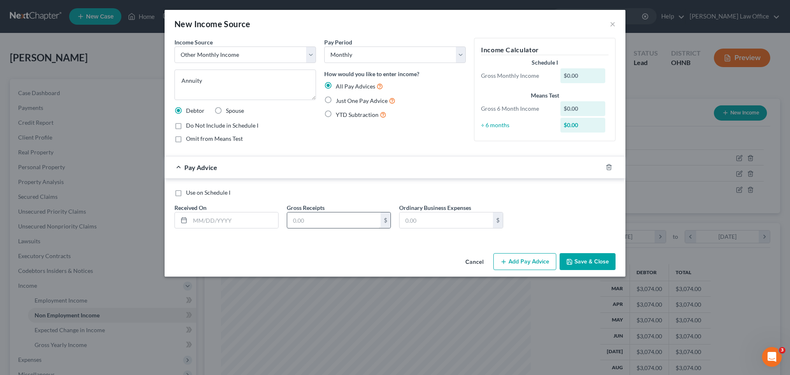
radio input "true"
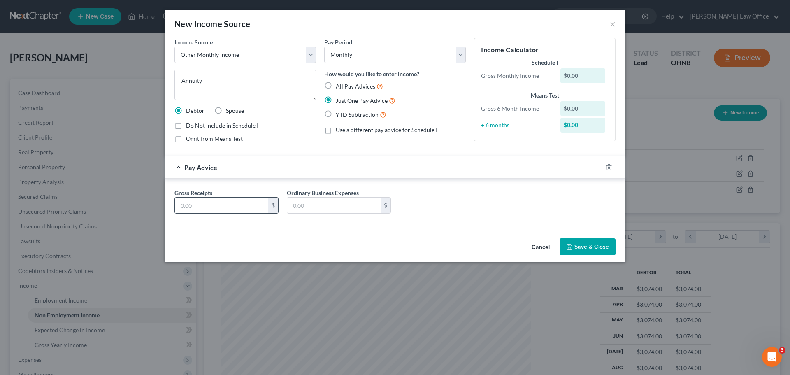
click at [228, 207] on input "text" at bounding box center [221, 206] width 93 height 16
type input "531.82"
click at [484, 221] on div "Gross Receipts 531.82 $ Ordinary Business Expenses $" at bounding box center [395, 203] width 461 height 48
click at [598, 243] on button "Save & Close" at bounding box center [588, 246] width 56 height 17
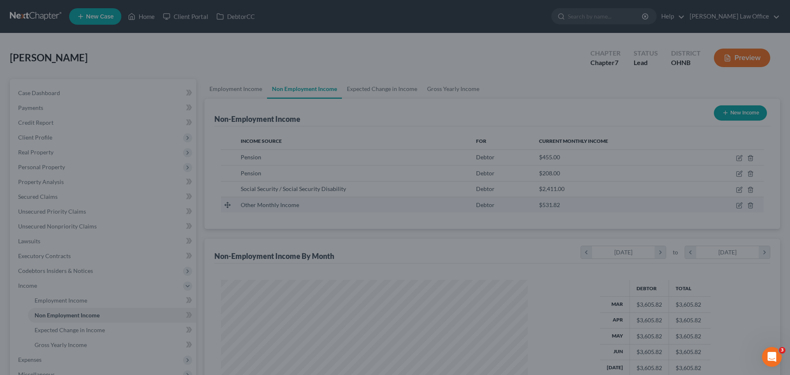
scroll to position [411414, 411244]
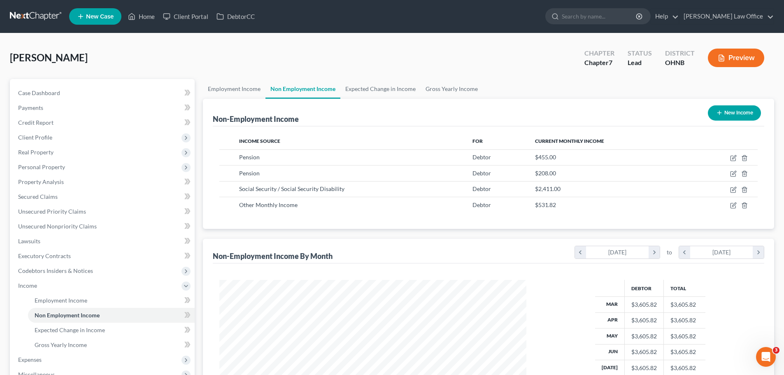
click at [740, 116] on button "New Income" at bounding box center [734, 112] width 53 height 15
select select "0"
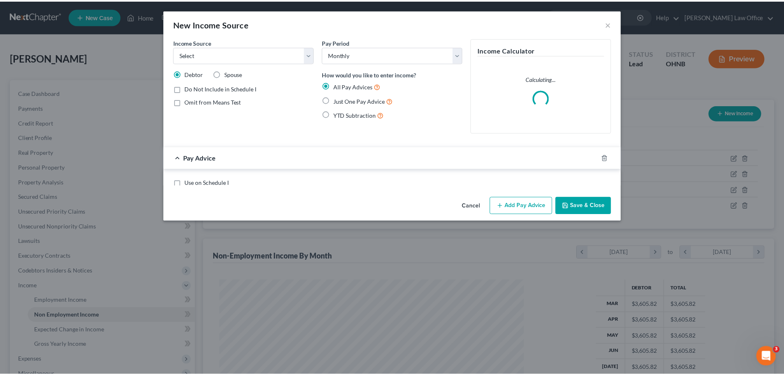
scroll to position [155, 326]
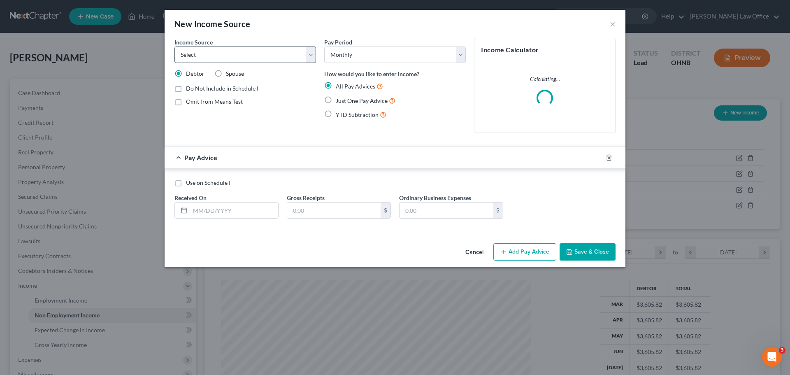
drag, startPoint x: 217, startPoint y: 72, endPoint x: 295, endPoint y: 63, distance: 78.3
click at [226, 72] on label "Spouse" at bounding box center [235, 74] width 18 height 8
click at [229, 72] on input "Spouse" at bounding box center [231, 72] width 5 height 5
radio input "true"
drag, startPoint x: 312, startPoint y: 61, endPoint x: 271, endPoint y: 63, distance: 40.8
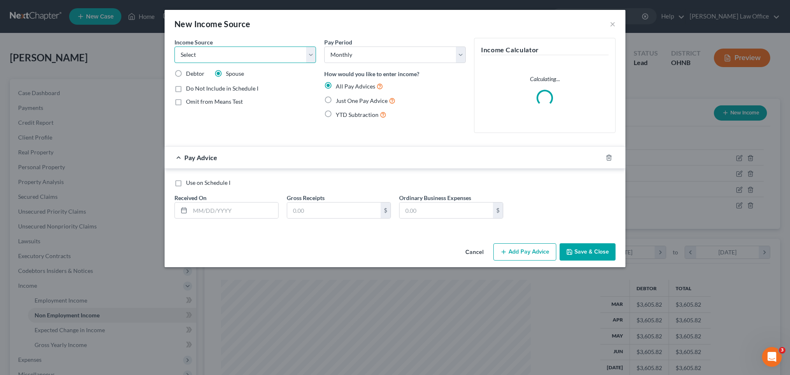
click at [311, 61] on select "Select Unemployment Disability (from employer) Pension Retirement Social Securi…" at bounding box center [246, 55] width 142 height 16
select select "4"
click at [175, 47] on select "Select Unemployment Disability (from employer) Pension Retirement Social Securi…" at bounding box center [246, 55] width 142 height 16
click at [336, 100] on label "Just One Pay Advice" at bounding box center [366, 100] width 60 height 9
click at [339, 100] on input "Just One Pay Advice" at bounding box center [341, 98] width 5 height 5
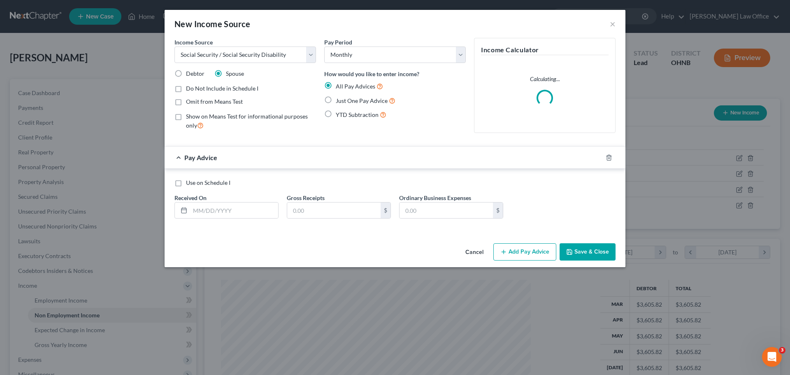
radio input "true"
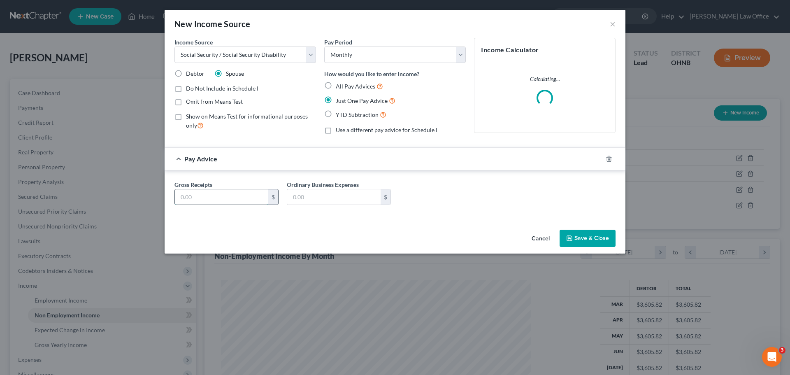
click at [244, 198] on input "text" at bounding box center [221, 197] width 93 height 16
type input "2,283.10"
click at [581, 235] on button "Save & Close" at bounding box center [588, 238] width 56 height 17
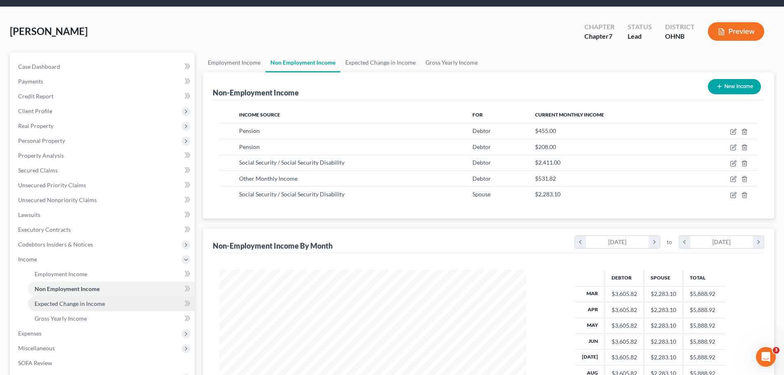
scroll to position [41, 0]
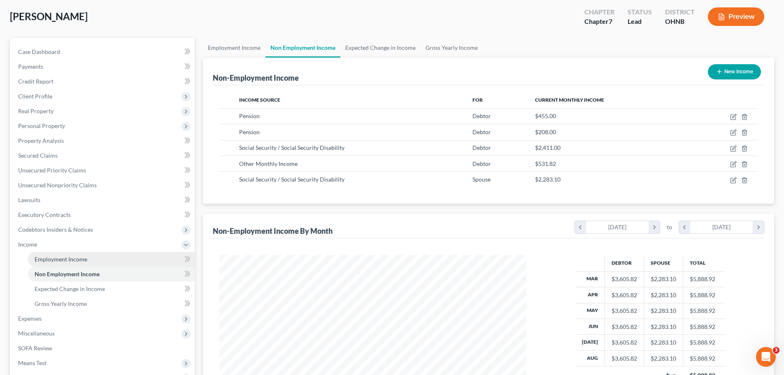
click at [67, 261] on span "Employment Income" at bounding box center [61, 259] width 53 height 7
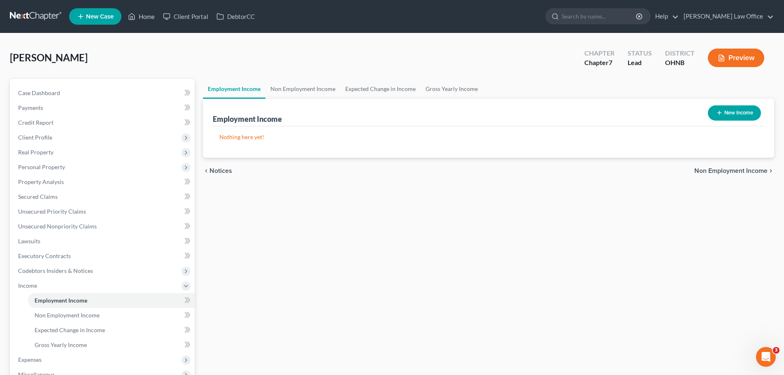
click at [738, 115] on button "New Income" at bounding box center [734, 112] width 53 height 15
select select "0"
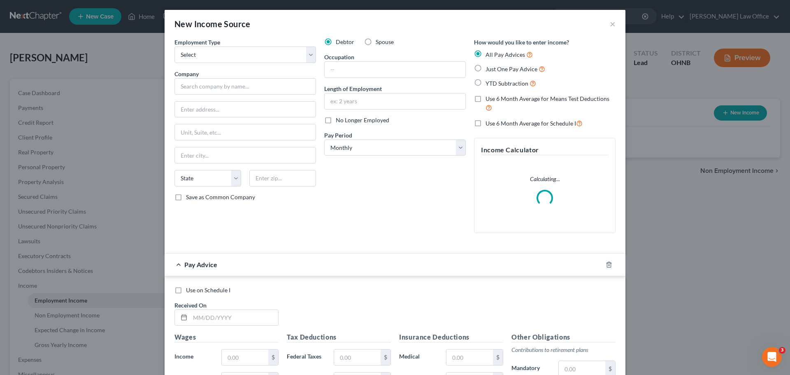
drag, startPoint x: 364, startPoint y: 44, endPoint x: 316, endPoint y: 54, distance: 48.8
click at [376, 43] on label "Spouse" at bounding box center [385, 42] width 18 height 8
click at [379, 43] on input "Spouse" at bounding box center [381, 40] width 5 height 5
radio input "true"
drag, startPoint x: 310, startPoint y: 54, endPoint x: 298, endPoint y: 62, distance: 14.6
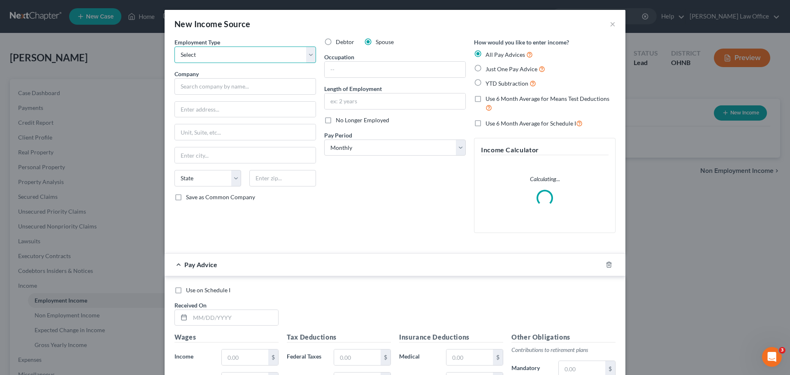
click at [312, 55] on select "Select Full or [DEMOGRAPHIC_DATA] Employment Self Employment" at bounding box center [246, 55] width 142 height 16
select select "0"
click at [175, 47] on select "Select Full or [DEMOGRAPHIC_DATA] Employment Self Employment" at bounding box center [246, 55] width 142 height 16
click at [264, 89] on input "text" at bounding box center [246, 86] width 142 height 16
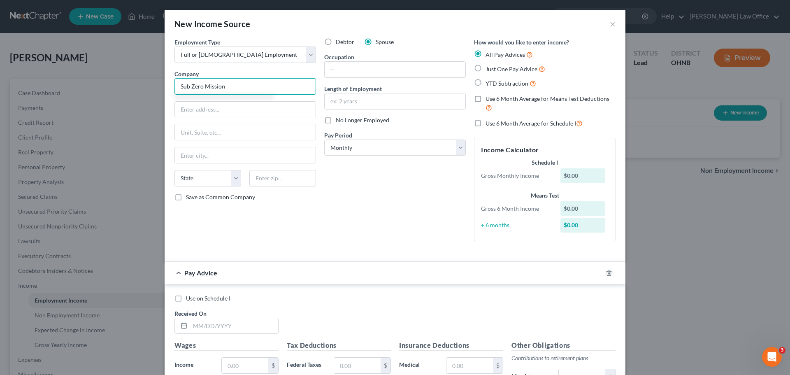
type input "Sub Zero Mission"
type input "[STREET_ADDRESS]"
type input "44077"
type input "Painesville"
select select "36"
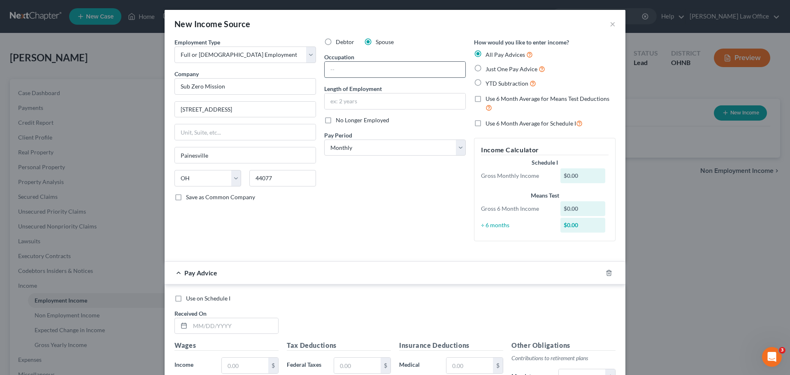
click at [361, 67] on input "text" at bounding box center [395, 70] width 141 height 16
click at [337, 107] on input "text" at bounding box center [395, 101] width 141 height 16
type input "1 year"
click at [430, 75] on input "text" at bounding box center [395, 70] width 141 height 16
type input "Assistant Manager"
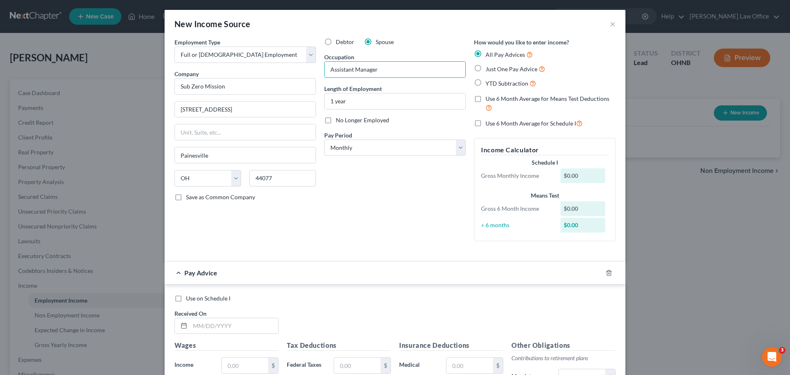
click at [486, 66] on label "Just One Pay Advice" at bounding box center [516, 68] width 60 height 9
click at [489, 66] on input "Just One Pay Advice" at bounding box center [491, 66] width 5 height 5
radio input "true"
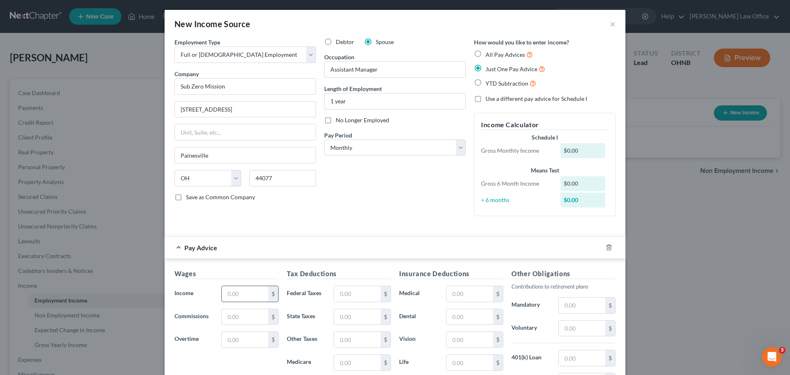
click at [233, 297] on input "text" at bounding box center [245, 294] width 47 height 16
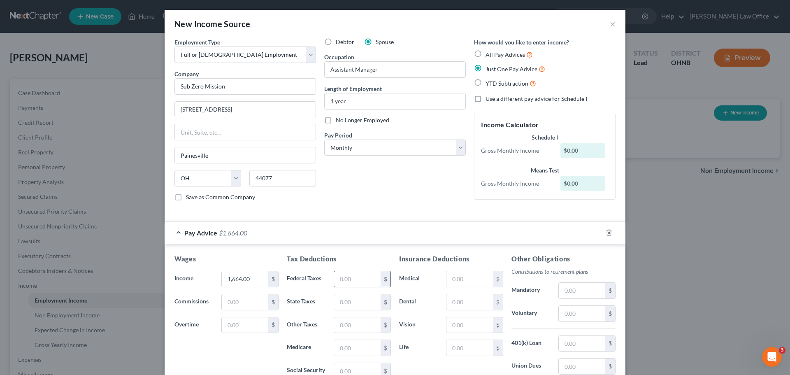
click at [350, 275] on input "text" at bounding box center [357, 279] width 47 height 16
click at [355, 299] on input "text" at bounding box center [357, 302] width 47 height 16
click at [345, 321] on input "text" at bounding box center [357, 325] width 47 height 16
click at [362, 349] on input "text" at bounding box center [357, 348] width 47 height 16
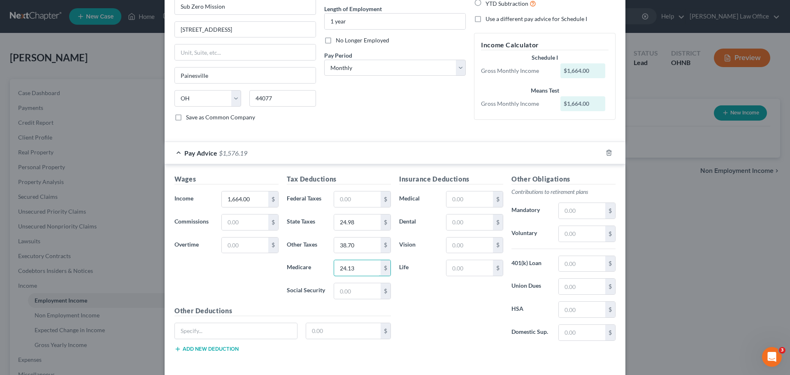
scroll to position [82, 0]
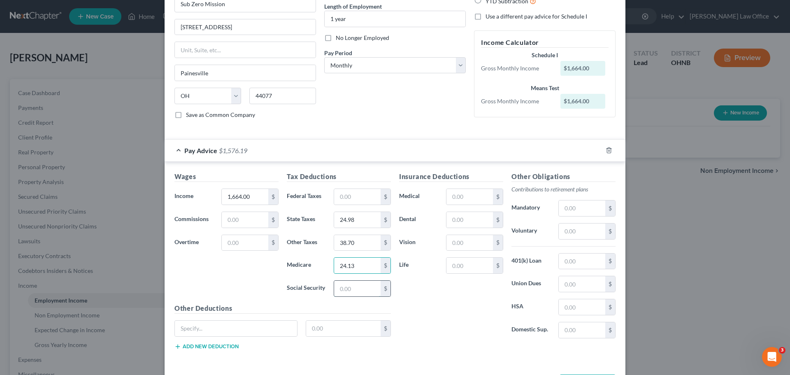
click at [354, 288] on input "text" at bounding box center [357, 289] width 47 height 16
click at [472, 307] on div "Insurance Deductions Medical $ Dental $ Vision $ Life $" at bounding box center [451, 258] width 112 height 173
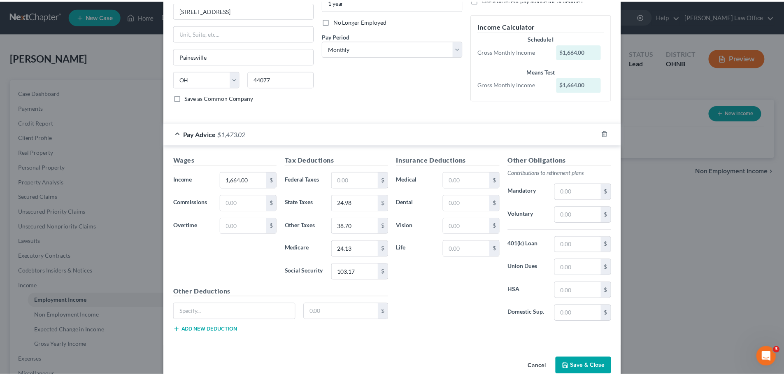
scroll to position [115, 0]
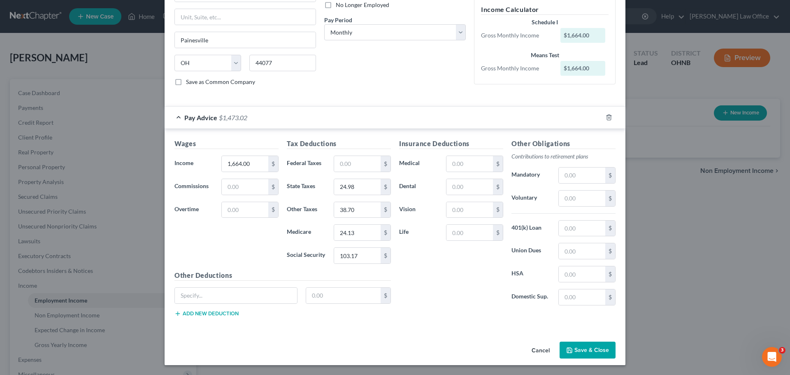
drag, startPoint x: 574, startPoint y: 347, endPoint x: 531, endPoint y: 281, distance: 78.2
click at [574, 347] on button "Save & Close" at bounding box center [588, 350] width 56 height 17
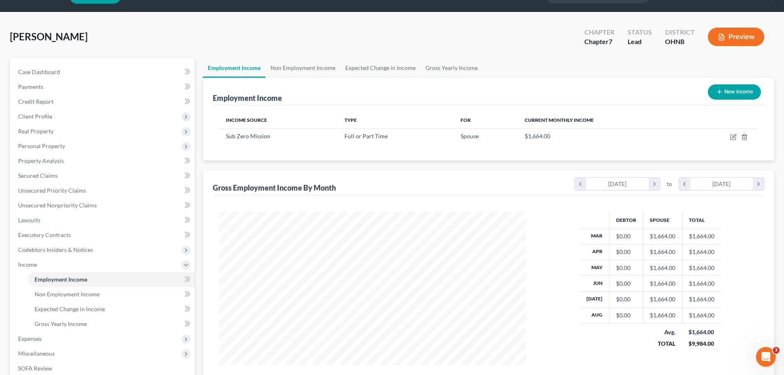
scroll to position [41, 0]
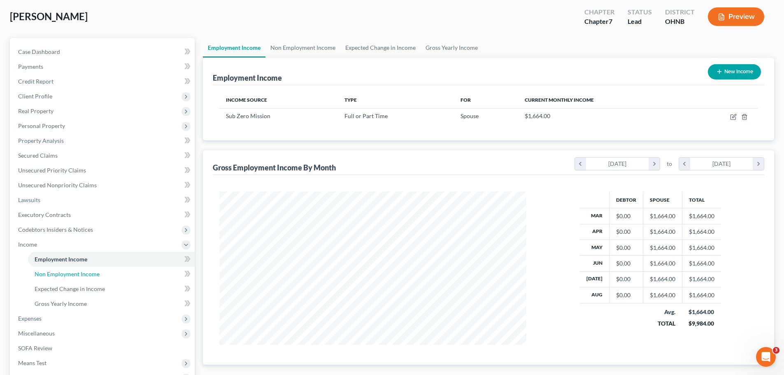
drag, startPoint x: 62, startPoint y: 276, endPoint x: 218, endPoint y: 254, distance: 157.4
click at [62, 276] on span "Non Employment Income" at bounding box center [67, 273] width 65 height 7
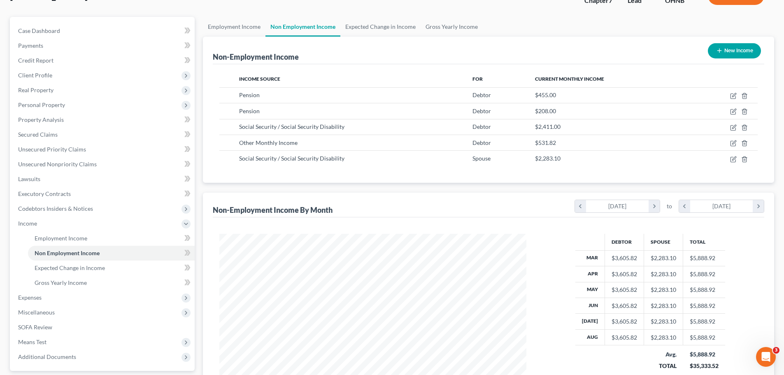
scroll to position [111, 0]
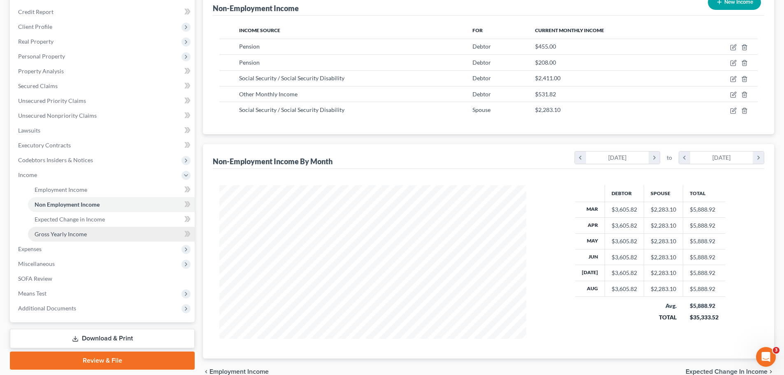
click at [77, 234] on span "Gross Yearly Income" at bounding box center [61, 233] width 52 height 7
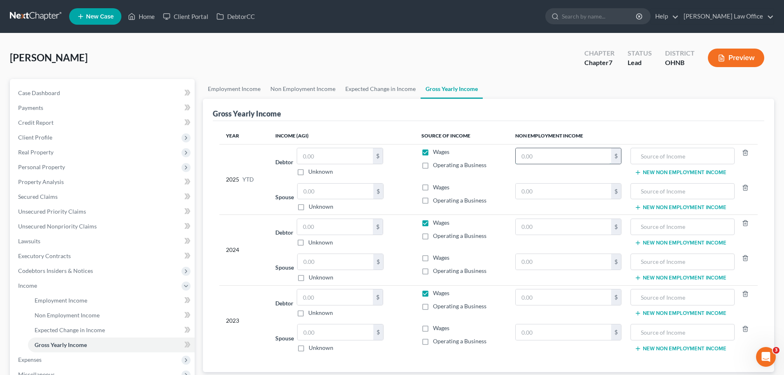
click at [564, 156] on input "text" at bounding box center [564, 156] width 96 height 16
click at [321, 195] on input "text" at bounding box center [336, 192] width 76 height 16
click at [259, 207] on div "2025 YTD" at bounding box center [244, 179] width 36 height 63
click at [543, 160] on input "text" at bounding box center [564, 156] width 96 height 16
click at [663, 158] on input "text" at bounding box center [682, 156] width 95 height 16
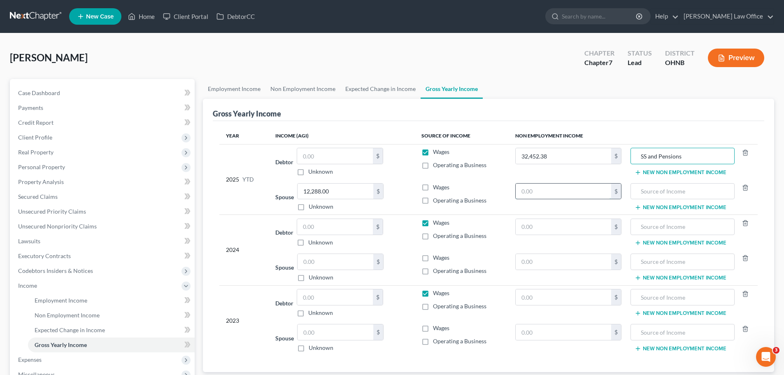
click at [583, 191] on input "text" at bounding box center [564, 192] width 96 height 16
click at [258, 198] on div "2025 YTD" at bounding box center [244, 179] width 36 height 63
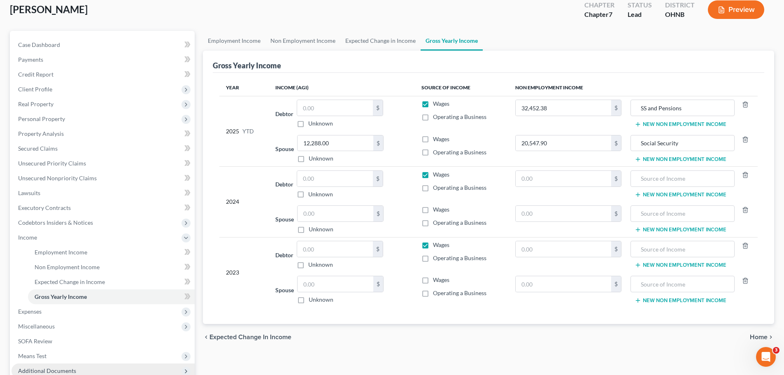
scroll to position [123, 0]
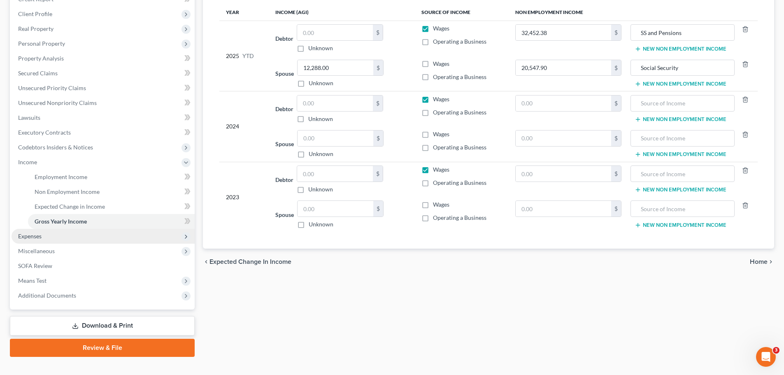
drag, startPoint x: 41, startPoint y: 235, endPoint x: 76, endPoint y: 237, distance: 35.0
click at [41, 235] on span "Expenses" at bounding box center [29, 236] width 23 height 7
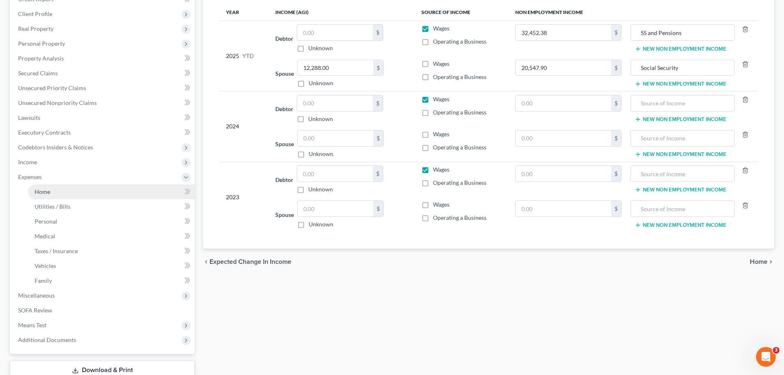
click at [51, 193] on link "Home" at bounding box center [111, 191] width 167 height 15
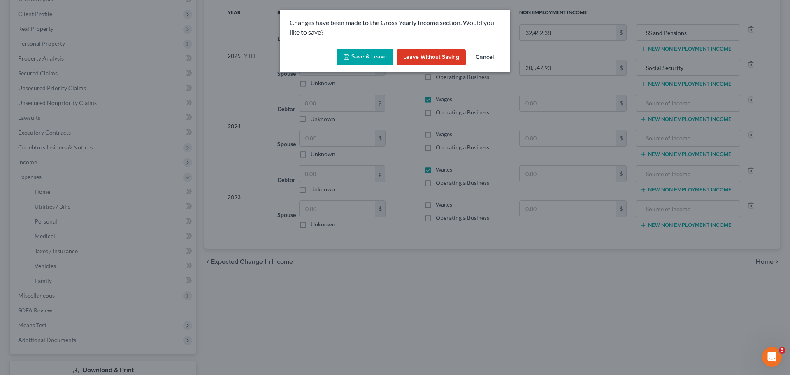
click at [363, 56] on button "Save & Leave" at bounding box center [365, 57] width 57 height 17
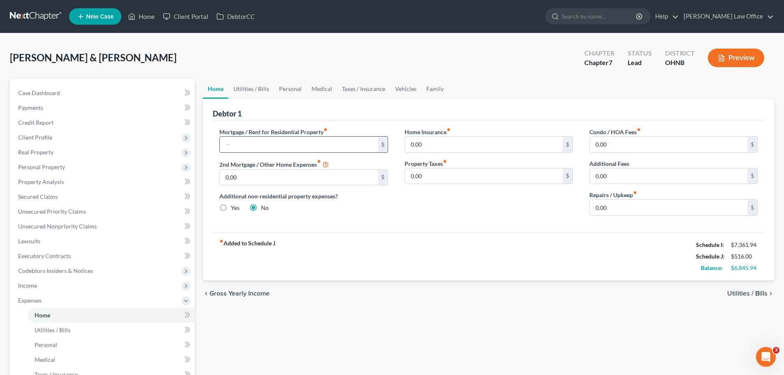
click at [303, 147] on input "text" at bounding box center [299, 145] width 158 height 16
click at [620, 150] on input "0.00" at bounding box center [669, 145] width 158 height 16
click at [488, 207] on div "Home Insurance fiber_manual_record 0.00 $ Property Taxes fiber_manual_record 0.…" at bounding box center [488, 175] width 185 height 95
click at [261, 179] on input "0.00" at bounding box center [299, 178] width 158 height 16
click at [447, 138] on input "0.00" at bounding box center [484, 145] width 158 height 16
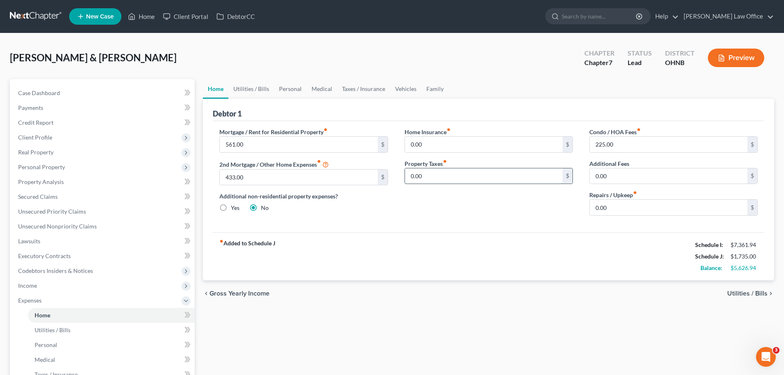
click at [442, 177] on input "0.00" at bounding box center [484, 176] width 158 height 16
click at [493, 217] on div "Home Insurance fiber_manual_record 0.00 $ Property Taxes fiber_manual_record 24…" at bounding box center [488, 175] width 185 height 95
click at [450, 147] on input "0.00" at bounding box center [484, 145] width 158 height 16
click at [550, 213] on div "Home Insurance fiber_manual_record 75.00 $ Property Taxes fiber_manual_record 2…" at bounding box center [488, 175] width 185 height 95
click at [510, 244] on div "fiber_manual_record Added to Schedule J Schedule I: $7,361.94 Schedule J: $2,20…" at bounding box center [489, 256] width 552 height 48
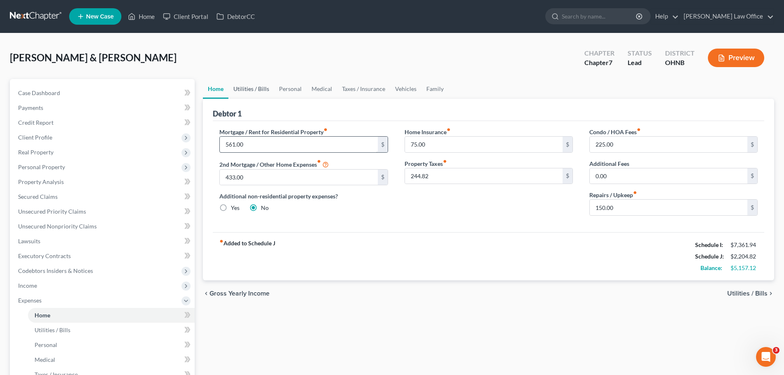
click at [263, 89] on link "Utilities / Bills" at bounding box center [251, 89] width 46 height 20
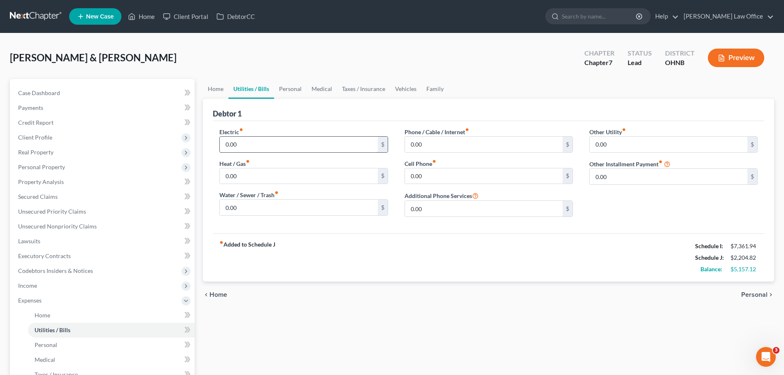
click at [261, 147] on input "0.00" at bounding box center [299, 145] width 158 height 16
click at [264, 171] on input "0.00" at bounding box center [299, 176] width 158 height 16
click at [236, 205] on input "0.00" at bounding box center [299, 208] width 158 height 16
click at [444, 148] on input "0.00" at bounding box center [484, 145] width 158 height 16
click at [440, 180] on input "0.00" at bounding box center [484, 176] width 158 height 16
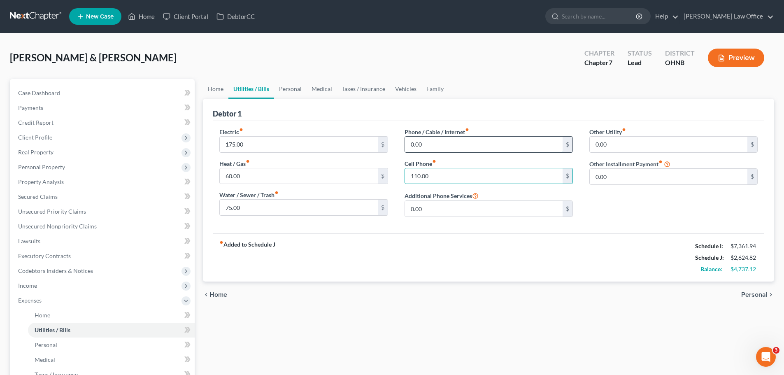
click at [450, 137] on input "0.00" at bounding box center [484, 145] width 158 height 16
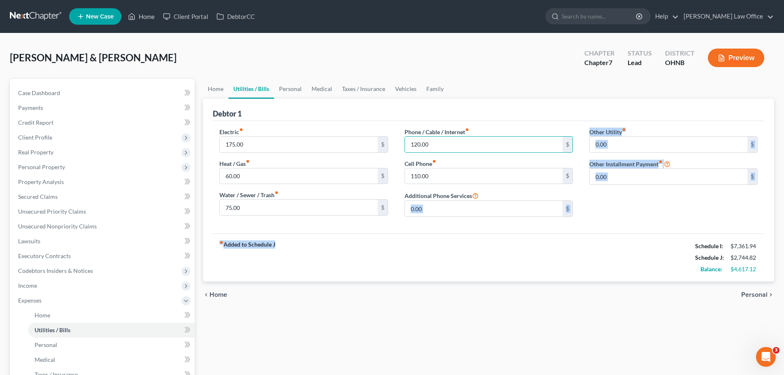
drag, startPoint x: 535, startPoint y: 233, endPoint x: 339, endPoint y: 124, distance: 224.0
click at [536, 235] on div "Debtor 1 Electric fiber_manual_record 175.00 $ Heat / Gas fiber_manual_record 6…" at bounding box center [488, 190] width 571 height 183
drag, startPoint x: 298, startPoint y: 87, endPoint x: 322, endPoint y: 115, distance: 36.5
click at [297, 87] on link "Personal" at bounding box center [290, 89] width 33 height 20
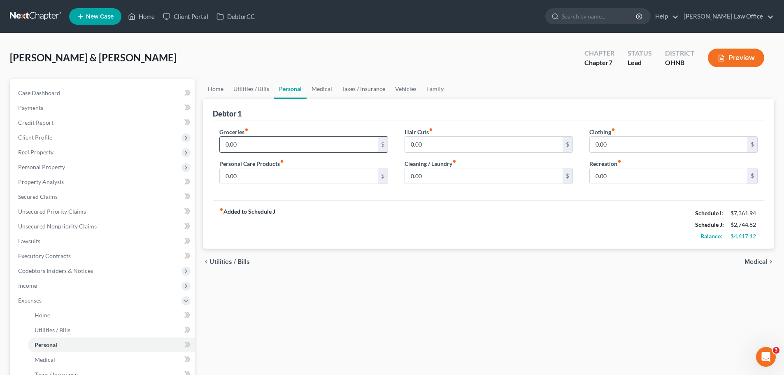
click at [275, 144] on input "0.00" at bounding box center [299, 145] width 158 height 16
click at [261, 180] on input "0.00" at bounding box center [299, 176] width 158 height 16
click at [456, 143] on input "0.00" at bounding box center [484, 145] width 158 height 16
click at [444, 171] on input "0.00" at bounding box center [484, 176] width 158 height 16
click at [616, 146] on input "0.00" at bounding box center [669, 145] width 158 height 16
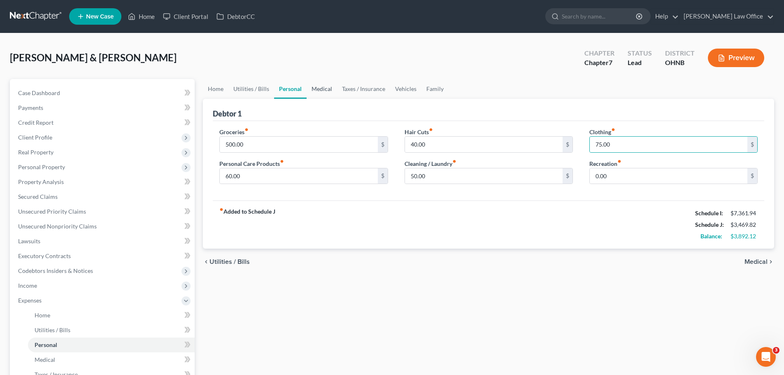
click at [324, 87] on link "Medical" at bounding box center [322, 89] width 30 height 20
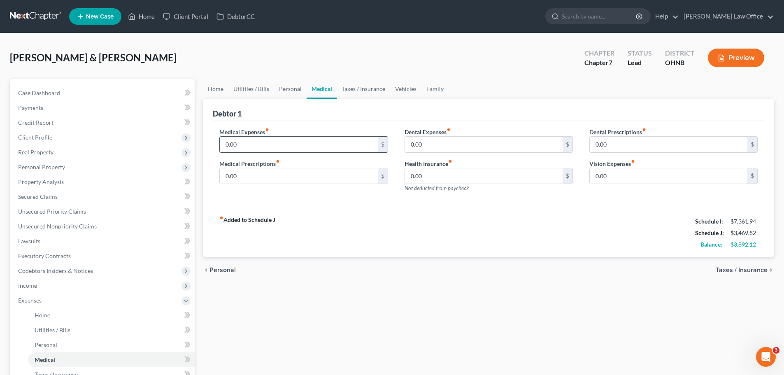
click at [300, 144] on input "0.00" at bounding box center [299, 145] width 158 height 16
click at [292, 176] on input "0.00" at bounding box center [299, 176] width 158 height 16
drag, startPoint x: 471, startPoint y: 229, endPoint x: 458, endPoint y: 238, distance: 15.6
click at [471, 230] on div "fiber_manual_record Added to Schedule J Schedule I: $7,361.94 Schedule J: $3,72…" at bounding box center [489, 233] width 552 height 48
click at [353, 87] on link "Taxes / Insurance" at bounding box center [363, 89] width 53 height 20
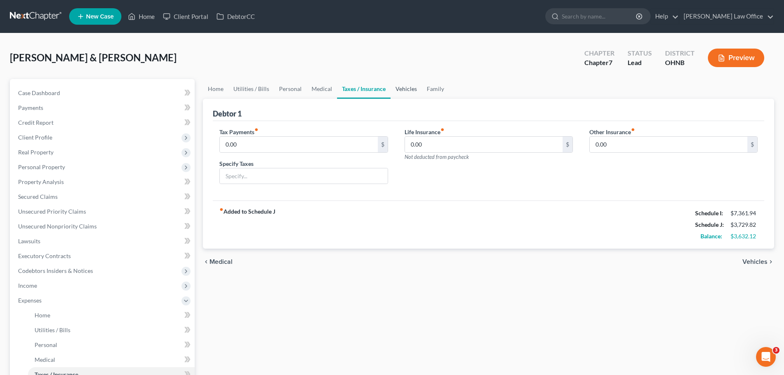
click at [401, 88] on link "Vehicles" at bounding box center [406, 89] width 31 height 20
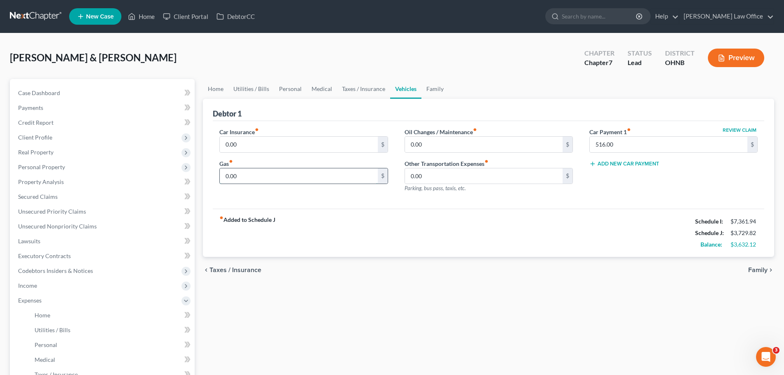
click at [264, 175] on input "0.00" at bounding box center [299, 176] width 158 height 16
click at [249, 144] on input "0.00" at bounding box center [299, 145] width 158 height 16
click at [350, 91] on link "Taxes / Insurance" at bounding box center [363, 89] width 53 height 20
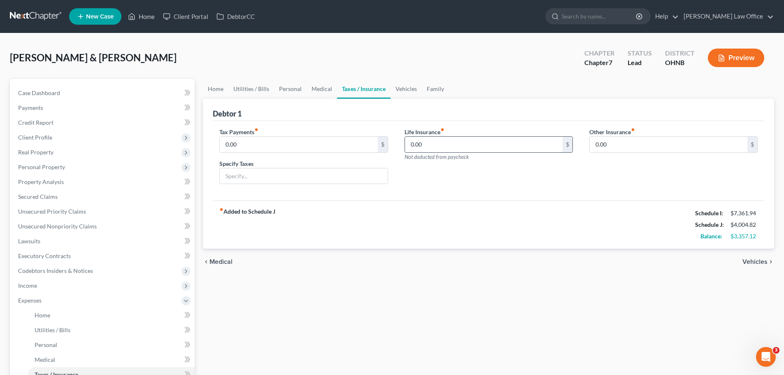
click at [443, 149] on input "0.00" at bounding box center [484, 145] width 158 height 16
drag, startPoint x: 451, startPoint y: 178, endPoint x: 459, endPoint y: 228, distance: 50.5
click at [452, 179] on div "Life Insurance fiber_manual_record 35.00 $ Not deducted from paycheck" at bounding box center [488, 159] width 185 height 63
click at [401, 90] on link "Vehicles" at bounding box center [406, 89] width 31 height 20
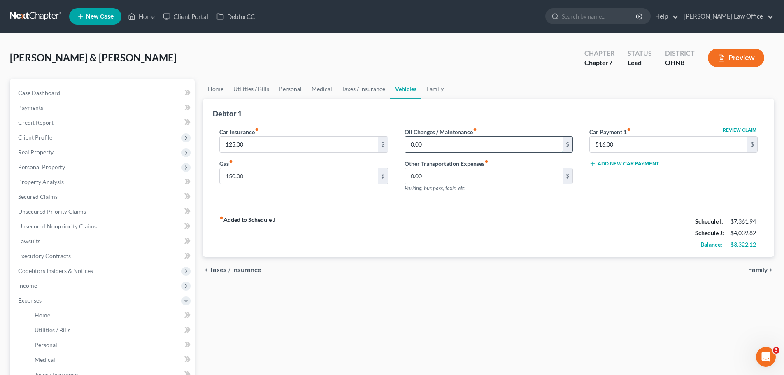
click at [436, 147] on input "0.00" at bounding box center [484, 145] width 158 height 16
drag, startPoint x: 448, startPoint y: 209, endPoint x: 418, endPoint y: 257, distance: 56.6
click at [449, 212] on div "fiber_manual_record Added to Schedule J Schedule I: $7,361.94 Schedule J: $4,08…" at bounding box center [489, 233] width 552 height 48
click at [433, 86] on link "Family" at bounding box center [434, 89] width 27 height 20
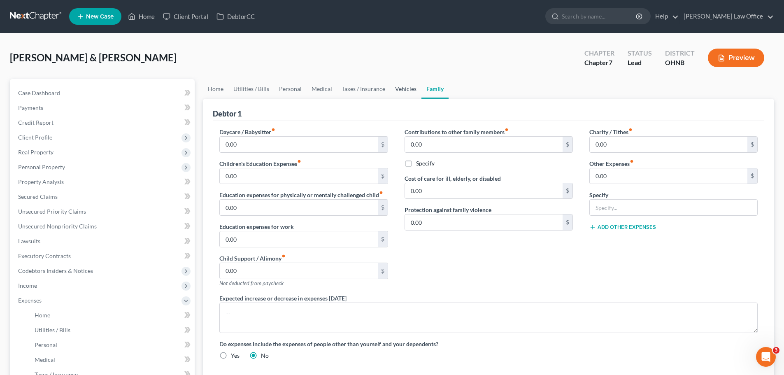
drag, startPoint x: 404, startPoint y: 89, endPoint x: 433, endPoint y: 95, distance: 29.4
click at [404, 89] on link "Vehicles" at bounding box center [405, 89] width 31 height 20
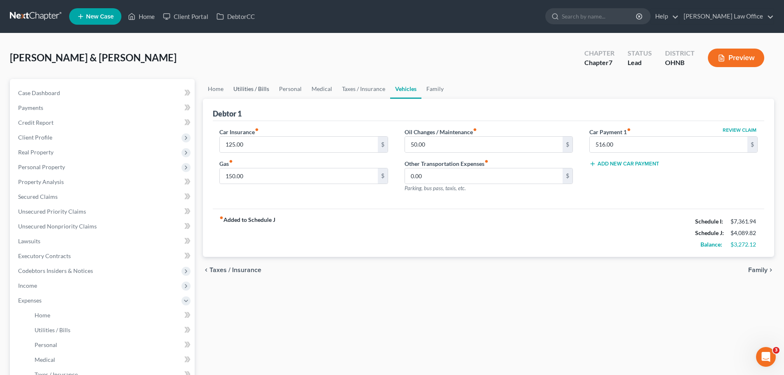
click at [252, 92] on link "Utilities / Bills" at bounding box center [251, 89] width 46 height 20
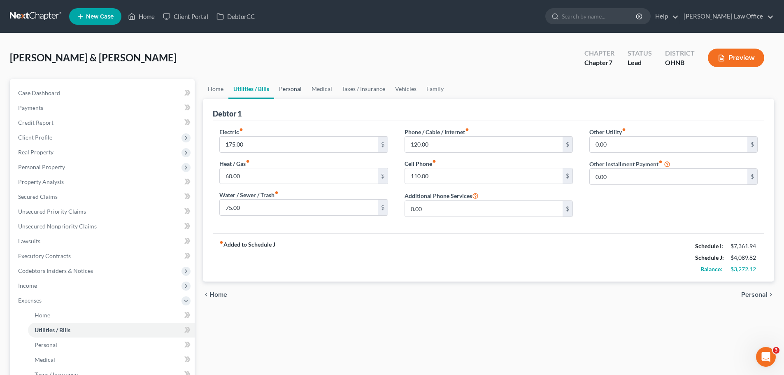
click at [292, 88] on link "Personal" at bounding box center [290, 89] width 33 height 20
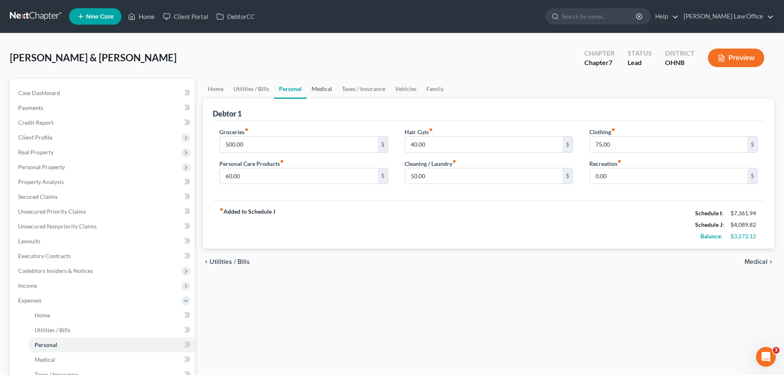
click at [322, 88] on link "Medical" at bounding box center [322, 89] width 30 height 20
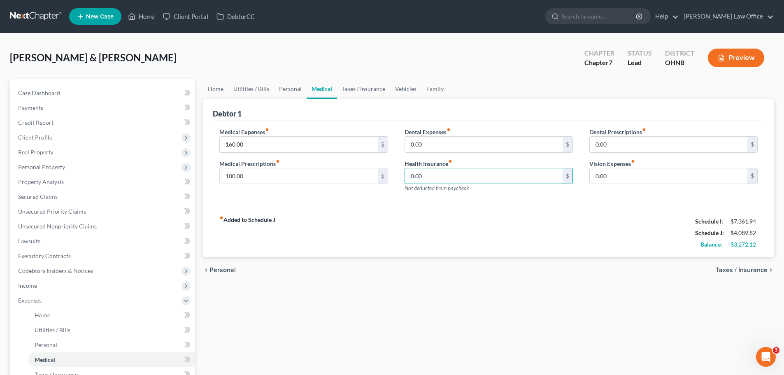
drag, startPoint x: 430, startPoint y: 172, endPoint x: 426, endPoint y: 161, distance: 12.2
click at [431, 172] on input "0.00" at bounding box center [484, 176] width 158 height 16
click at [526, 236] on div "fiber_manual_record Added to Schedule J Schedule I: $7,361.94 Schedule J: $4,31…" at bounding box center [489, 233] width 552 height 48
click at [213, 91] on link "Home" at bounding box center [216, 89] width 26 height 20
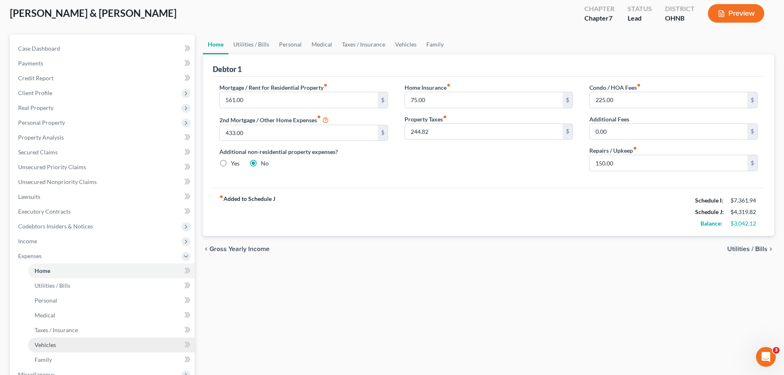
scroll to position [123, 0]
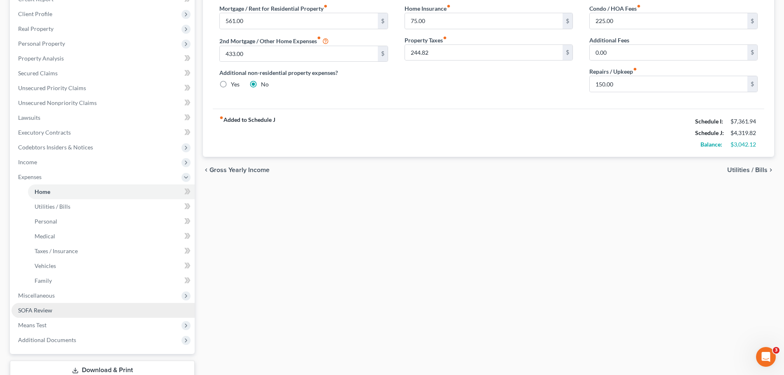
drag, startPoint x: 49, startPoint y: 311, endPoint x: 74, endPoint y: 316, distance: 24.9
click at [49, 311] on span "SOFA Review" at bounding box center [35, 310] width 34 height 7
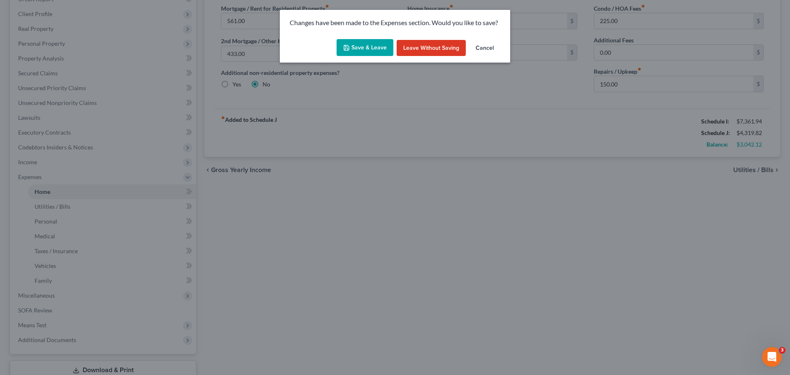
drag, startPoint x: 371, startPoint y: 52, endPoint x: 316, endPoint y: 150, distance: 112.3
click at [372, 52] on button "Save & Leave" at bounding box center [365, 47] width 57 height 17
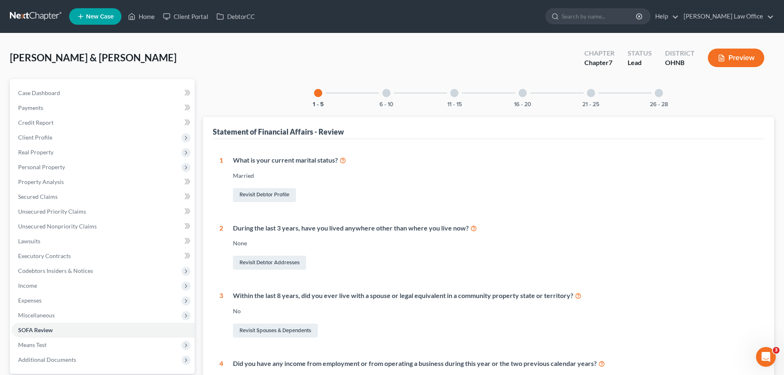
drag, startPoint x: 660, startPoint y: 94, endPoint x: 533, endPoint y: 228, distance: 184.9
click at [660, 93] on div at bounding box center [659, 93] width 8 height 8
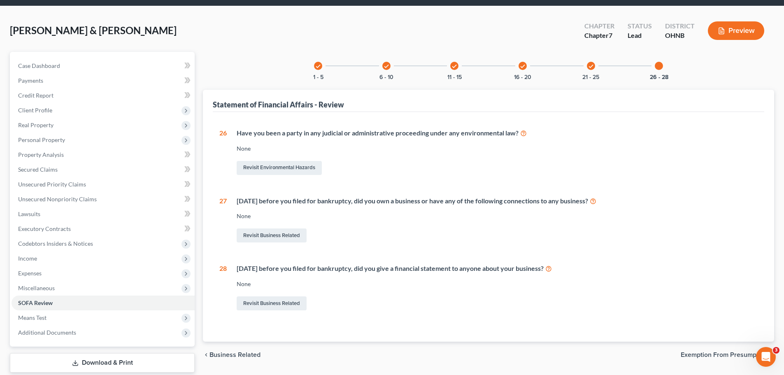
scroll to position [77, 0]
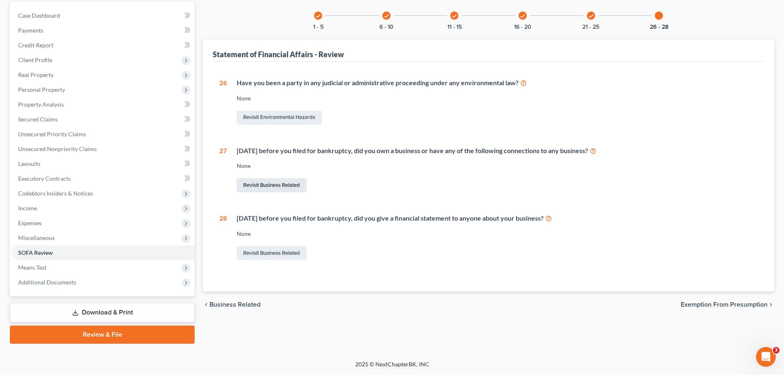
click at [276, 184] on link "Revisit Business Related" at bounding box center [272, 185] width 70 height 14
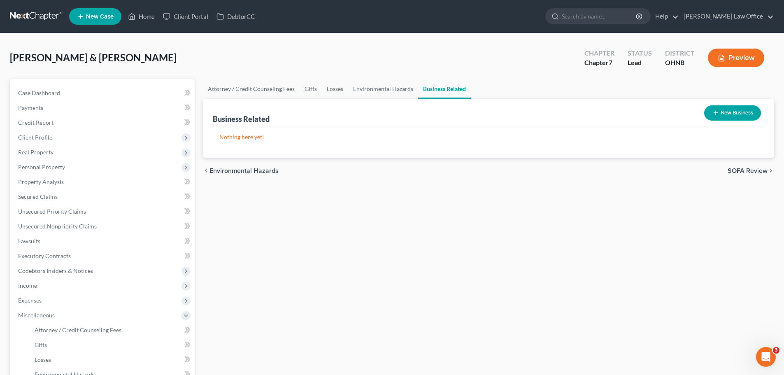
click at [732, 114] on button "New Business" at bounding box center [732, 112] width 57 height 15
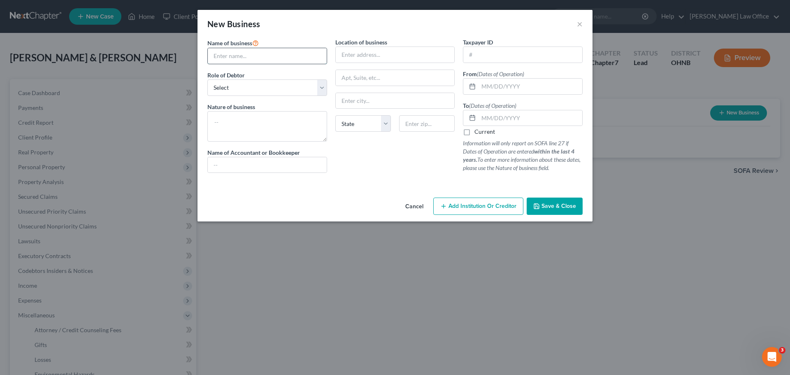
click at [276, 60] on input "text" at bounding box center [267, 56] width 119 height 16
drag, startPoint x: 319, startPoint y: 91, endPoint x: 321, endPoint y: 95, distance: 4.4
click at [322, 93] on select "Select A member of a limited liability company (LLC) or limited liability partn…" at bounding box center [267, 87] width 120 height 16
click at [207, 79] on select "Select A member of a limited liability company (LLC) or limited liability partn…" at bounding box center [267, 87] width 120 height 16
click at [367, 50] on input "text" at bounding box center [395, 55] width 119 height 16
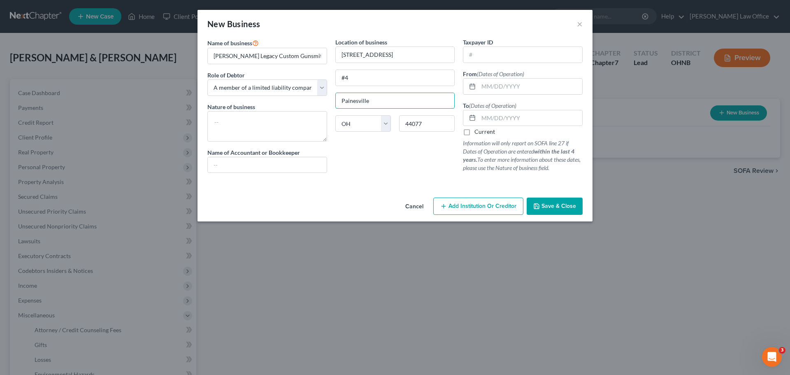
drag, startPoint x: 388, startPoint y: 97, endPoint x: 333, endPoint y: 98, distance: 54.7
click at [333, 98] on div "Location of business [STREET_ADDRESS] [GEOGRAPHIC_DATA] [US_STATE][GEOGRAPHIC_D…" at bounding box center [395, 109] width 128 height 142
click at [500, 87] on input "text" at bounding box center [531, 87] width 104 height 16
click at [475, 130] on label "Current" at bounding box center [485, 132] width 21 height 8
click at [478, 130] on input "Current" at bounding box center [480, 130] width 5 height 5
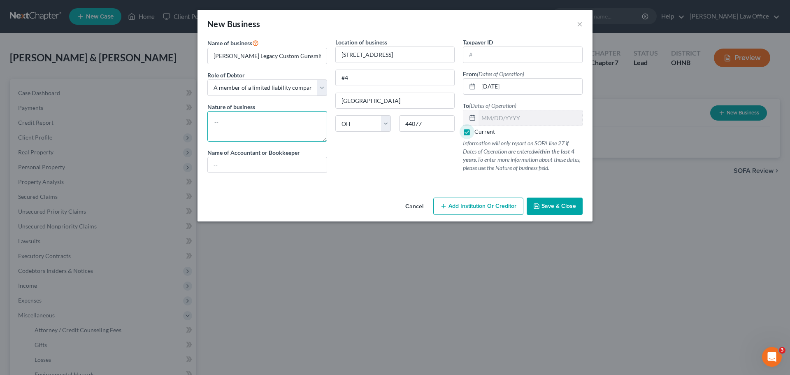
click at [278, 125] on textarea at bounding box center [267, 126] width 120 height 30
click at [498, 52] on input "text" at bounding box center [522, 55] width 119 height 16
click at [545, 199] on button "Save & Close" at bounding box center [555, 206] width 56 height 17
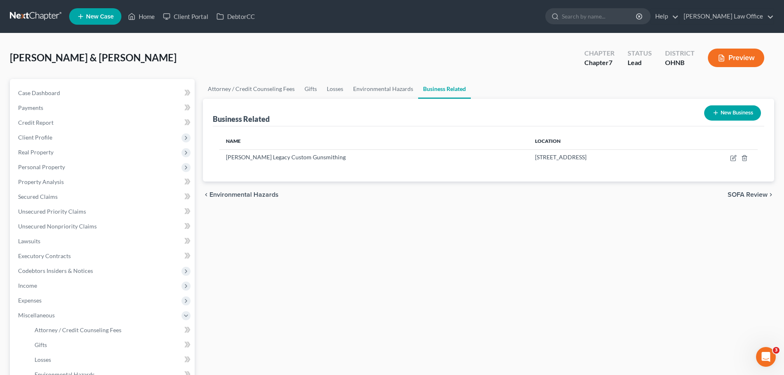
click at [736, 113] on button "New Business" at bounding box center [732, 112] width 57 height 15
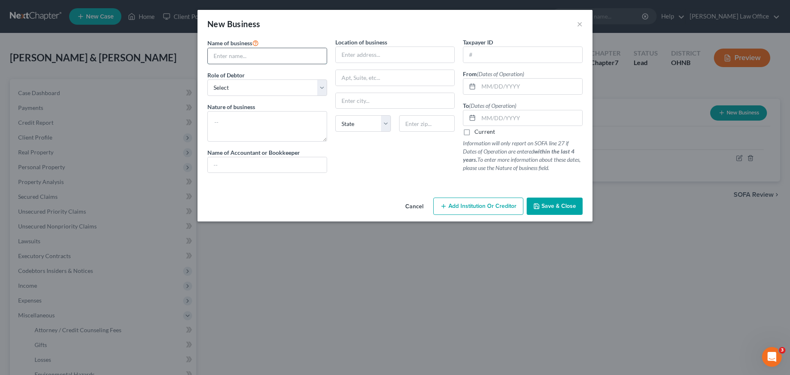
click at [295, 58] on input "text" at bounding box center [267, 56] width 119 height 16
click at [427, 54] on input "text" at bounding box center [395, 55] width 119 height 16
drag, startPoint x: 385, startPoint y: 102, endPoint x: 319, endPoint y: 103, distance: 66.7
click at [319, 103] on div "Name of business * [PERSON_NAME] Legacy Coatings Role of Debtor * Select A memb…" at bounding box center [395, 112] width 384 height 148
click at [490, 87] on input "text" at bounding box center [531, 87] width 104 height 16
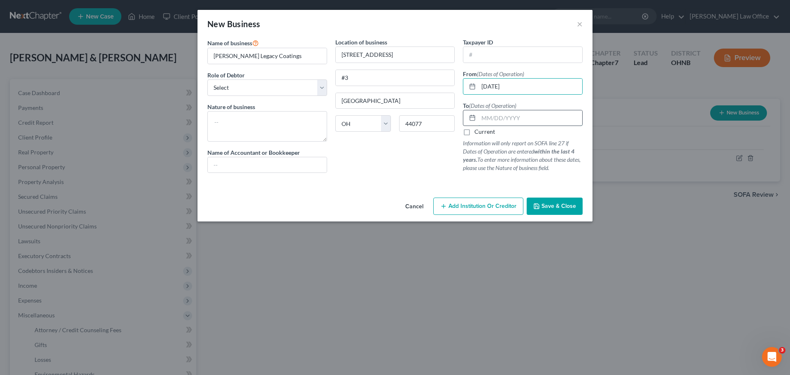
click at [549, 118] on input "text" at bounding box center [531, 118] width 104 height 16
click at [225, 122] on textarea at bounding box center [267, 126] width 120 height 30
click at [323, 86] on select "Select A member of a limited liability company (LLC) or limited liability partn…" at bounding box center [267, 87] width 120 height 16
click at [207, 79] on select "Select A member of a limited liability company (LLC) or limited liability partn…" at bounding box center [267, 87] width 120 height 16
click at [494, 60] on input "text" at bounding box center [522, 55] width 119 height 16
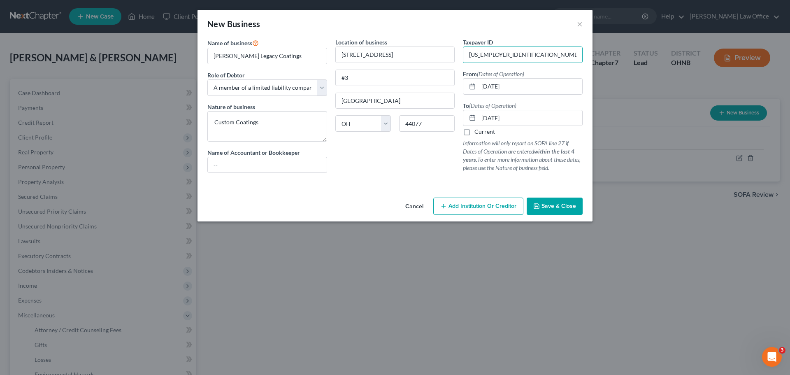
click at [562, 207] on span "Save & Close" at bounding box center [559, 205] width 35 height 7
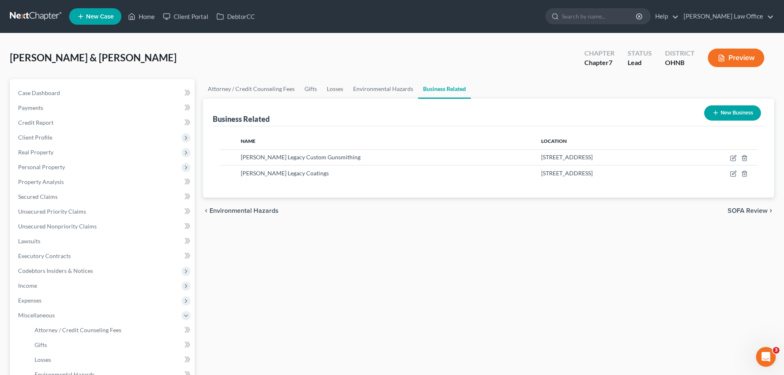
drag, startPoint x: 538, startPoint y: 263, endPoint x: 361, endPoint y: 221, distance: 182.3
click at [539, 263] on div "Attorney / Credit Counseling Fees Gifts Losses Environmental Hazards Business R…" at bounding box center [488, 287] width 579 height 416
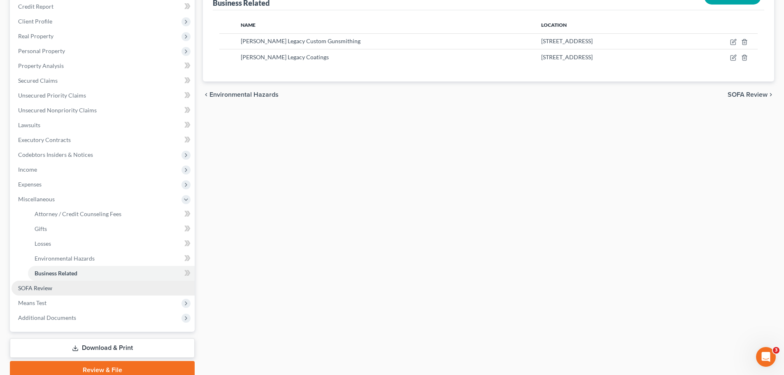
scroll to position [151, 0]
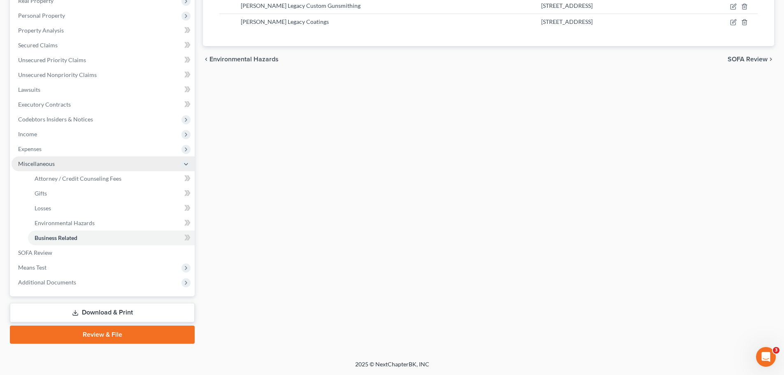
click at [54, 166] on span "Miscellaneous" at bounding box center [36, 163] width 37 height 7
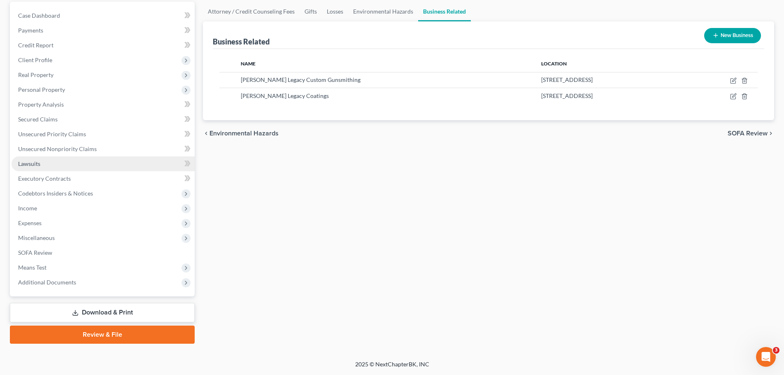
scroll to position [77, 0]
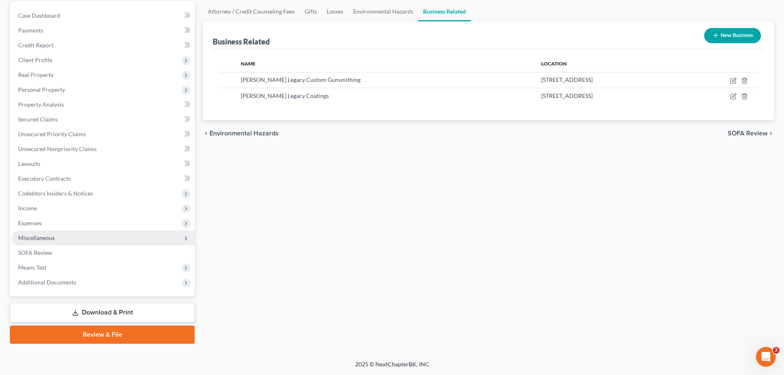
click at [47, 233] on span "Miscellaneous" at bounding box center [103, 237] width 183 height 15
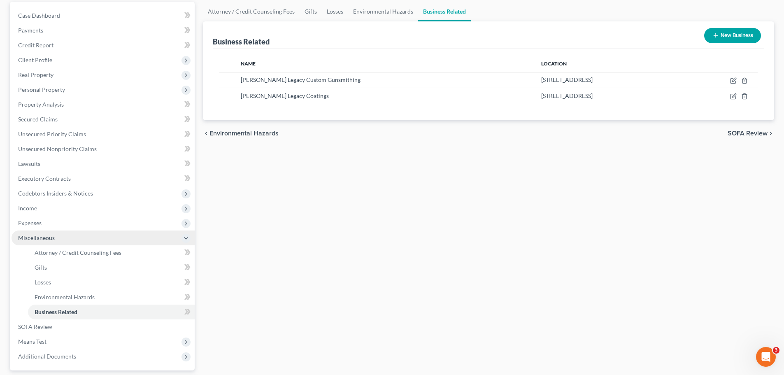
scroll to position [151, 0]
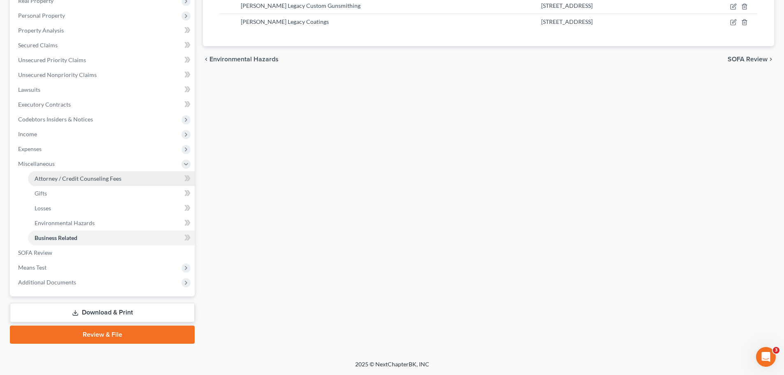
click at [74, 183] on link "Attorney / Credit Counseling Fees" at bounding box center [111, 178] width 167 height 15
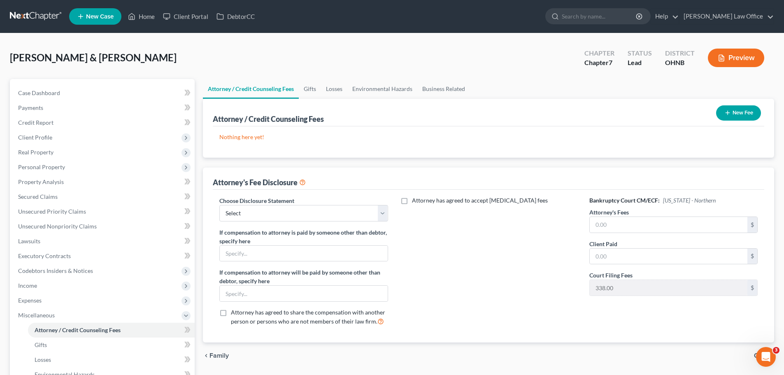
click at [738, 113] on button "New Fee" at bounding box center [738, 112] width 45 height 15
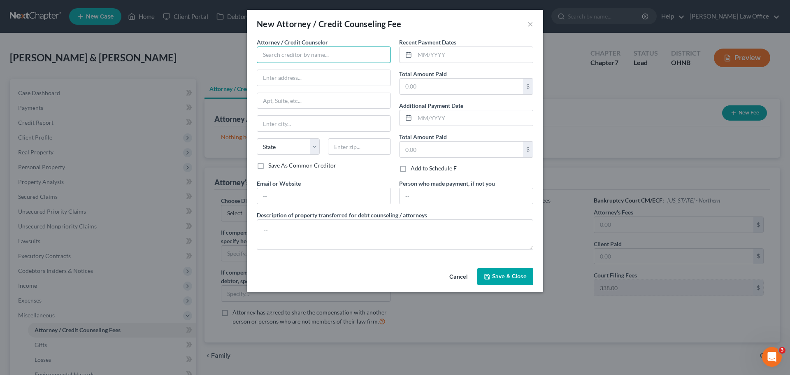
click at [316, 54] on input "text" at bounding box center [324, 55] width 134 height 16
click at [445, 53] on input "text" at bounding box center [474, 55] width 118 height 16
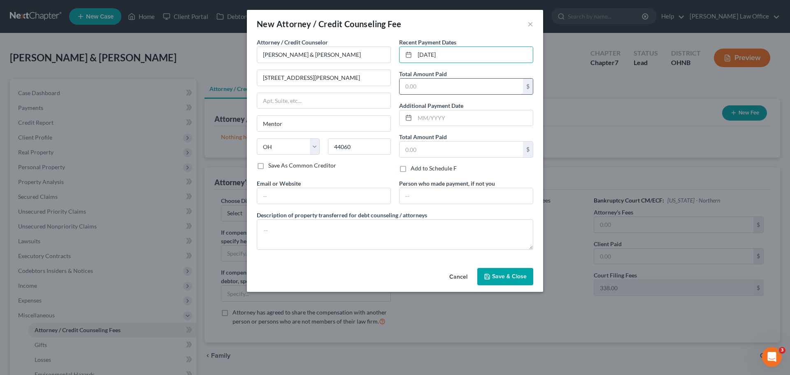
click at [446, 79] on input "text" at bounding box center [461, 87] width 123 height 16
drag, startPoint x: 504, startPoint y: 271, endPoint x: 41, endPoint y: 142, distance: 480.9
click at [510, 274] on button "Save & Close" at bounding box center [505, 276] width 56 height 17
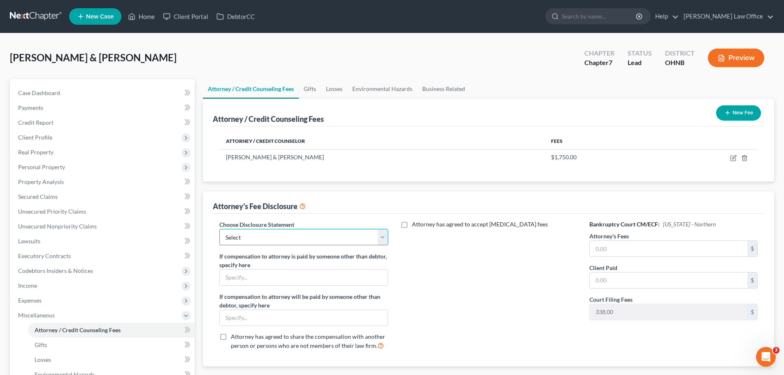
drag, startPoint x: 384, startPoint y: 235, endPoint x: 352, endPoint y: 245, distance: 33.6
click at [384, 235] on select "Select Attorney fee coverage" at bounding box center [303, 237] width 168 height 16
click at [219, 229] on select "Select Attorney fee coverage" at bounding box center [303, 237] width 168 height 16
drag, startPoint x: 448, startPoint y: 266, endPoint x: 185, endPoint y: 269, distance: 262.6
click at [449, 266] on div "Attorney has agreed to accept [MEDICAL_DATA] fees" at bounding box center [488, 288] width 185 height 136
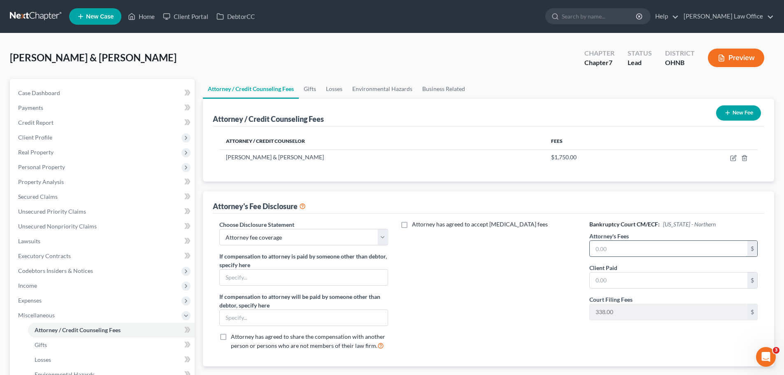
click at [597, 247] on input "text" at bounding box center [669, 249] width 158 height 16
click at [617, 285] on input "text" at bounding box center [669, 280] width 158 height 16
click at [539, 303] on div "Attorney has agreed to accept [MEDICAL_DATA] fees" at bounding box center [488, 288] width 185 height 136
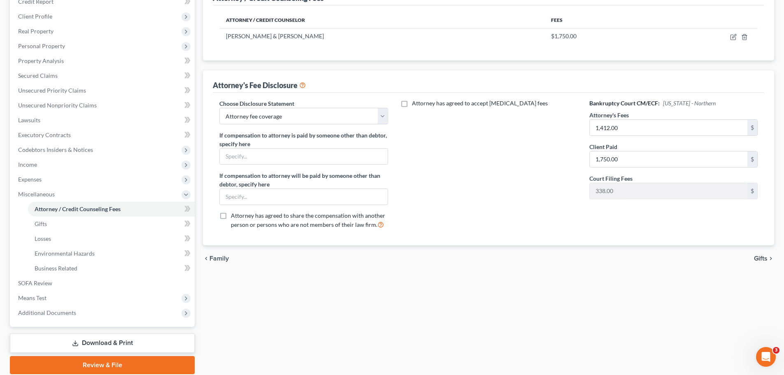
scroll to position [123, 0]
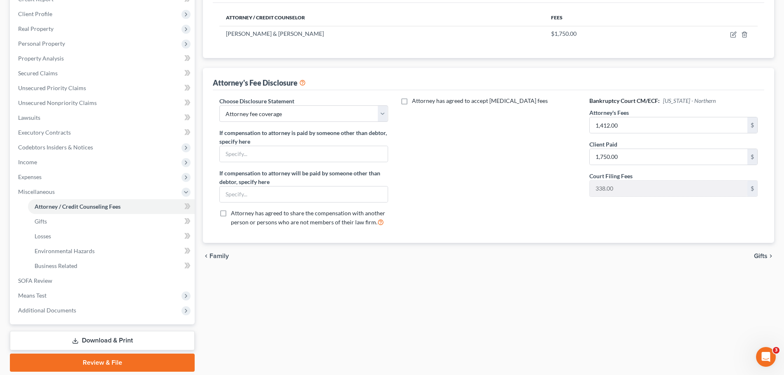
drag, startPoint x: 56, startPoint y: 293, endPoint x: 83, endPoint y: 318, distance: 36.4
click at [56, 293] on span "Means Test" at bounding box center [103, 295] width 183 height 15
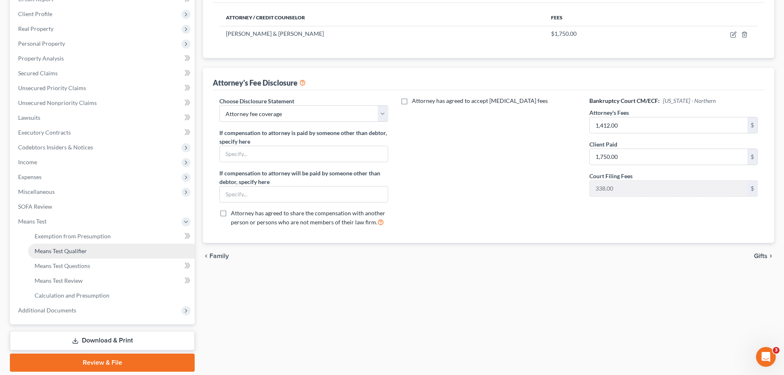
click at [92, 249] on link "Means Test Qualifier" at bounding box center [111, 251] width 167 height 15
